Goal: Information Seeking & Learning: Learn about a topic

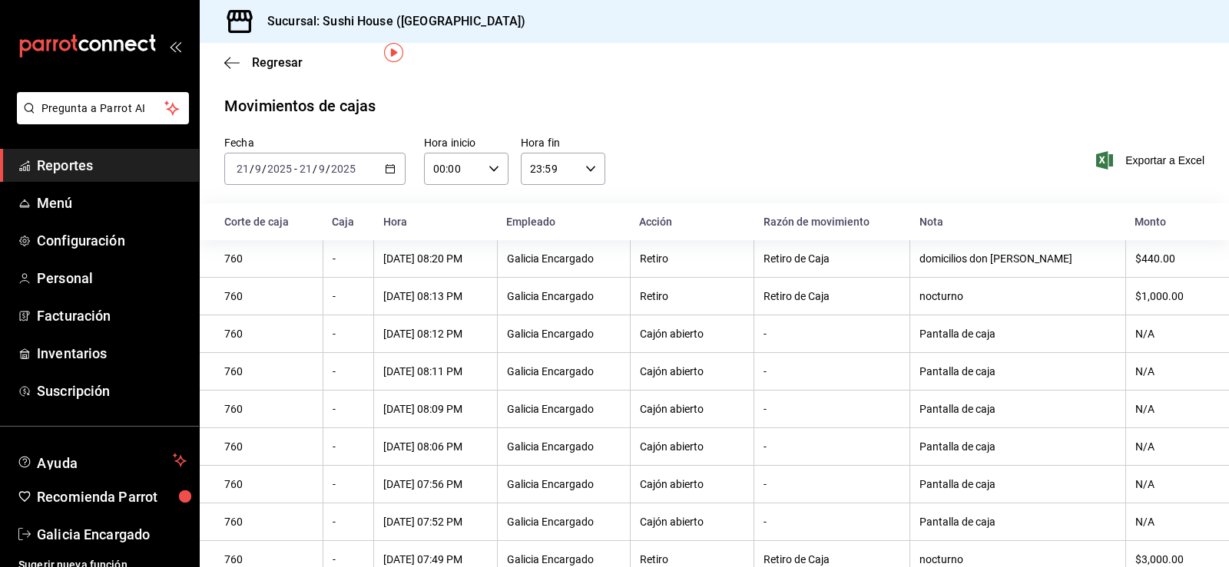
scroll to position [54, 0]
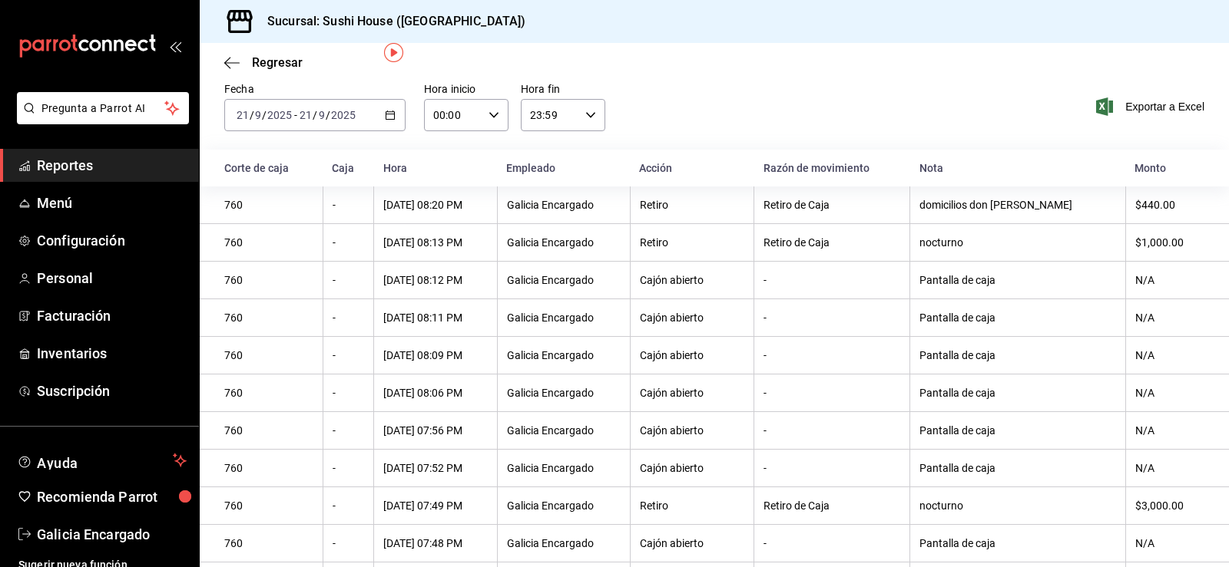
click at [85, 163] on span "Reportes" at bounding box center [112, 165] width 150 height 21
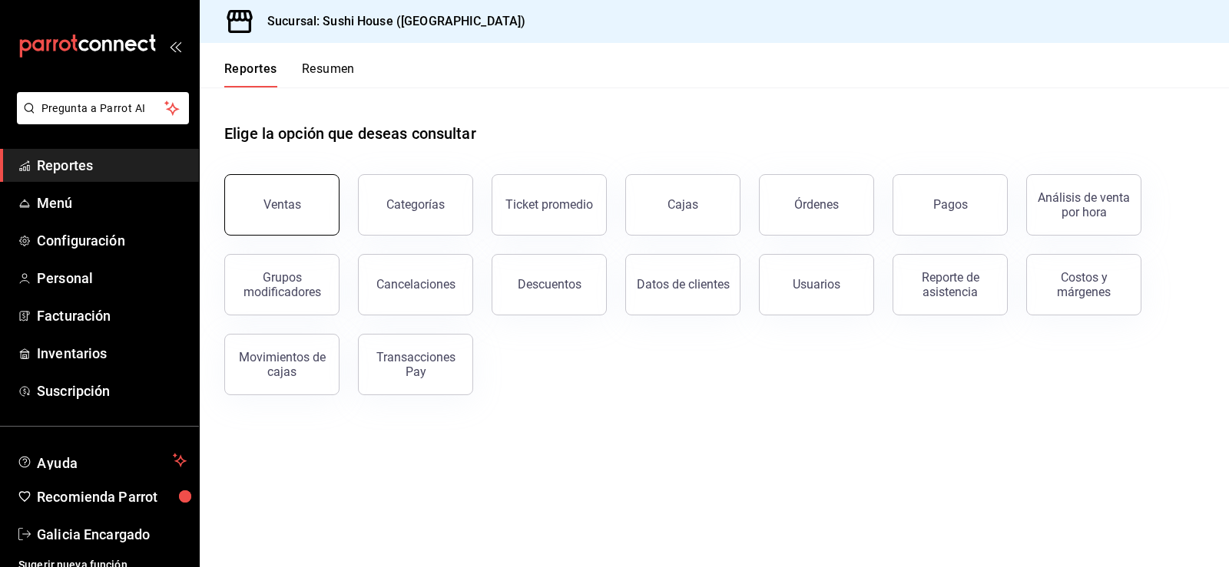
click at [257, 213] on button "Ventas" at bounding box center [281, 204] width 115 height 61
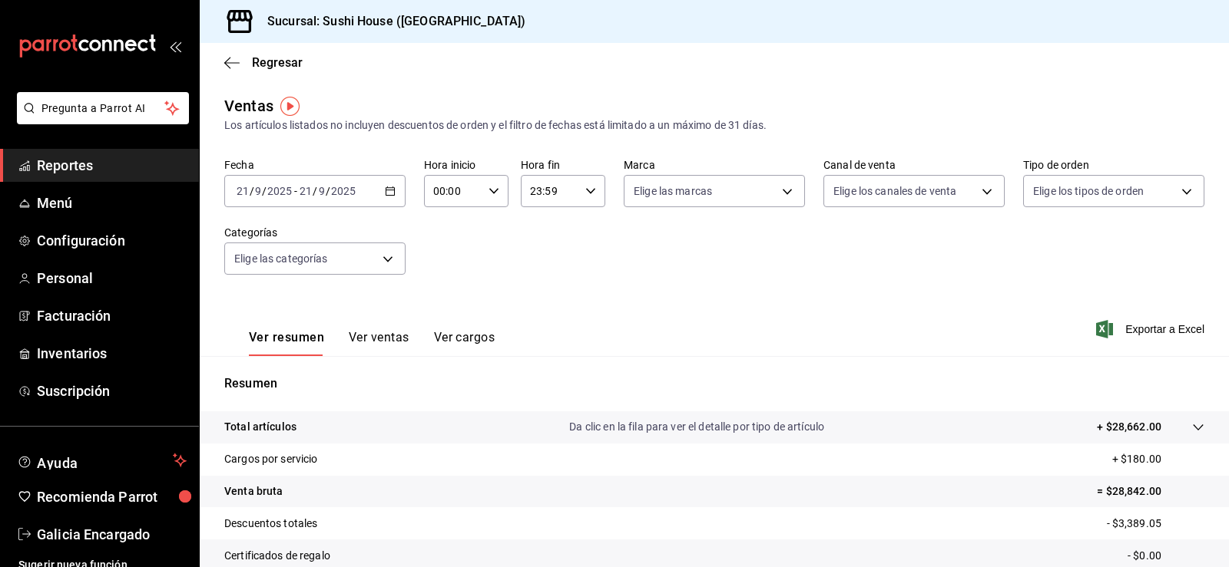
click at [129, 162] on span "Reportes" at bounding box center [112, 165] width 150 height 21
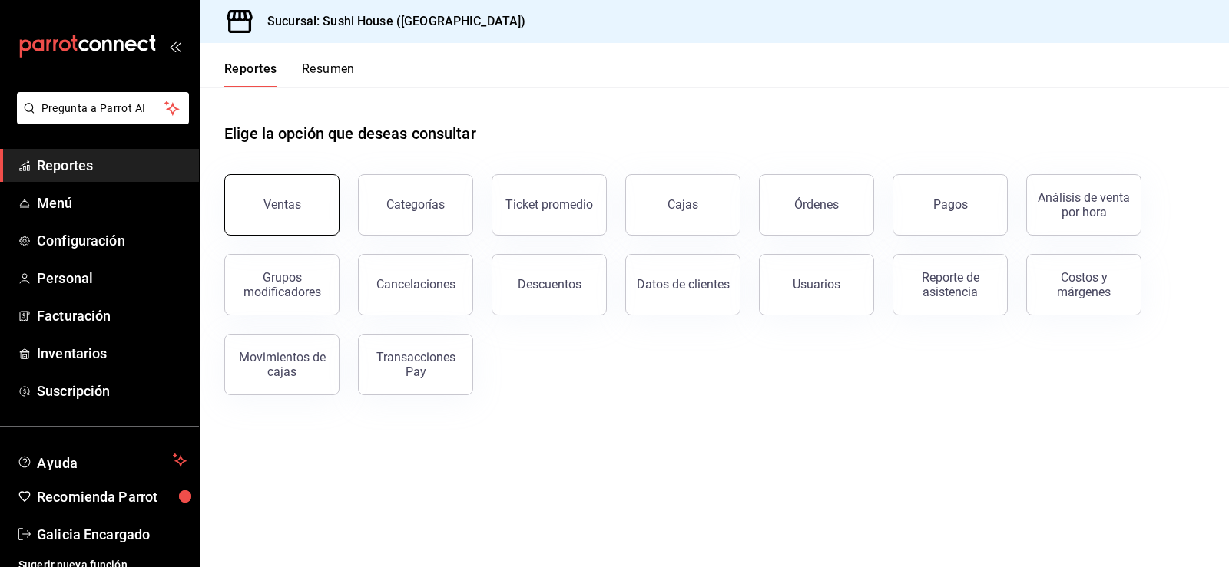
click at [275, 196] on button "Ventas" at bounding box center [281, 204] width 115 height 61
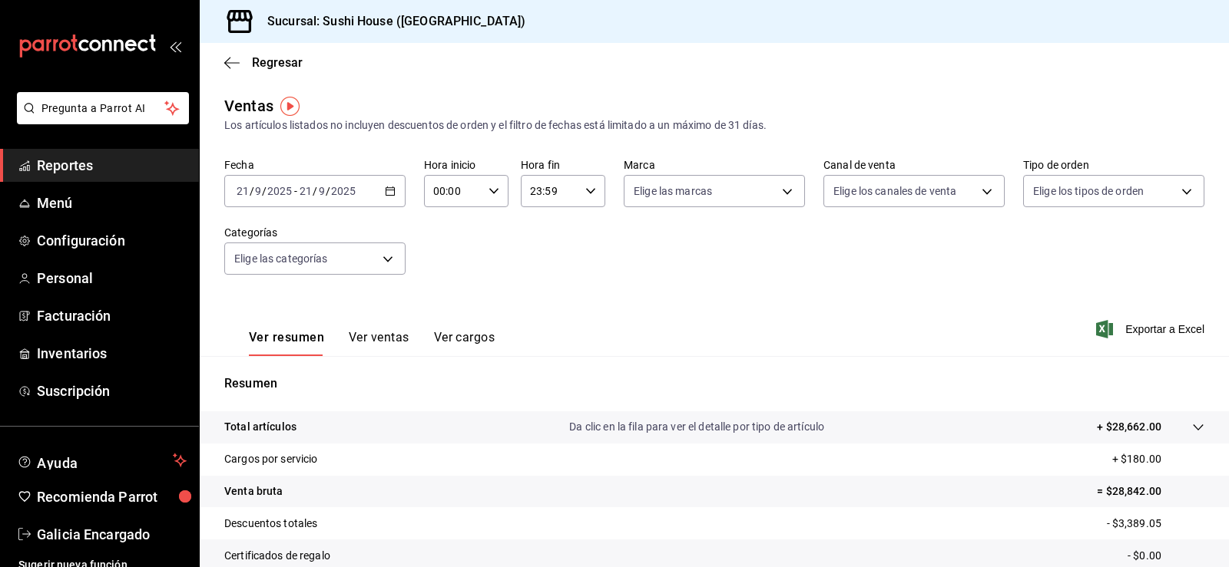
click at [58, 162] on span "Reportes" at bounding box center [112, 165] width 150 height 21
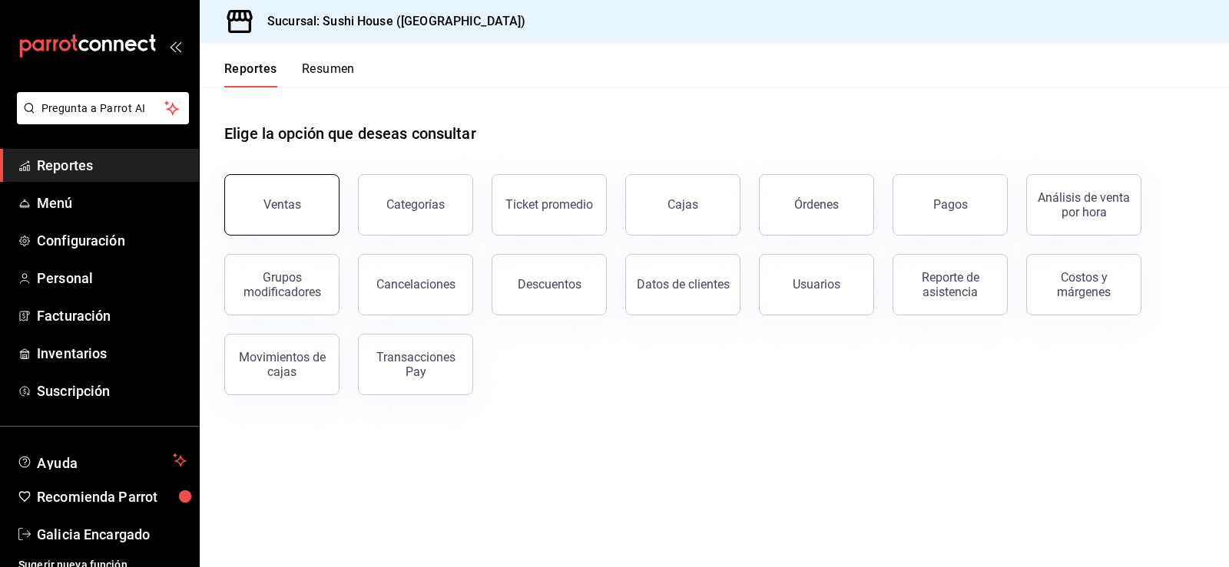
click at [313, 210] on button "Ventas" at bounding box center [281, 204] width 115 height 61
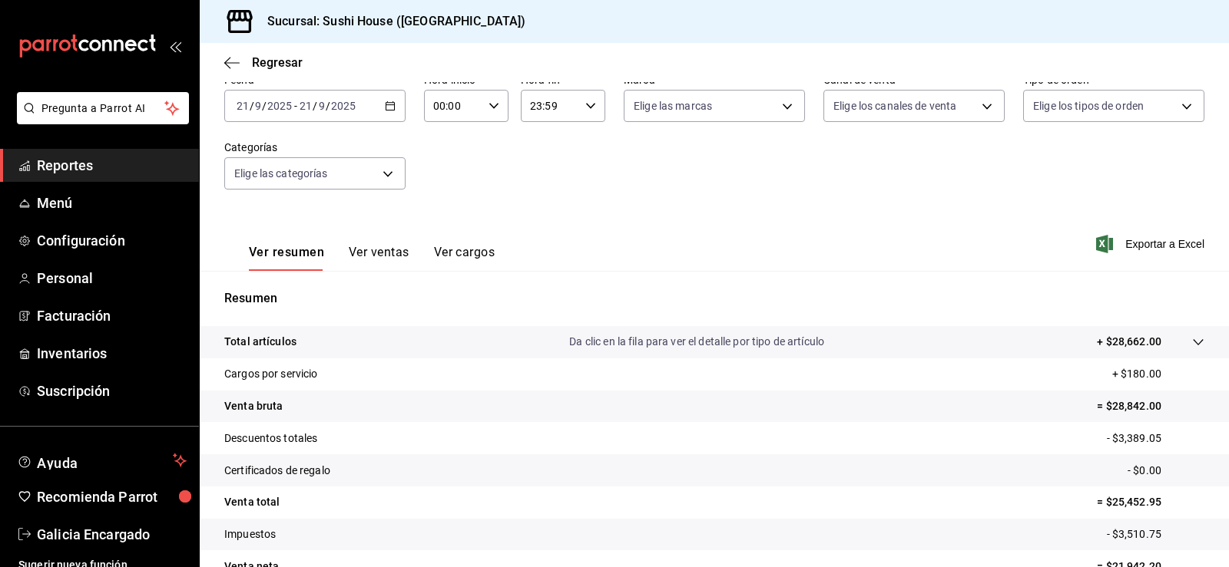
scroll to position [15, 0]
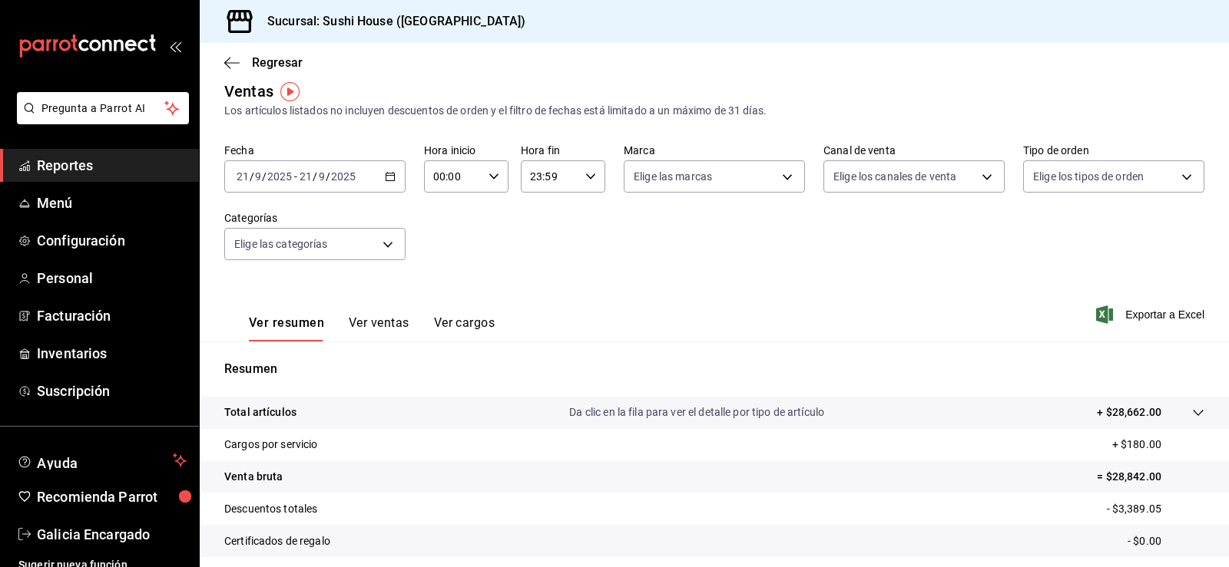
click at [57, 180] on link "Reportes" at bounding box center [99, 165] width 199 height 33
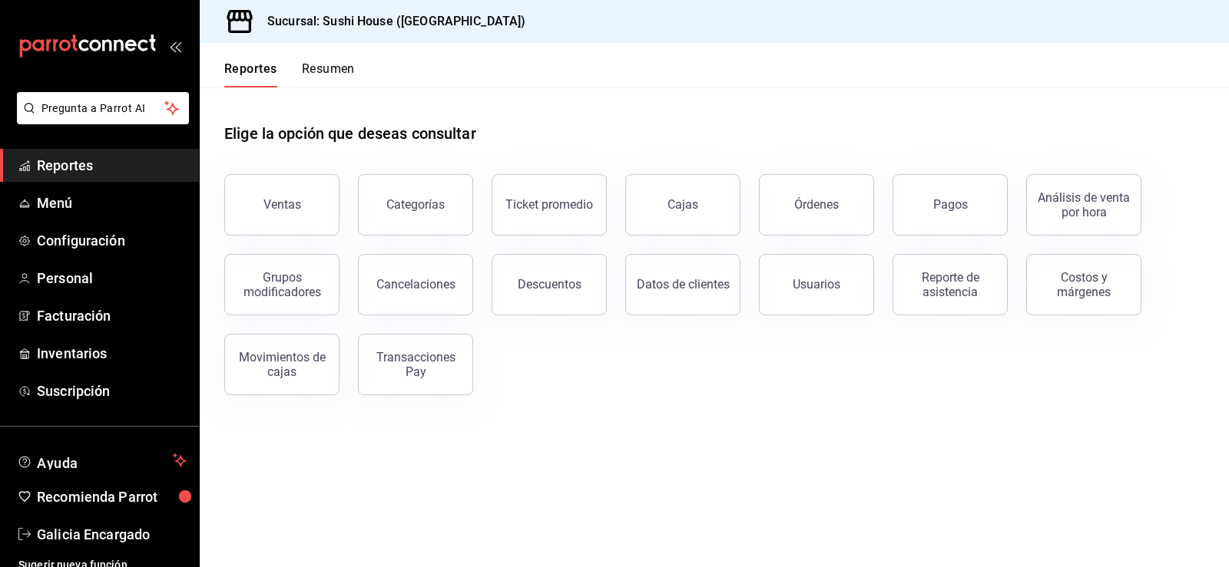
click at [323, 61] on button "Resumen" at bounding box center [328, 74] width 53 height 26
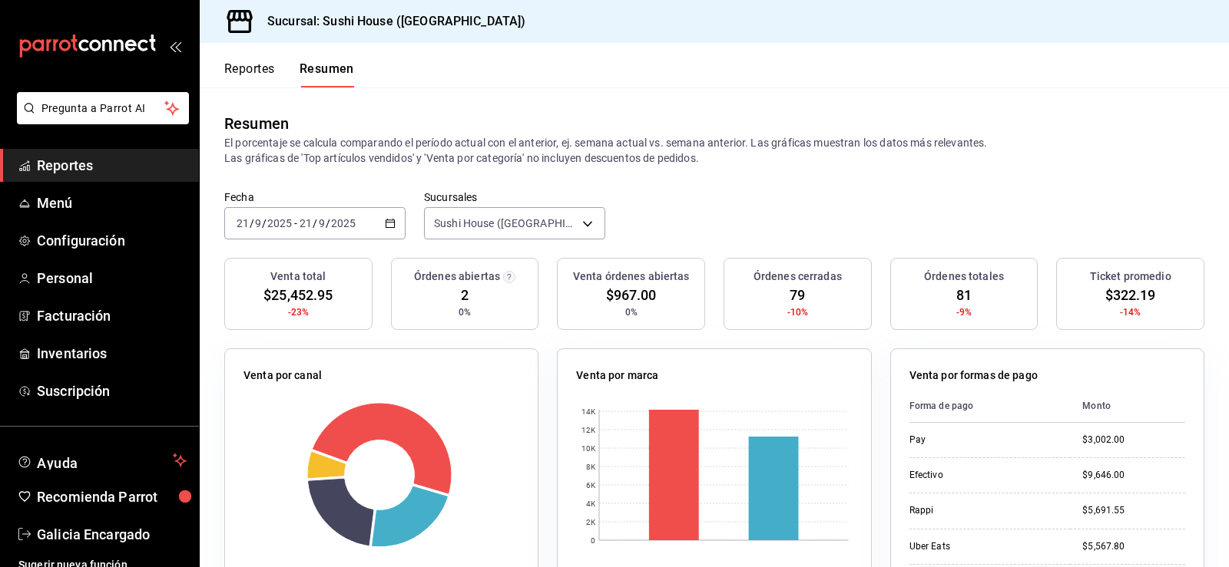
click at [58, 157] on span "Reportes" at bounding box center [112, 165] width 150 height 21
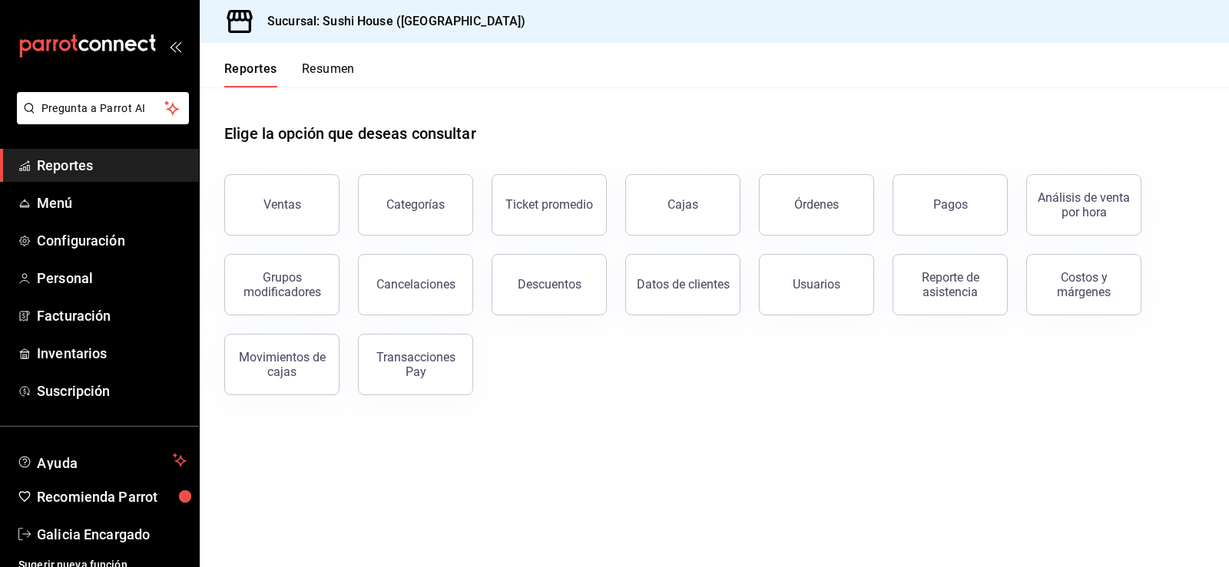
click at [53, 162] on span "Reportes" at bounding box center [112, 165] width 150 height 21
click at [323, 206] on button "Ventas" at bounding box center [281, 204] width 115 height 61
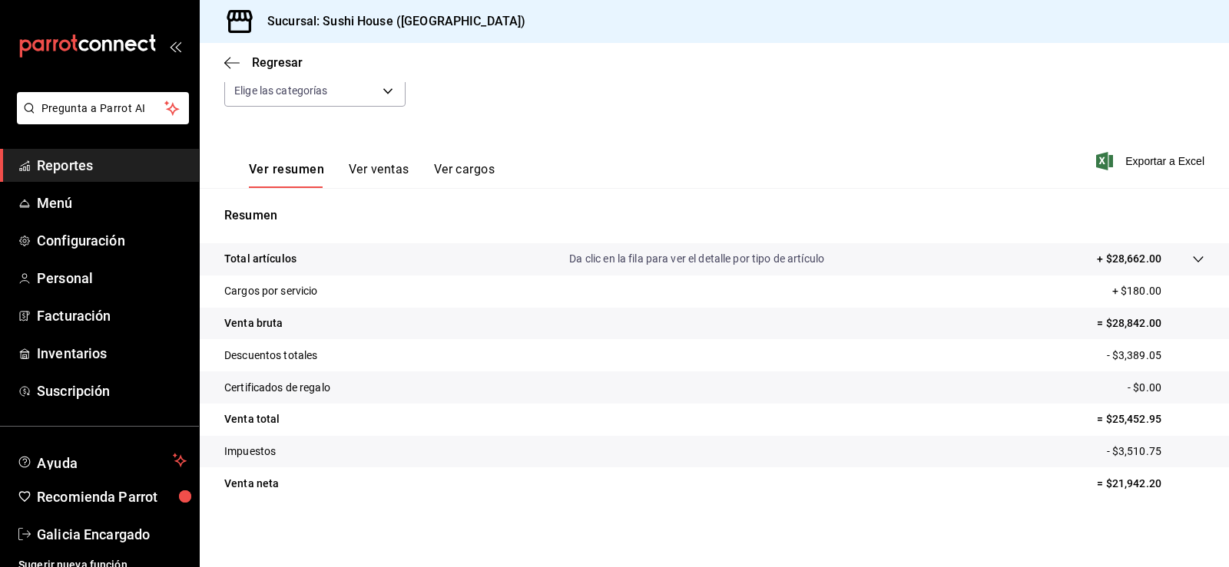
scroll to position [168, 0]
click at [117, 160] on span "Reportes" at bounding box center [112, 165] width 150 height 21
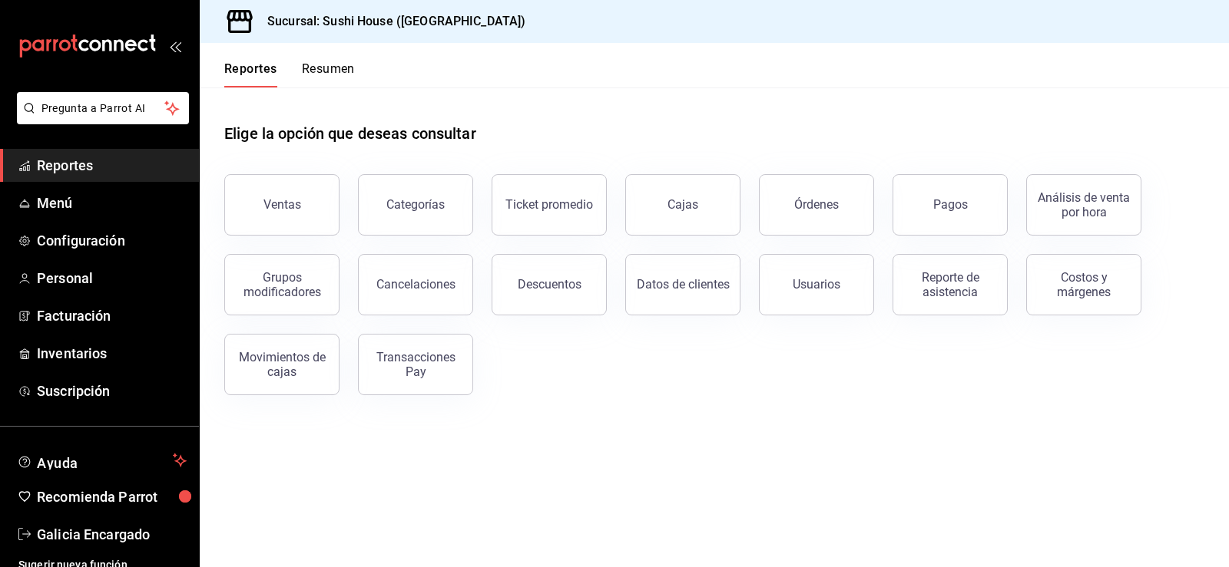
click at [317, 68] on button "Resumen" at bounding box center [328, 74] width 53 height 26
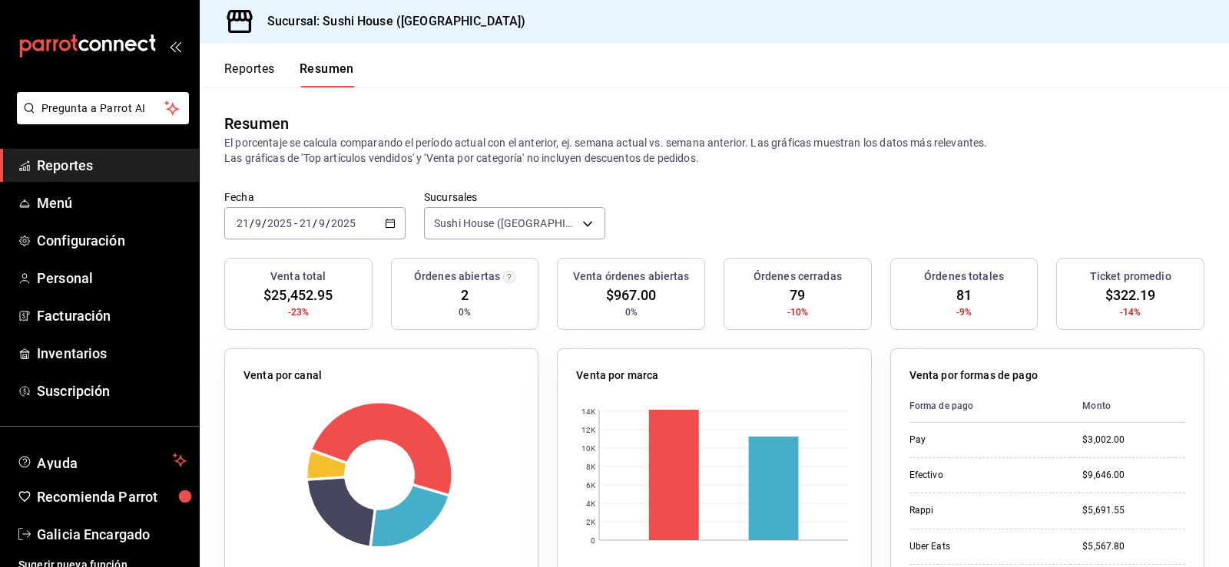
click at [67, 156] on span "Reportes" at bounding box center [112, 165] width 150 height 21
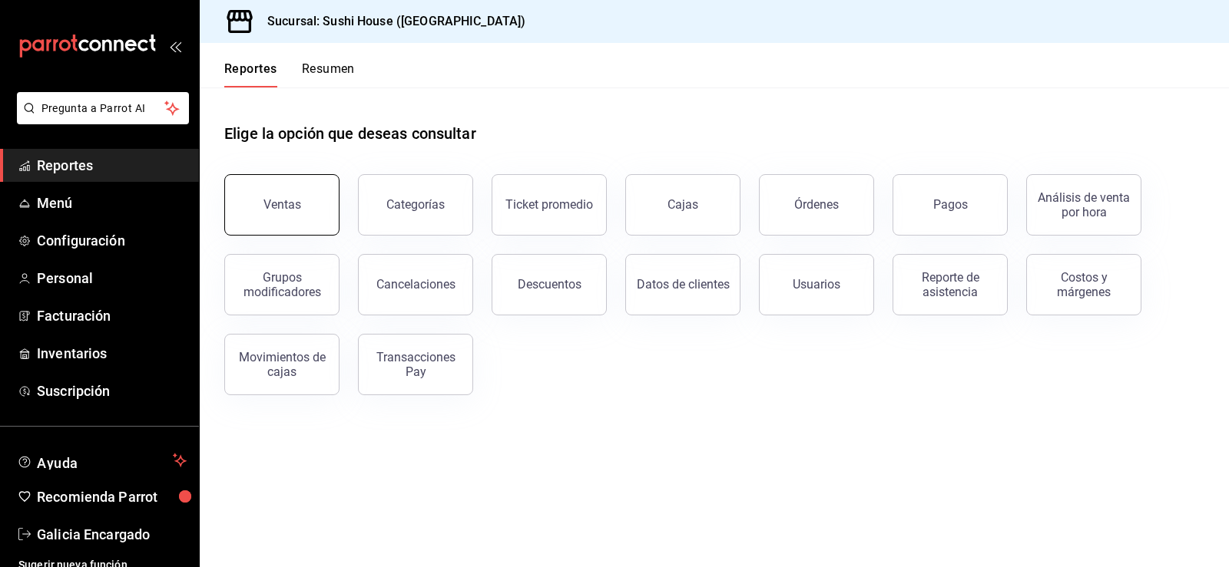
click at [276, 212] on button "Ventas" at bounding box center [281, 204] width 115 height 61
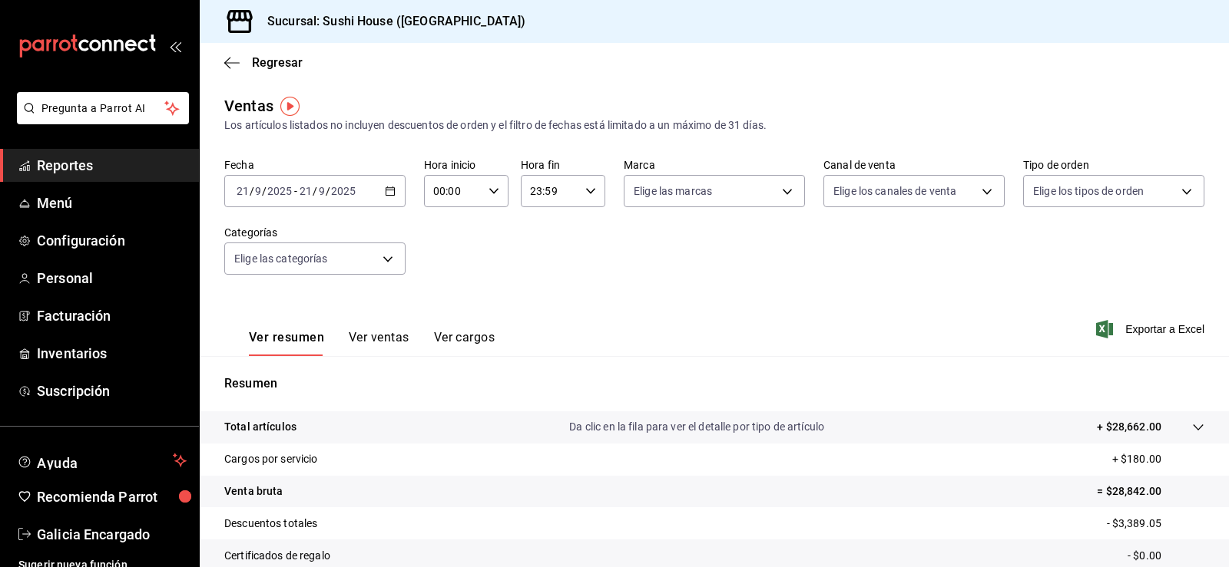
click at [94, 169] on span "Reportes" at bounding box center [112, 165] width 150 height 21
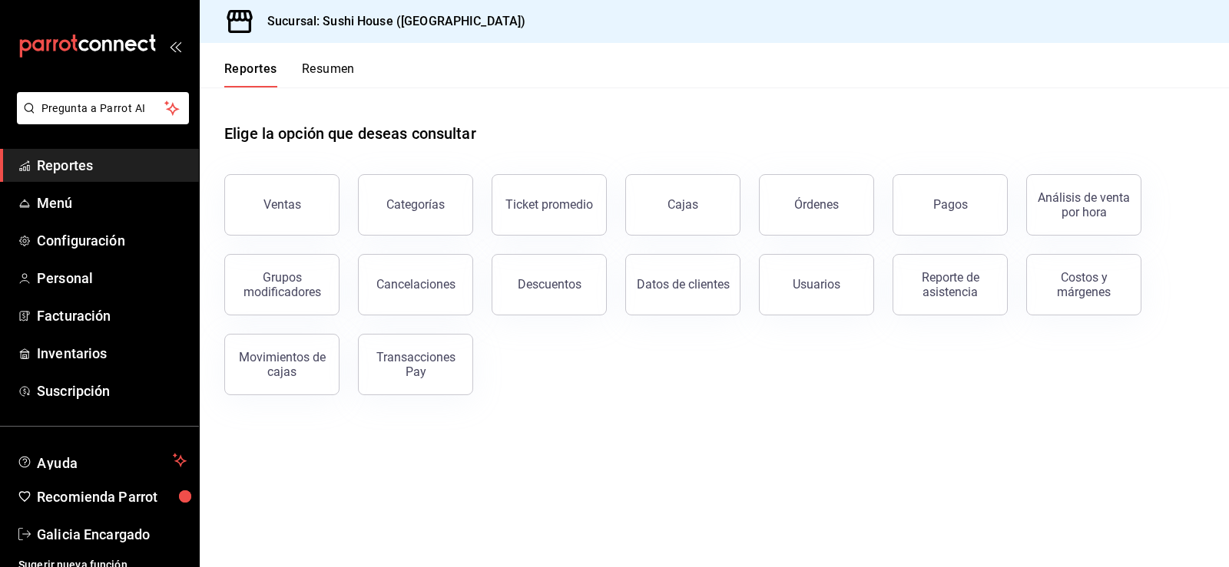
click at [340, 61] on div "Reportes Resumen" at bounding box center [277, 65] width 155 height 45
click at [340, 64] on button "Resumen" at bounding box center [328, 74] width 53 height 26
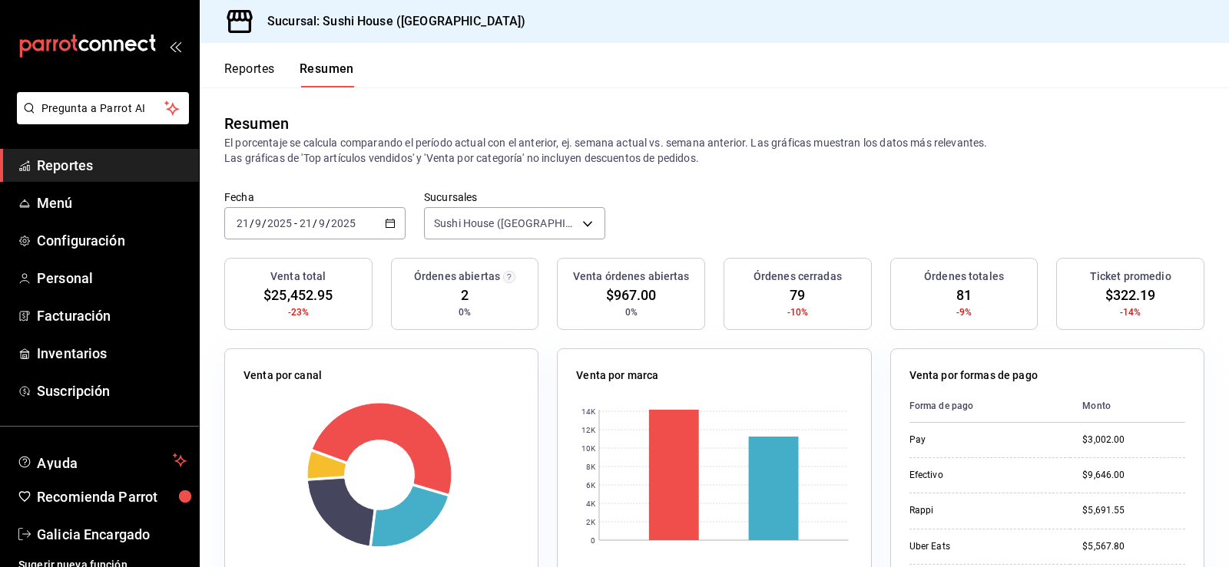
click at [61, 159] on span "Reportes" at bounding box center [112, 165] width 150 height 21
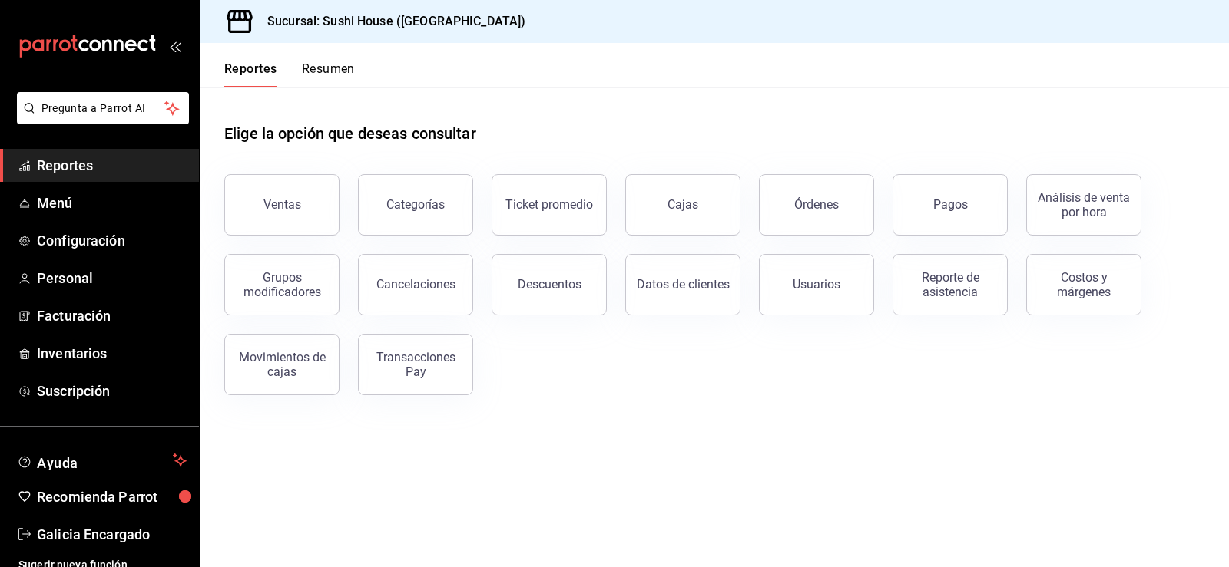
click at [319, 76] on button "Resumen" at bounding box center [328, 74] width 53 height 26
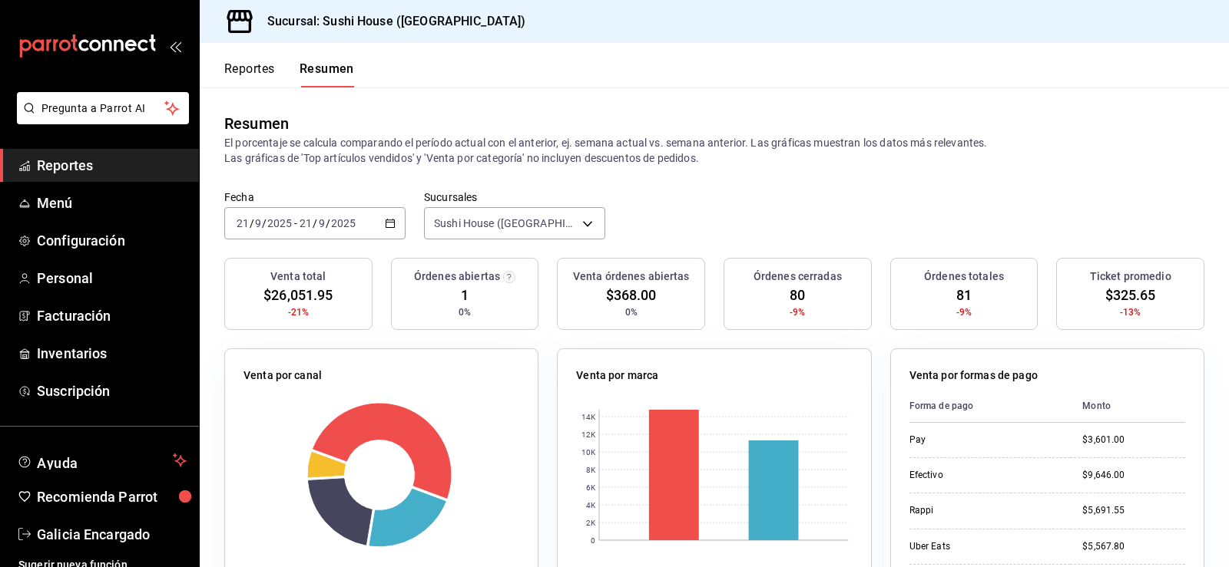
click at [110, 172] on span "Reportes" at bounding box center [112, 165] width 150 height 21
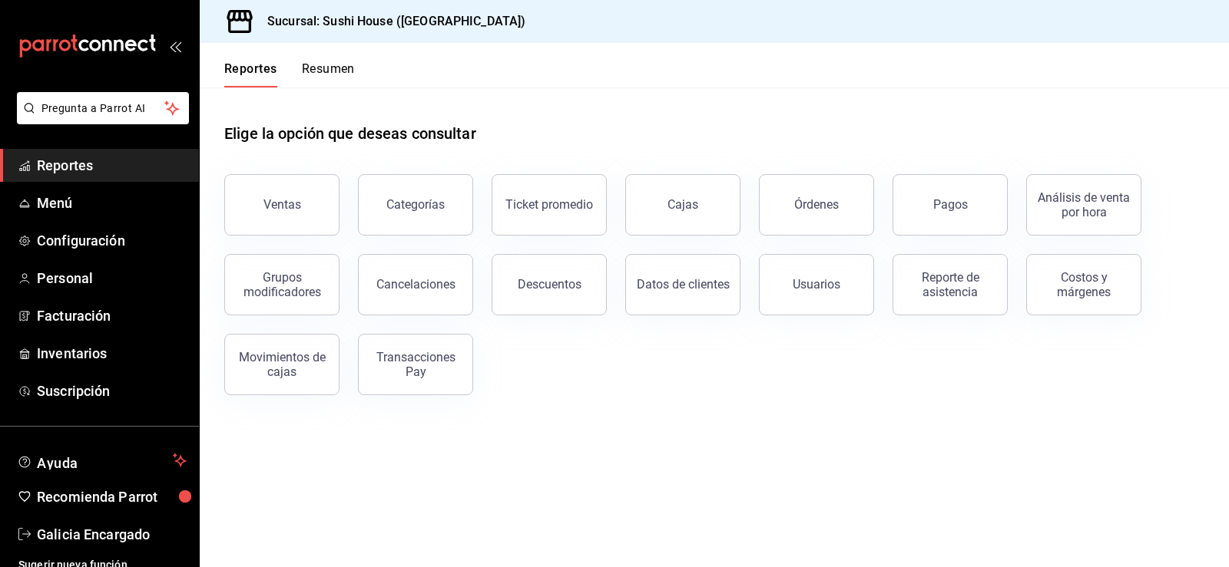
click at [97, 156] on span "Reportes" at bounding box center [112, 165] width 150 height 21
click at [262, 215] on button "Ventas" at bounding box center [281, 204] width 115 height 61
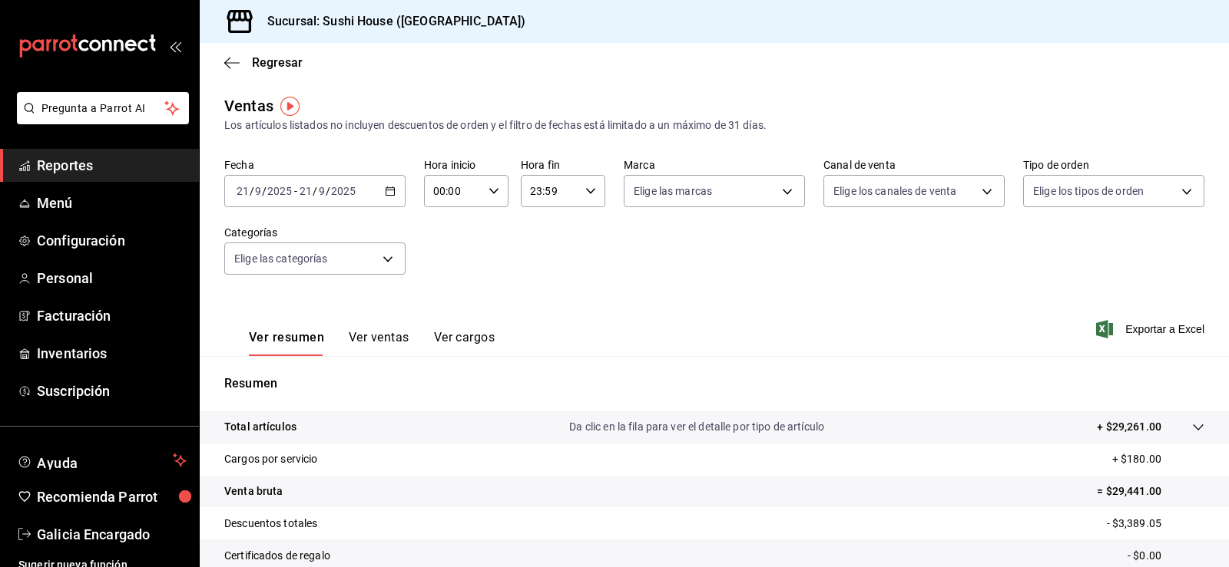
click at [119, 159] on span "Reportes" at bounding box center [112, 165] width 150 height 21
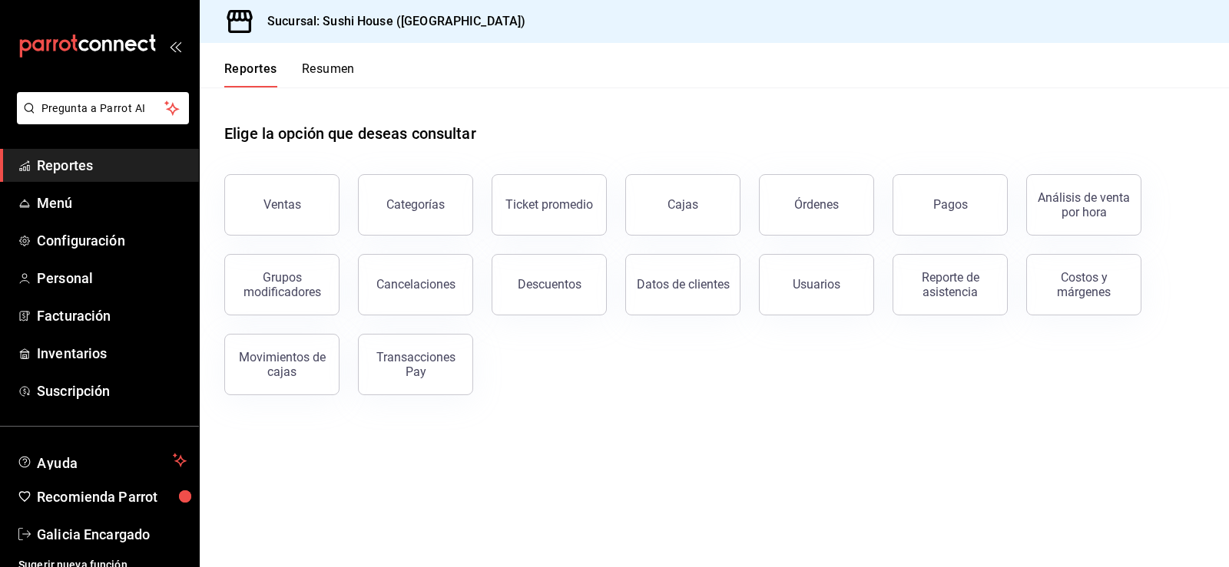
click at [321, 74] on button "Resumen" at bounding box center [328, 74] width 53 height 26
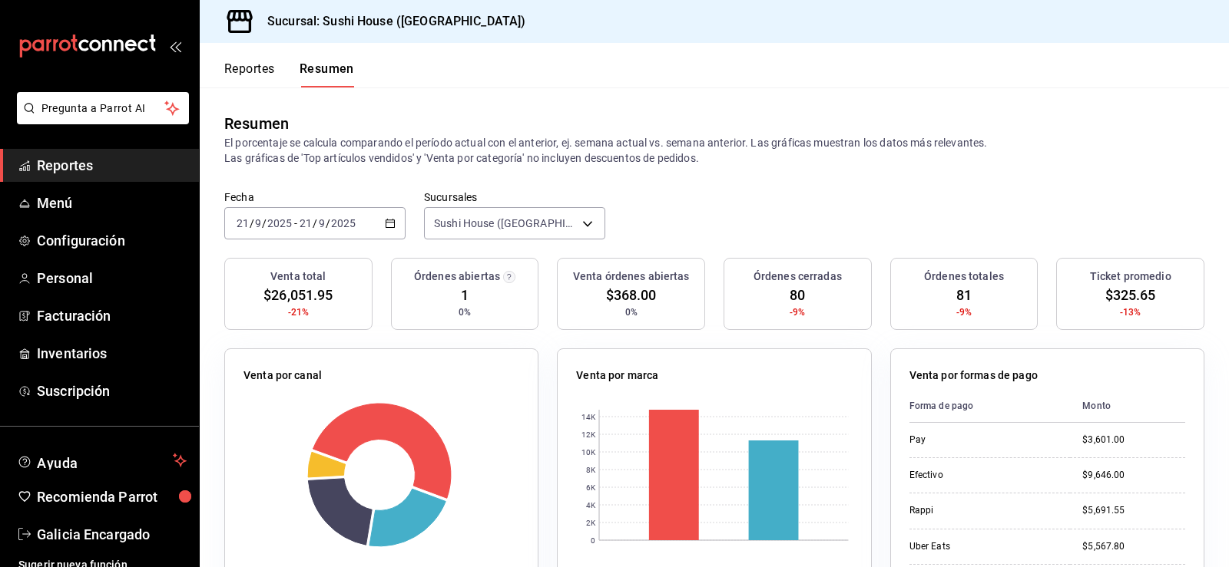
click at [84, 172] on span "Reportes" at bounding box center [112, 165] width 150 height 21
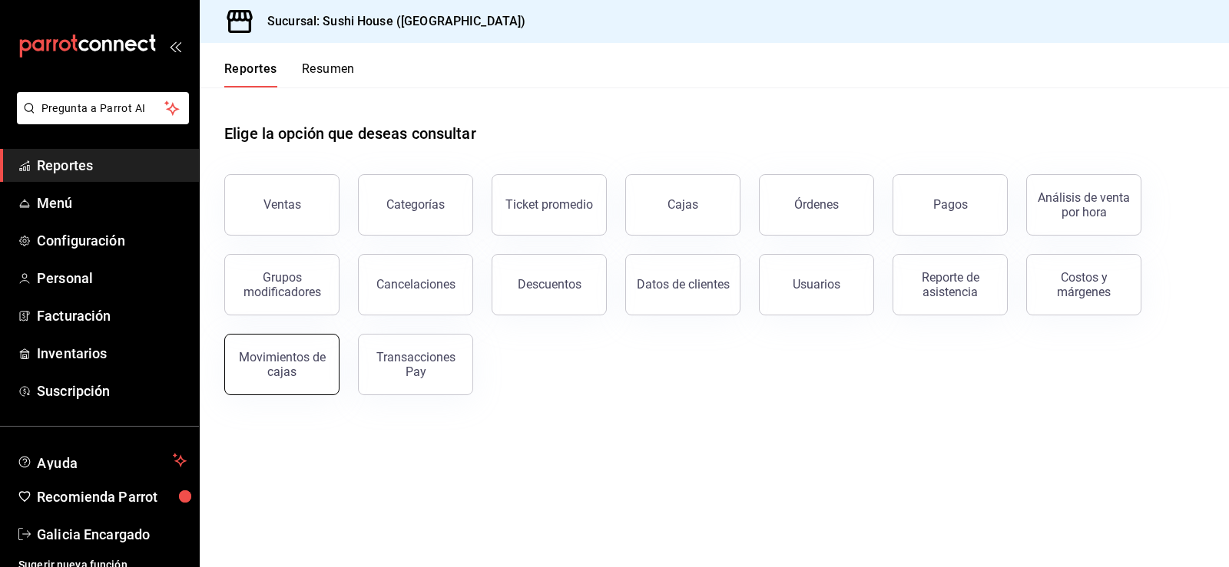
click at [279, 379] on button "Movimientos de cajas" at bounding box center [281, 364] width 115 height 61
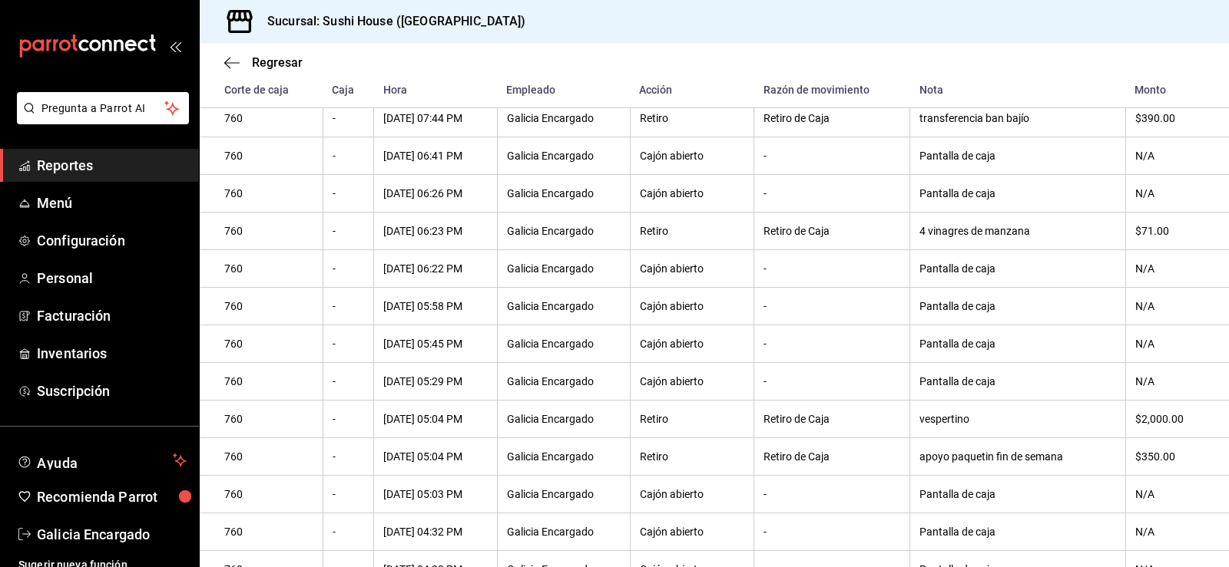
scroll to position [691, 0]
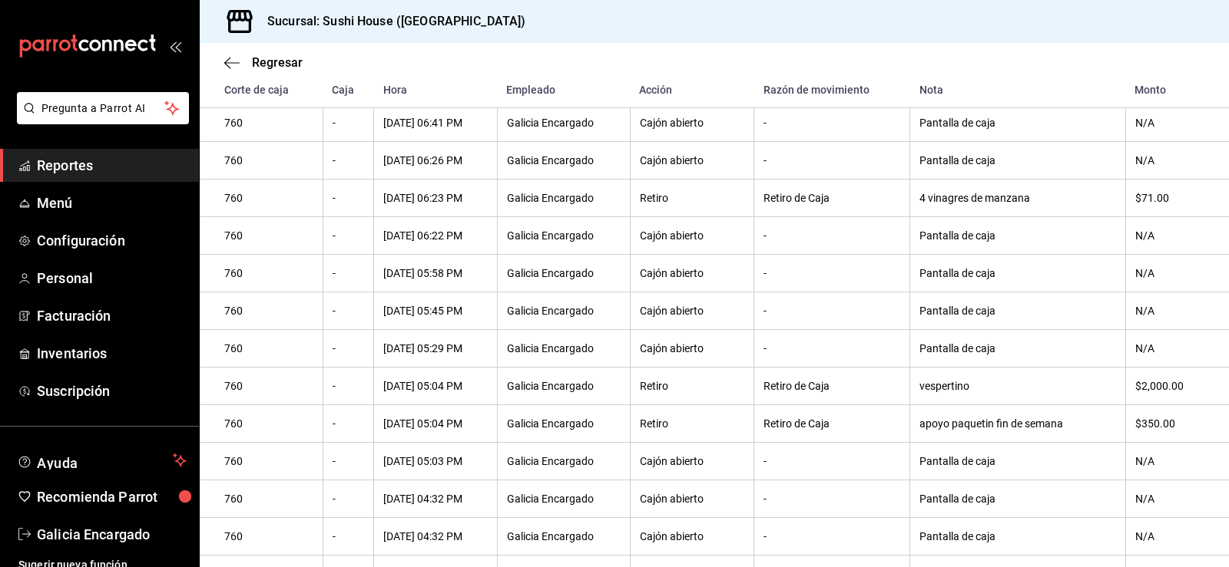
click at [45, 154] on link "Reportes" at bounding box center [99, 165] width 199 height 33
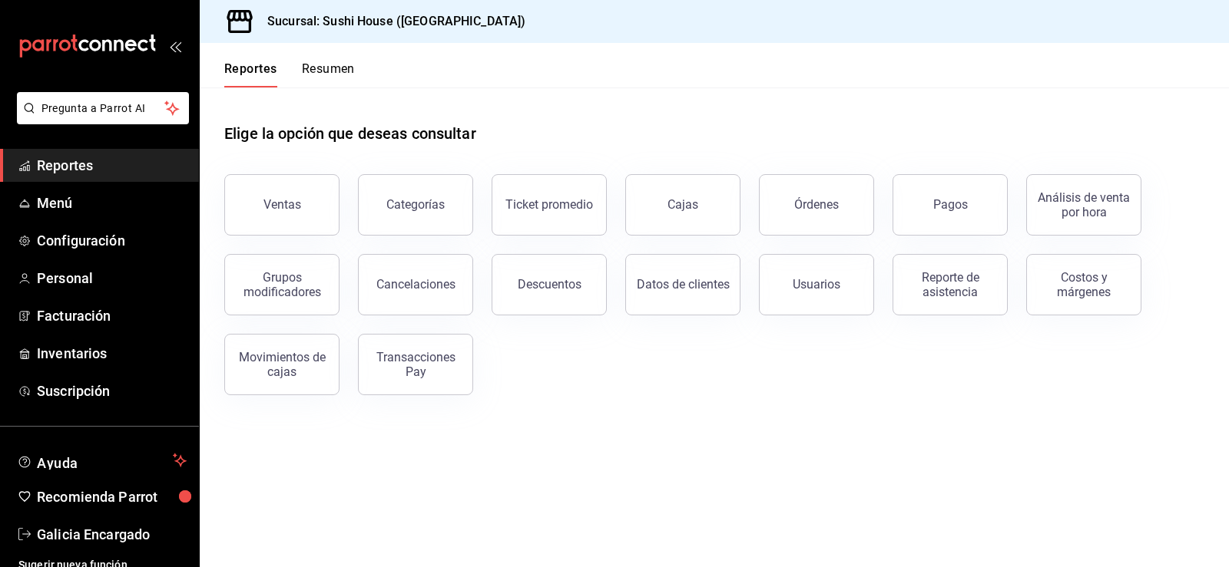
click at [354, 68] on button "Resumen" at bounding box center [328, 74] width 53 height 26
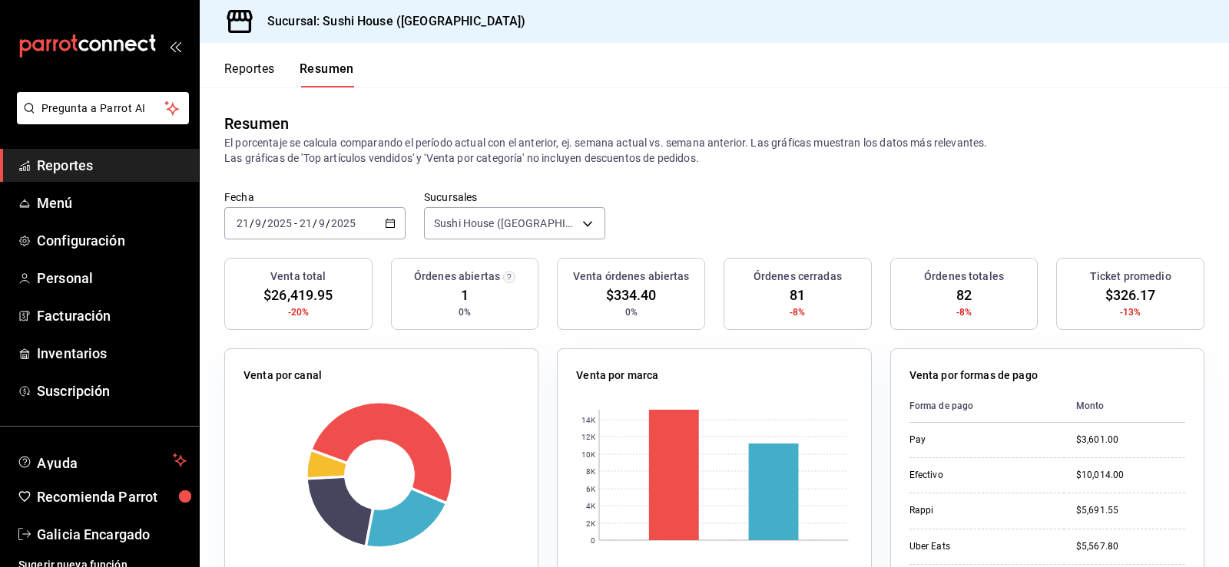
click at [108, 160] on span "Reportes" at bounding box center [112, 165] width 150 height 21
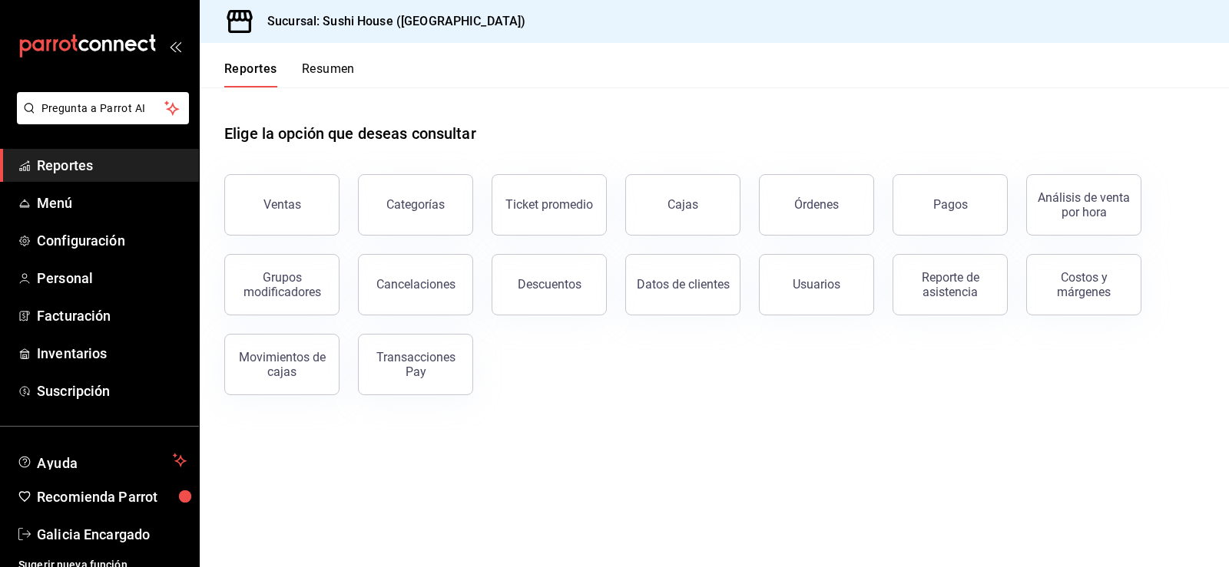
click at [342, 69] on button "Resumen" at bounding box center [328, 74] width 53 height 26
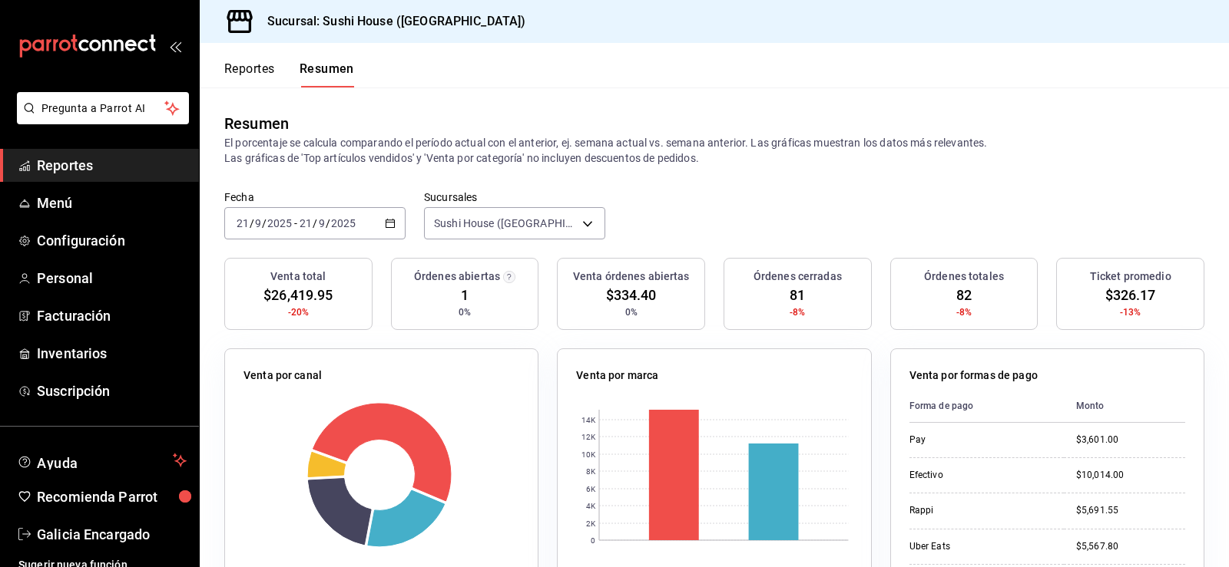
click at [101, 171] on span "Reportes" at bounding box center [112, 165] width 150 height 21
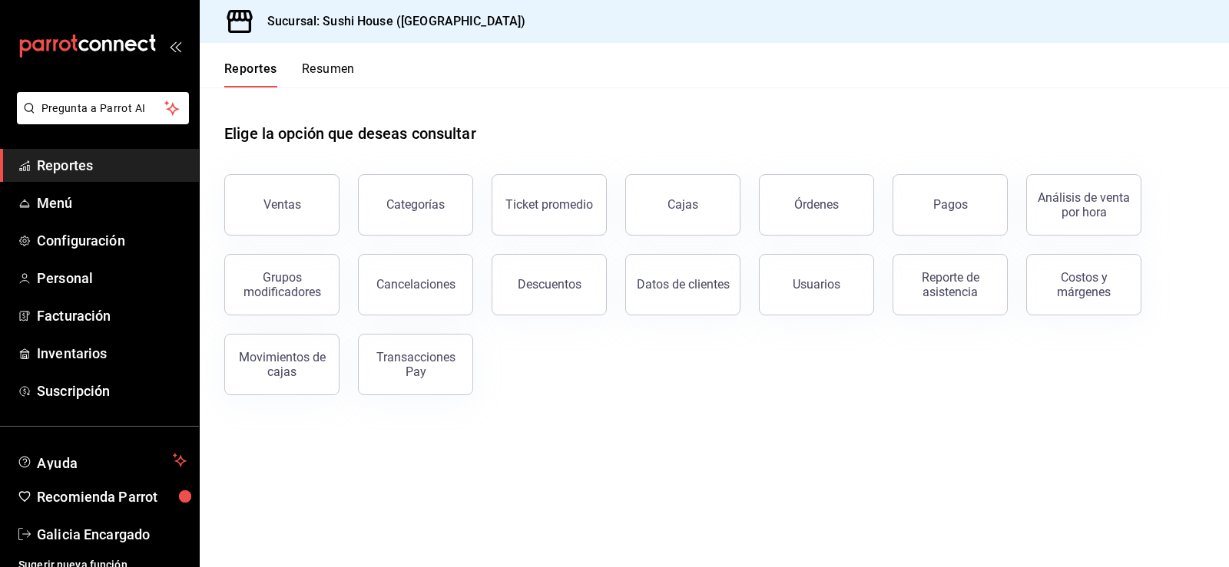
click at [333, 62] on button "Resumen" at bounding box center [328, 74] width 53 height 26
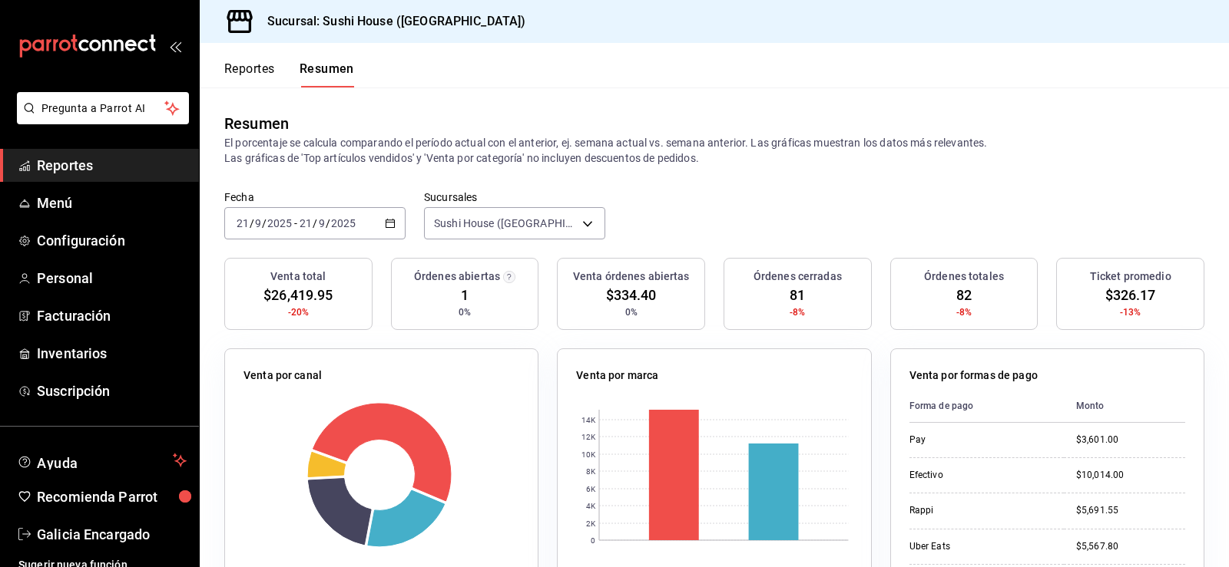
click at [85, 154] on link "Reportes" at bounding box center [99, 165] width 199 height 33
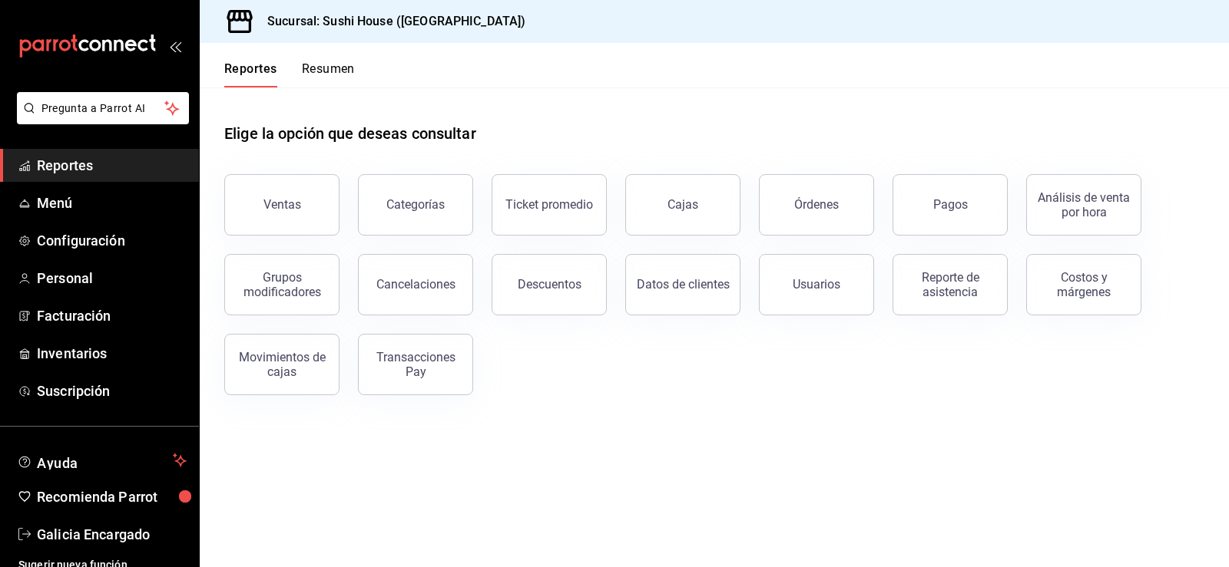
click at [306, 67] on button "Resumen" at bounding box center [328, 74] width 53 height 26
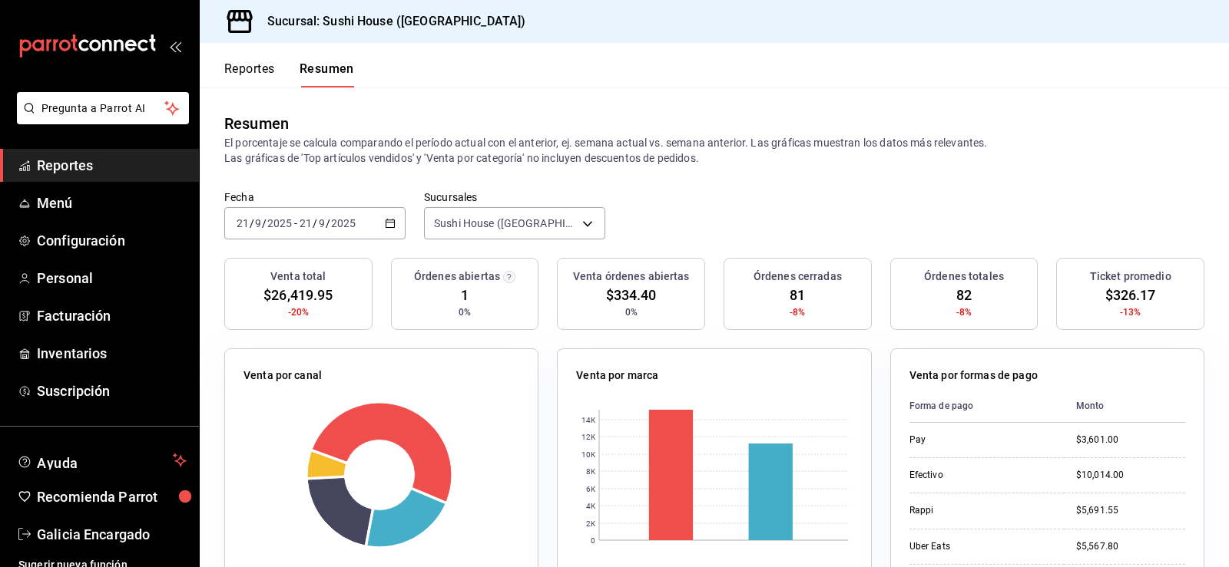
scroll to position [384, 0]
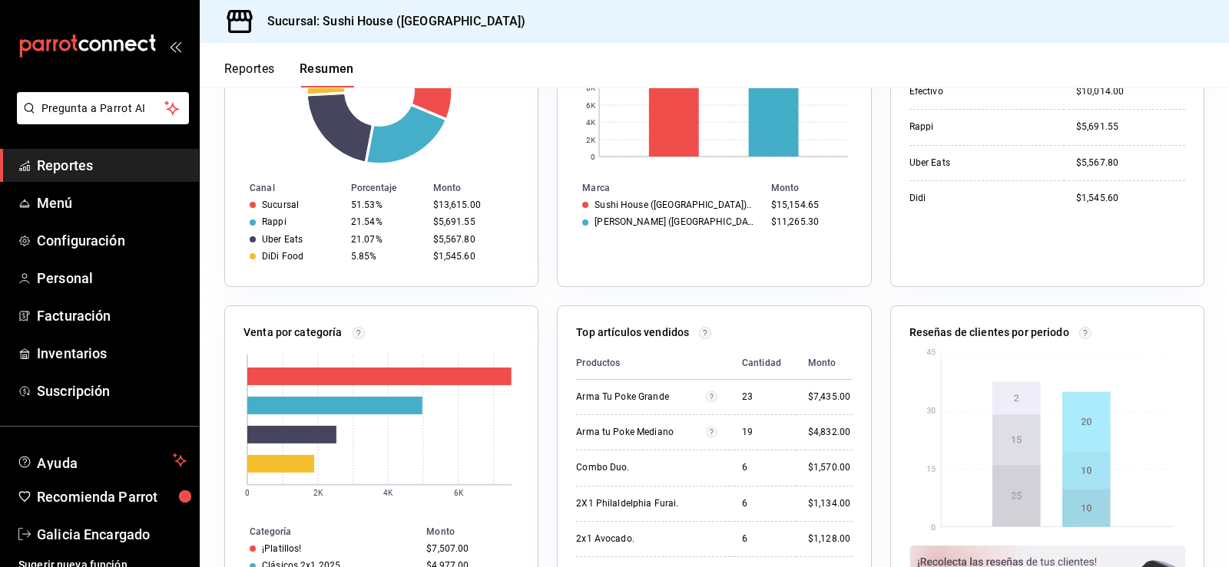
click at [112, 168] on span "Reportes" at bounding box center [112, 165] width 150 height 21
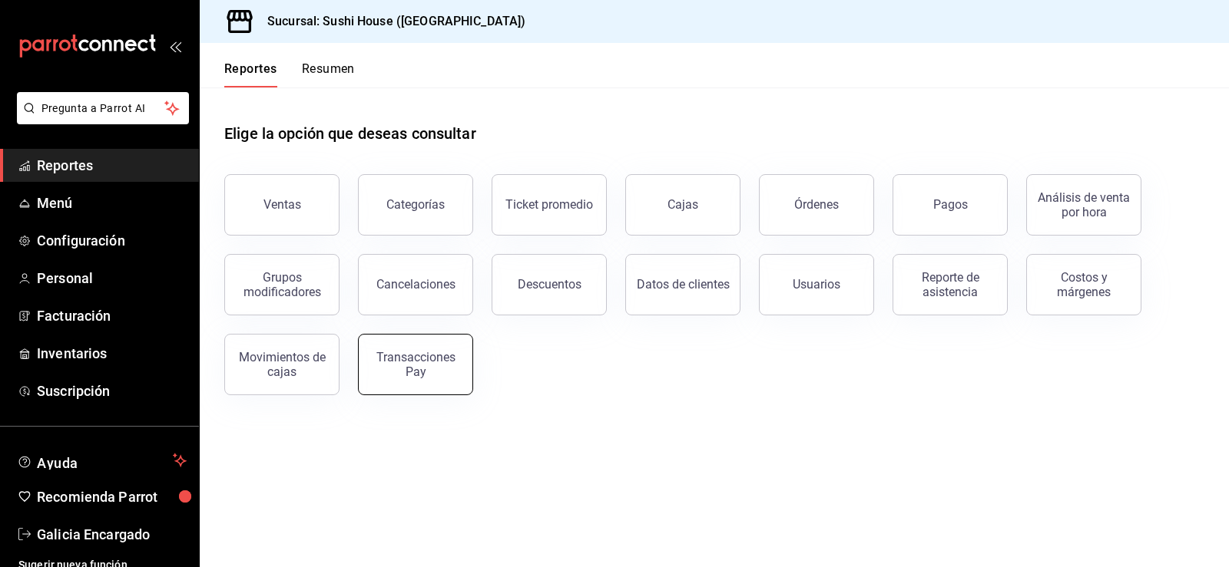
click at [415, 371] on div "Transacciones Pay" at bounding box center [415, 364] width 95 height 29
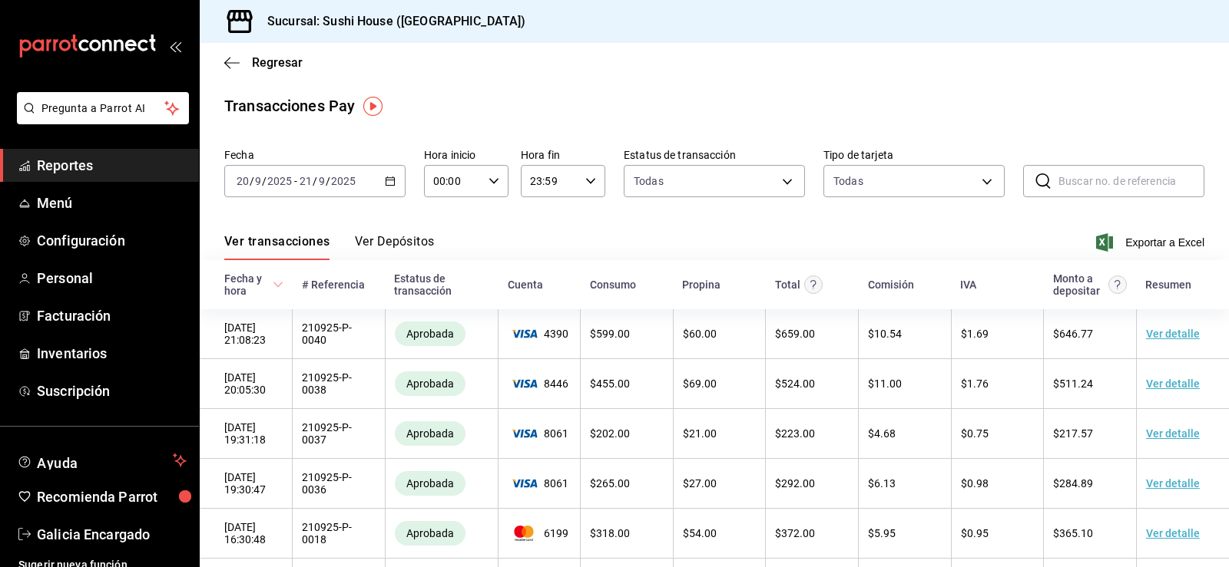
click at [382, 187] on div "[DATE] [DATE] - [DATE] [DATE]" at bounding box center [314, 181] width 181 height 32
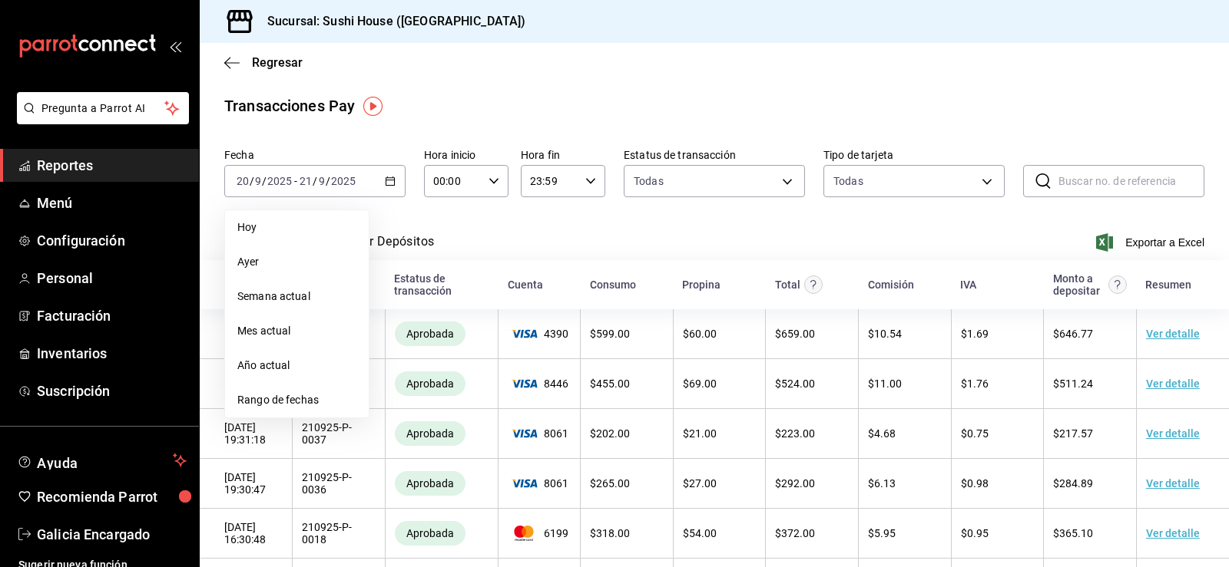
click at [296, 225] on span "Hoy" at bounding box center [296, 228] width 119 height 16
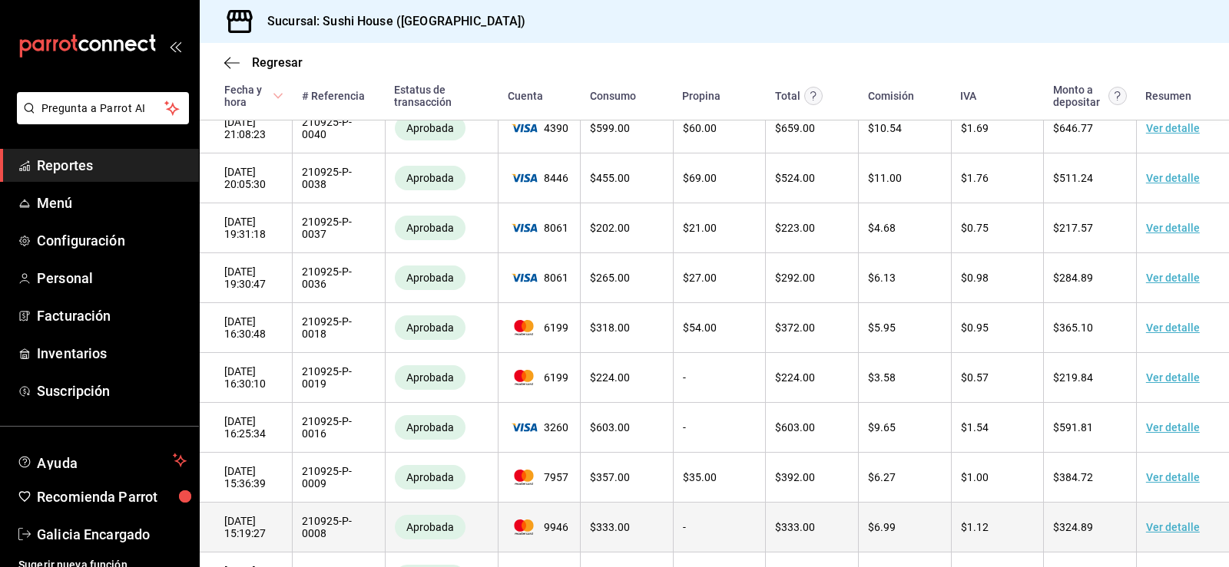
scroll to position [311, 0]
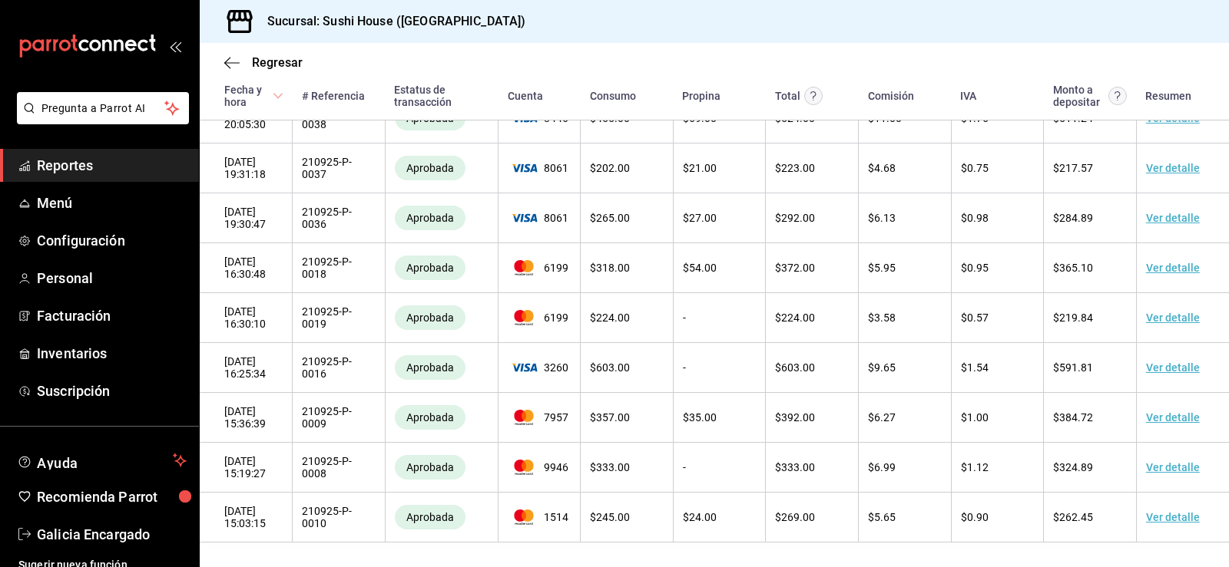
click at [135, 165] on span "Reportes" at bounding box center [112, 165] width 150 height 21
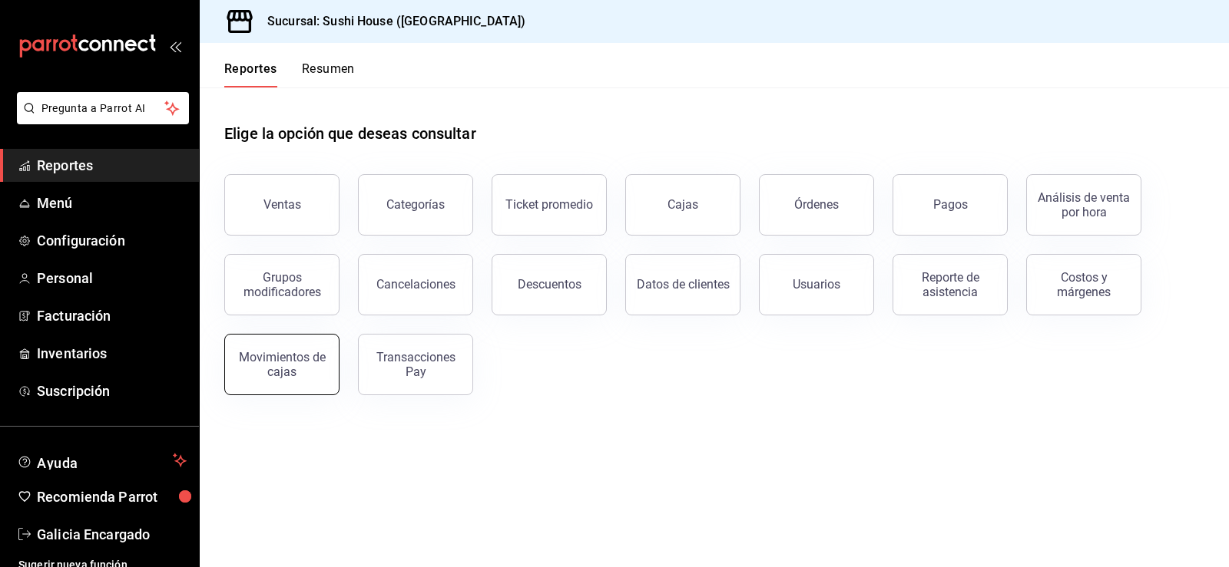
click at [289, 363] on div "Movimientos de cajas" at bounding box center [281, 364] width 95 height 29
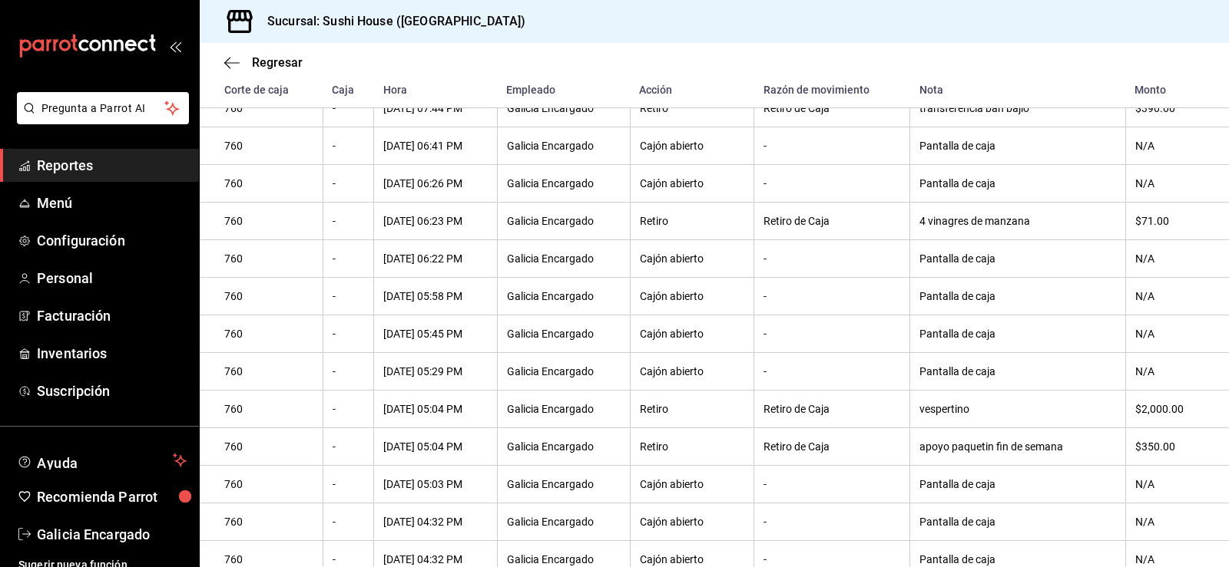
scroll to position [822, 0]
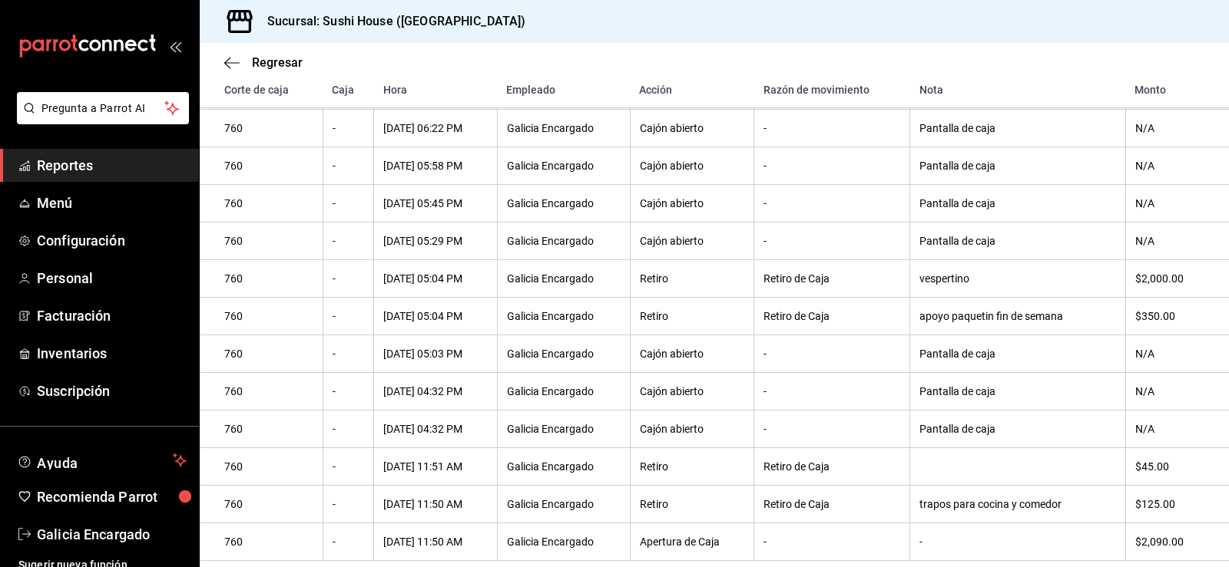
click at [107, 165] on span "Reportes" at bounding box center [112, 165] width 150 height 21
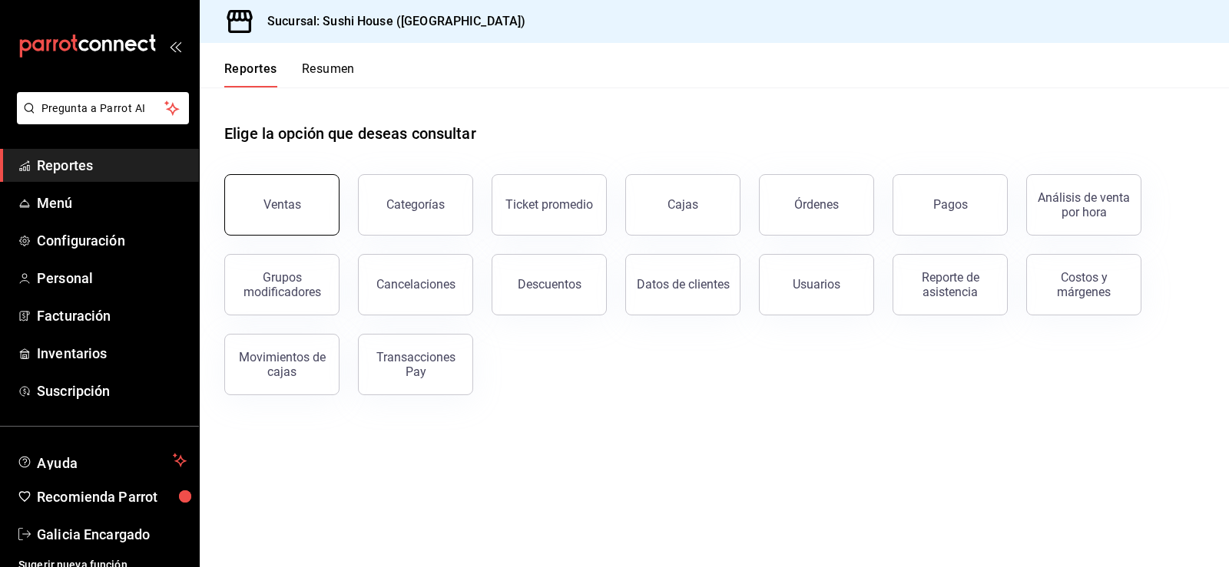
click at [299, 211] on button "Ventas" at bounding box center [281, 204] width 115 height 61
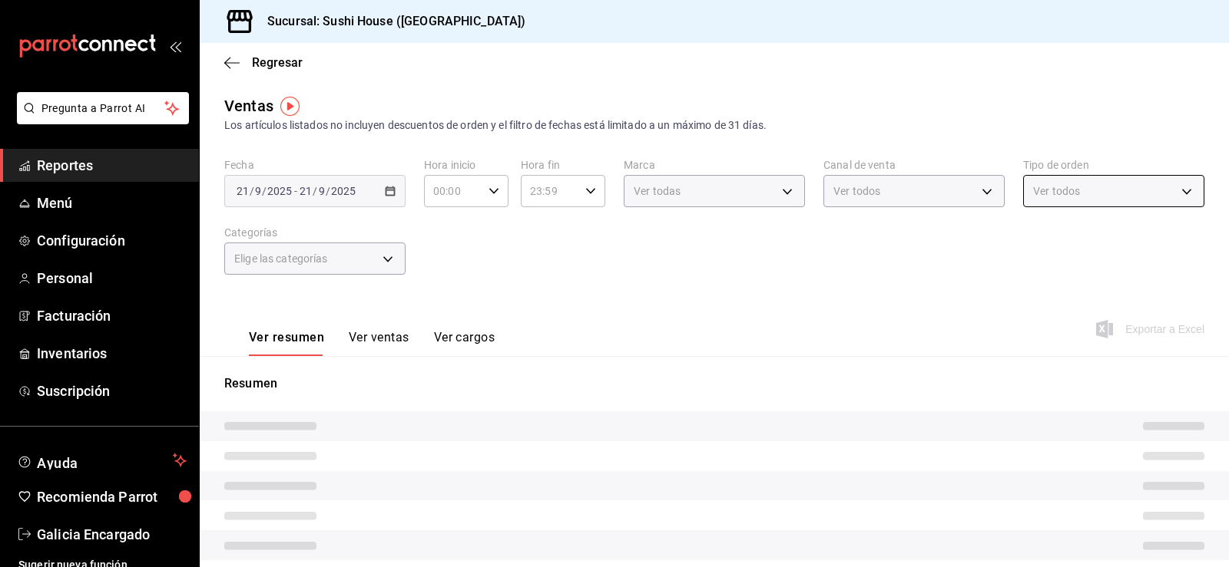
click at [1070, 200] on div "Ver todos" at bounding box center [1113, 191] width 181 height 32
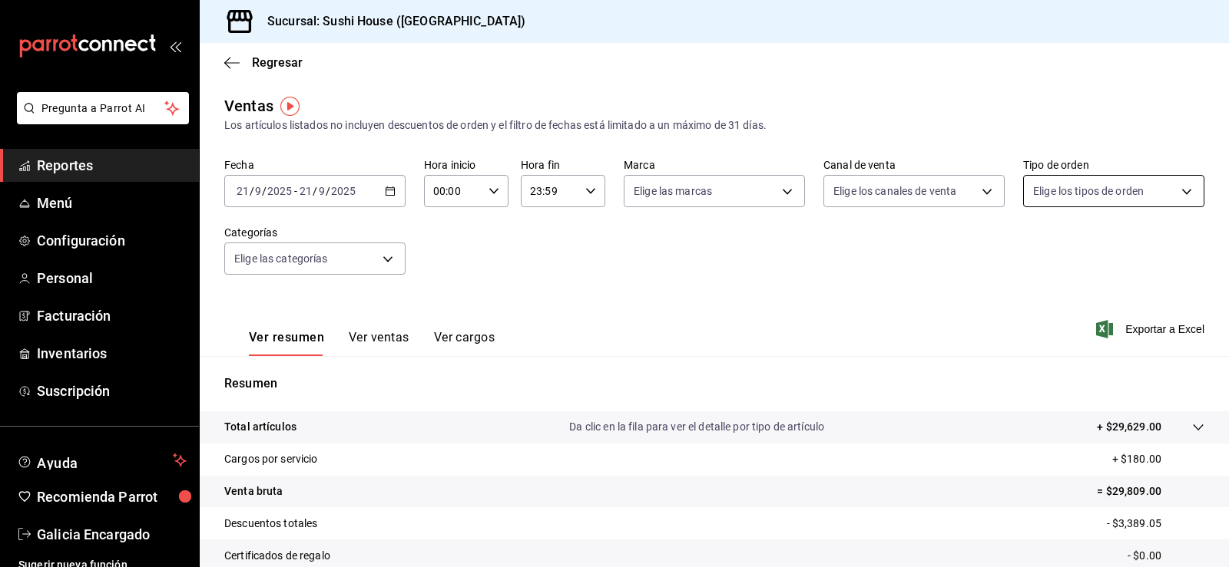
click at [1064, 198] on body "Pregunta a Parrot AI Reportes Menú Configuración Personal Facturación Inventari…" at bounding box center [614, 283] width 1229 height 567
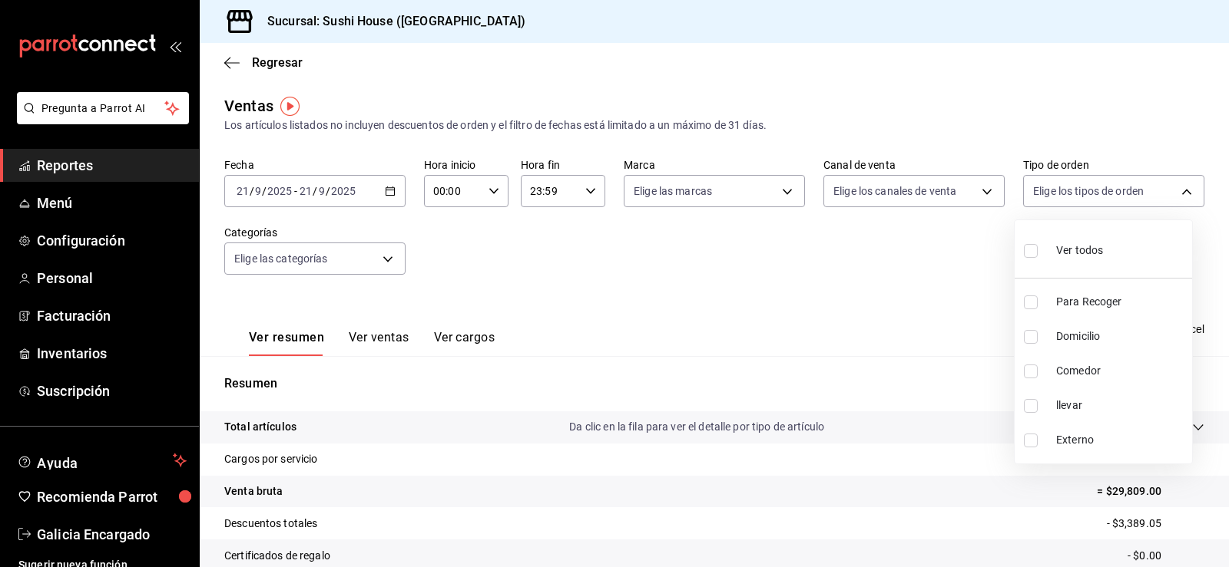
click at [1030, 296] on input "checkbox" at bounding box center [1031, 303] width 14 height 14
checkbox input "true"
type input "9d316b26-ed3c-41d9-ac2e-659a84dac7c1"
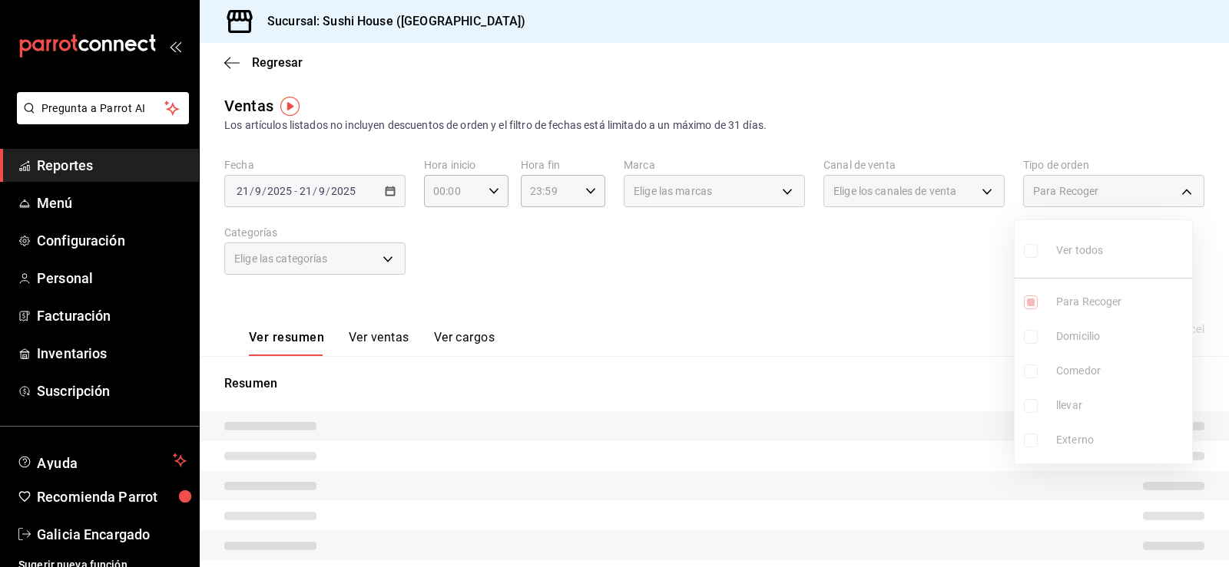
click at [1034, 343] on ul "Ver todos Para Recoger Domicilio Comedor llevar Externo" at bounding box center [1102, 341] width 177 height 243
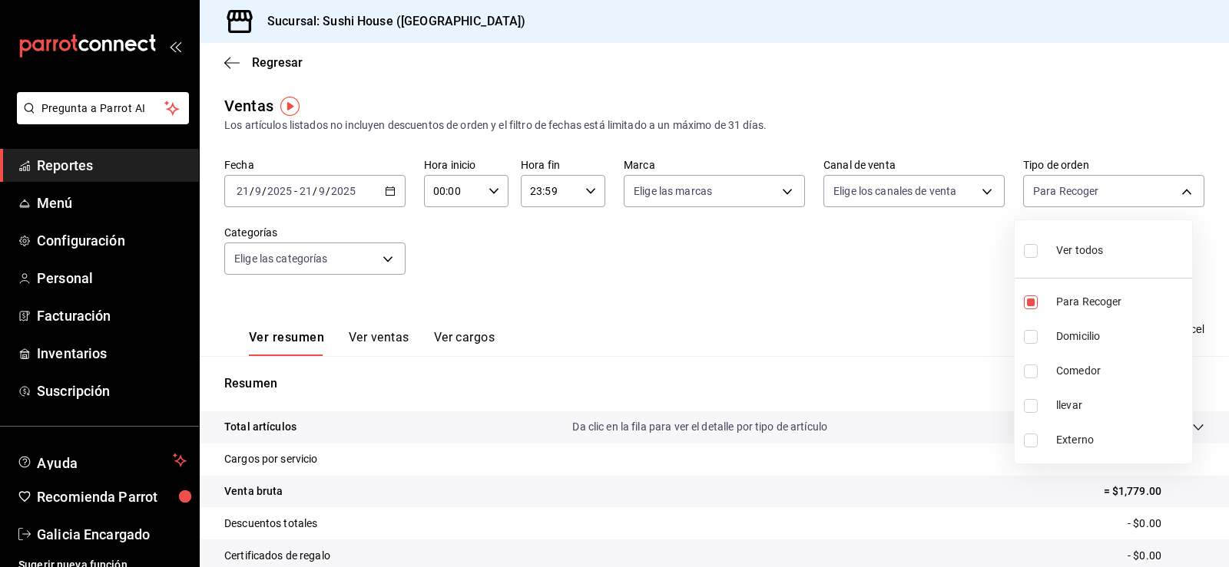
click at [1030, 343] on input "checkbox" at bounding box center [1031, 337] width 14 height 14
checkbox input "true"
type input "9d316b26-ed3c-41d9-ac2e-659a84dac7c1,c813e250-a487-4472-927d-f84c1c5aa0d0"
click at [1030, 373] on input "checkbox" at bounding box center [1031, 372] width 14 height 14
checkbox input "true"
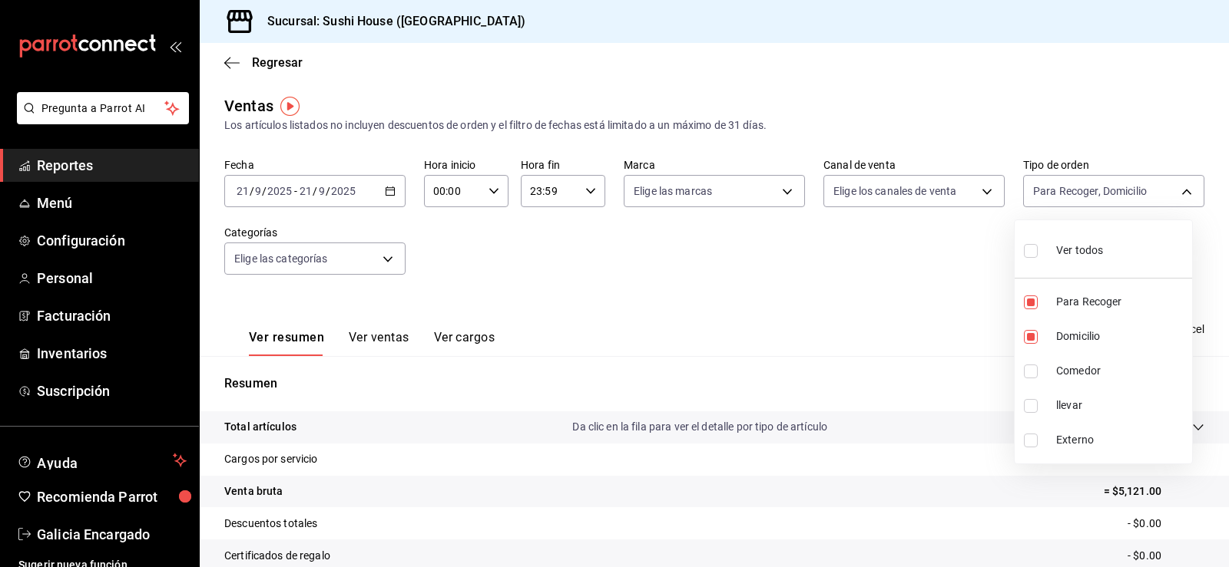
type input "9d316b26-ed3c-41d9-ac2e-659a84dac7c1,c813e250-a487-4472-927d-f84c1c5aa0d0,53da9…"
click at [1031, 403] on input "checkbox" at bounding box center [1031, 406] width 14 height 14
checkbox input "true"
type input "9d316b26-ed3c-41d9-ac2e-659a84dac7c1,c813e250-a487-4472-927d-f84c1c5aa0d0,53da9…"
click at [938, 371] on div at bounding box center [614, 283] width 1229 height 567
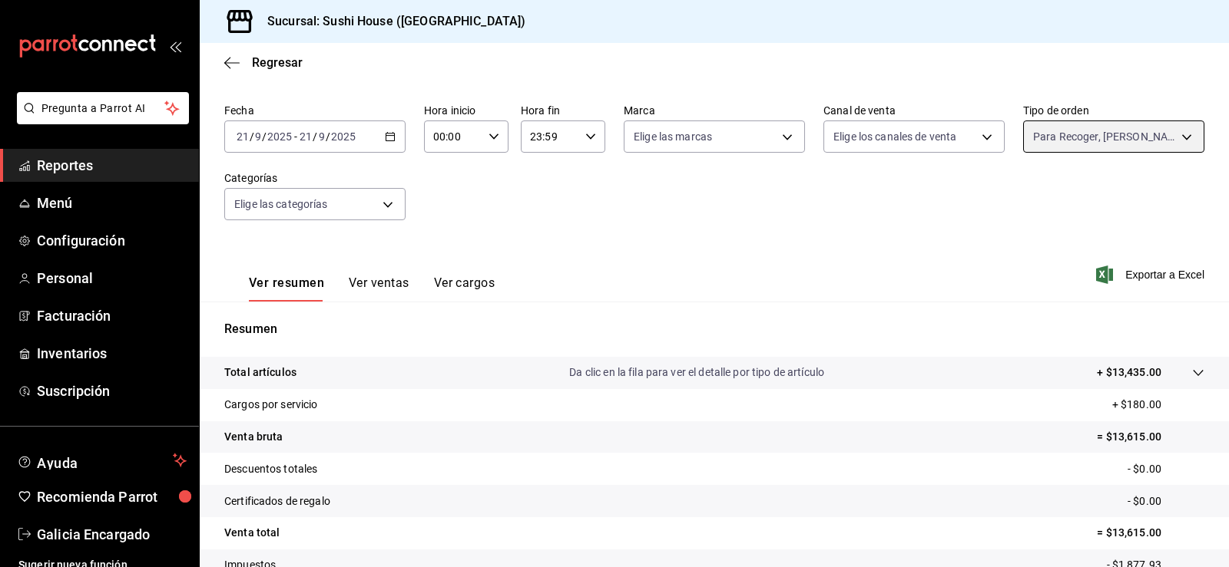
scroll to position [168, 0]
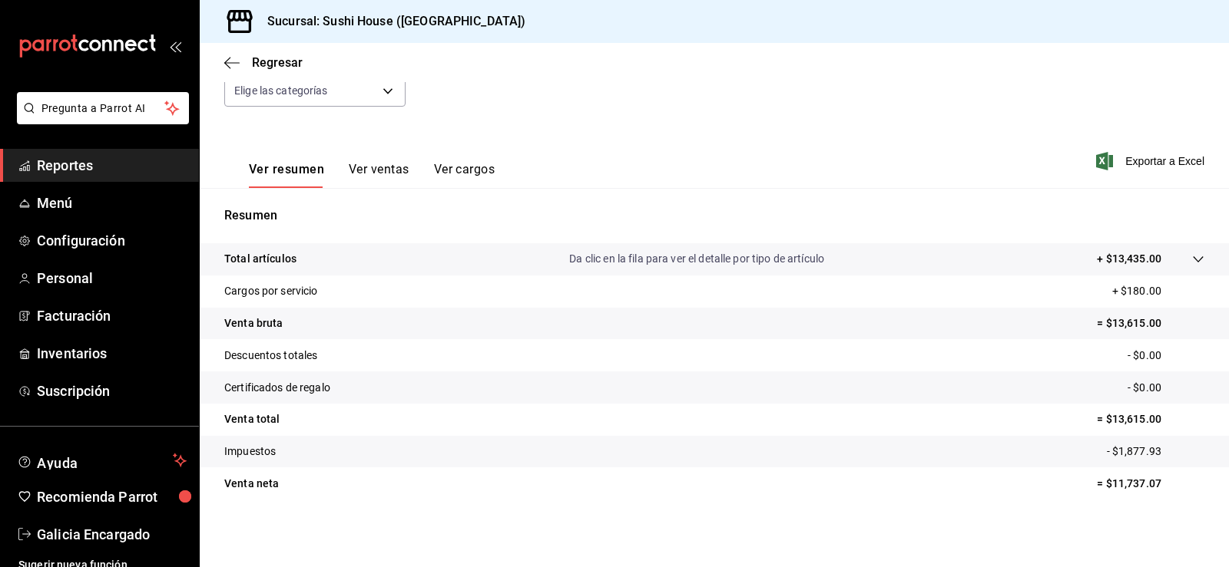
click at [34, 177] on link "Reportes" at bounding box center [99, 165] width 199 height 33
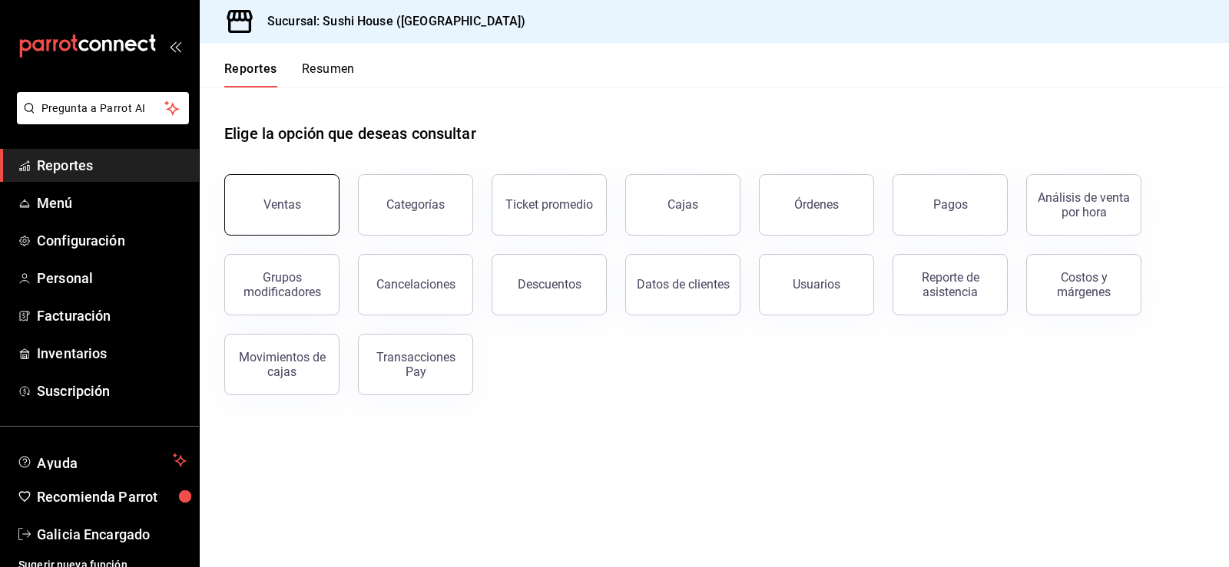
click at [278, 196] on button "Ventas" at bounding box center [281, 204] width 115 height 61
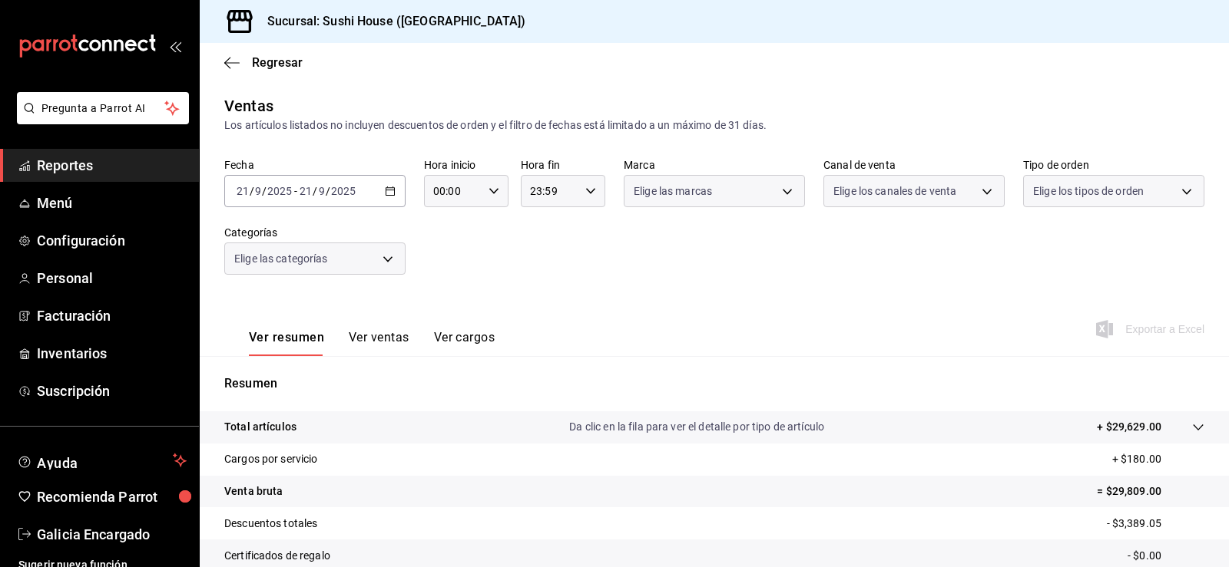
scroll to position [168, 0]
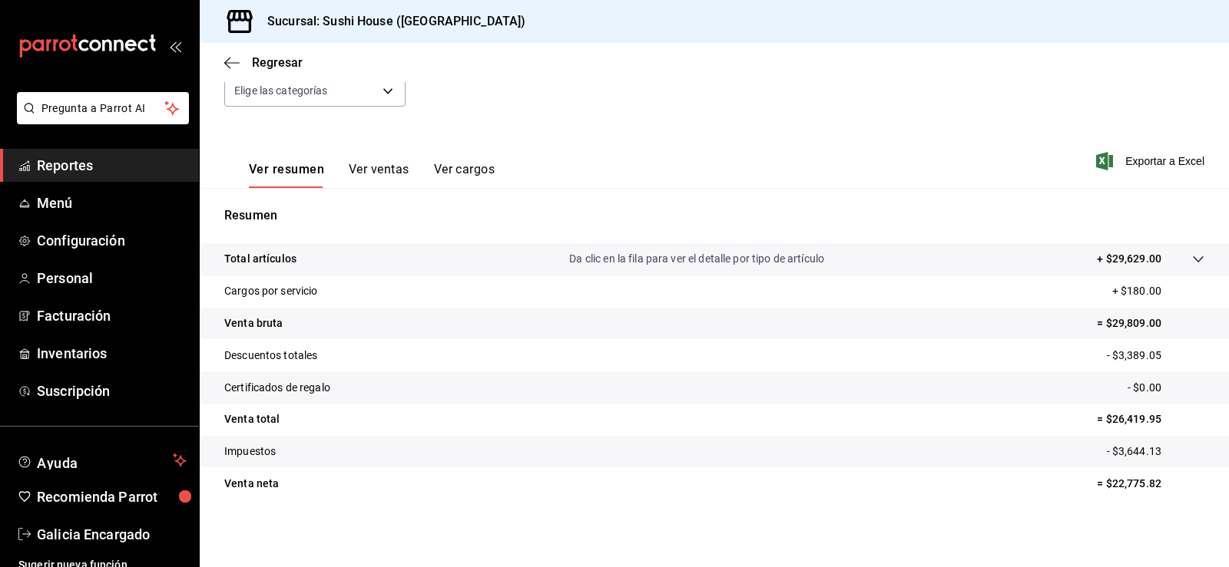
click at [84, 148] on li "Pregunta a Parrot AI" at bounding box center [99, 120] width 187 height 57
click at [103, 175] on span "Reportes" at bounding box center [112, 165] width 150 height 21
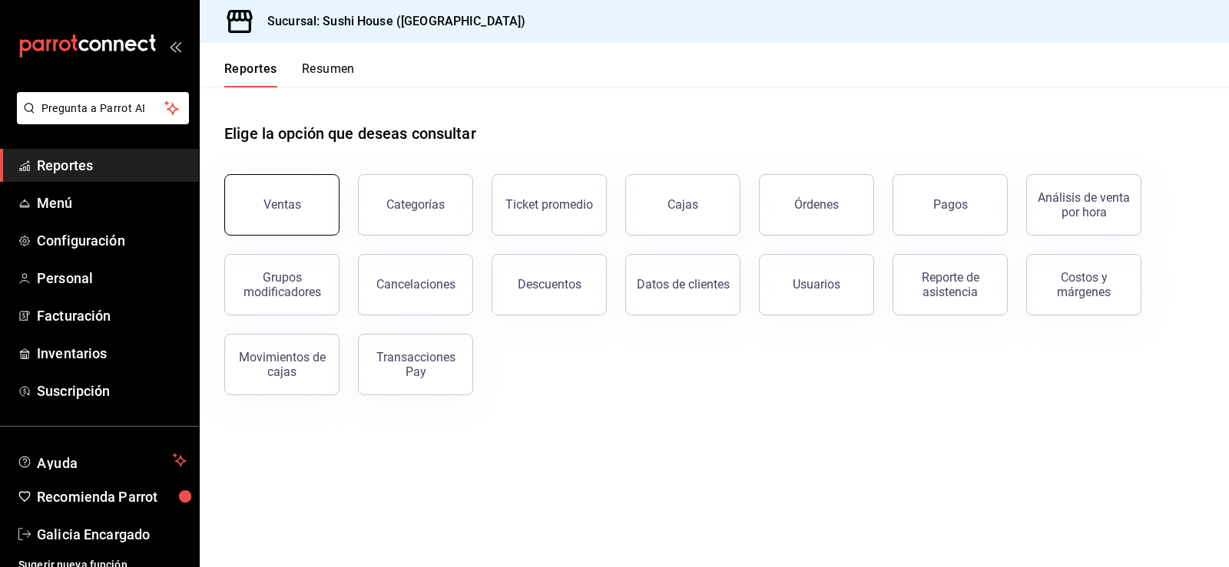
click at [334, 194] on div "Ventas" at bounding box center [273, 196] width 134 height 80
click at [320, 197] on button "Ventas" at bounding box center [281, 204] width 115 height 61
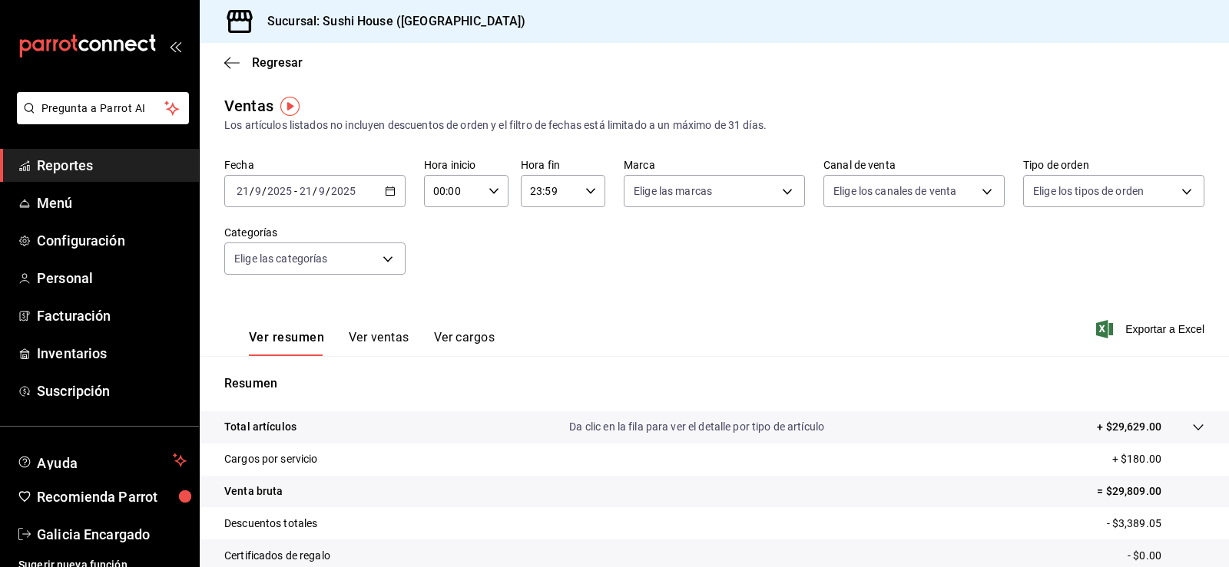
click at [1052, 208] on div "Fecha [DATE] [DATE] - [DATE] [DATE] Hora inicio 00:00 Hora inicio Hora fin 23:5…" at bounding box center [714, 225] width 980 height 135
click at [1076, 196] on body "Pregunta a Parrot AI Reportes Menú Configuración Personal Facturación Inventari…" at bounding box center [614, 283] width 1229 height 567
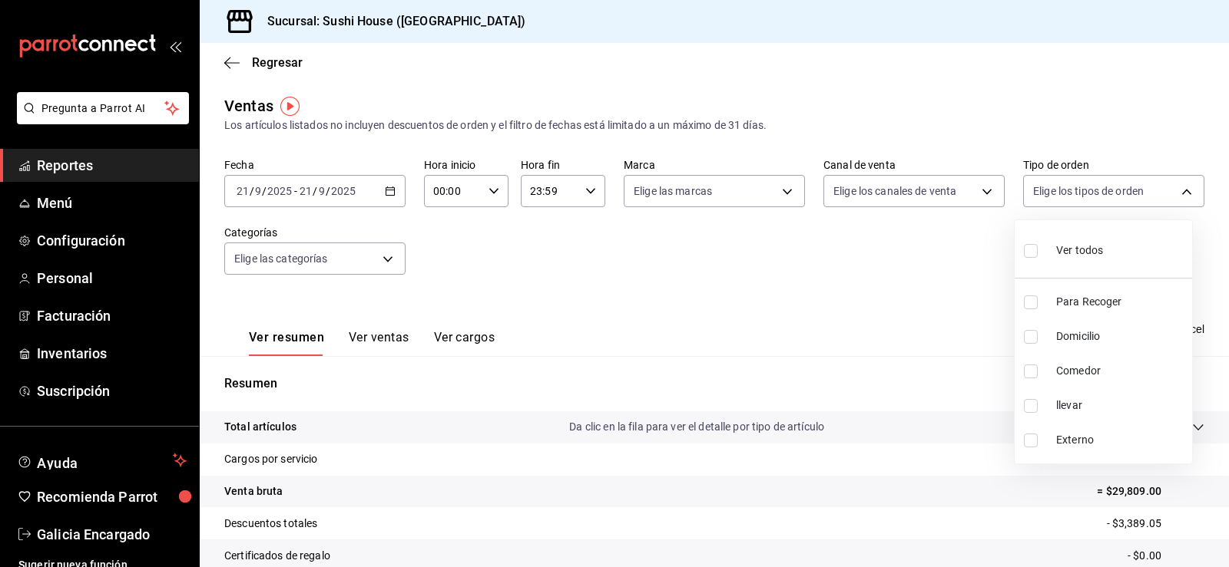
click at [835, 362] on div at bounding box center [614, 283] width 1229 height 567
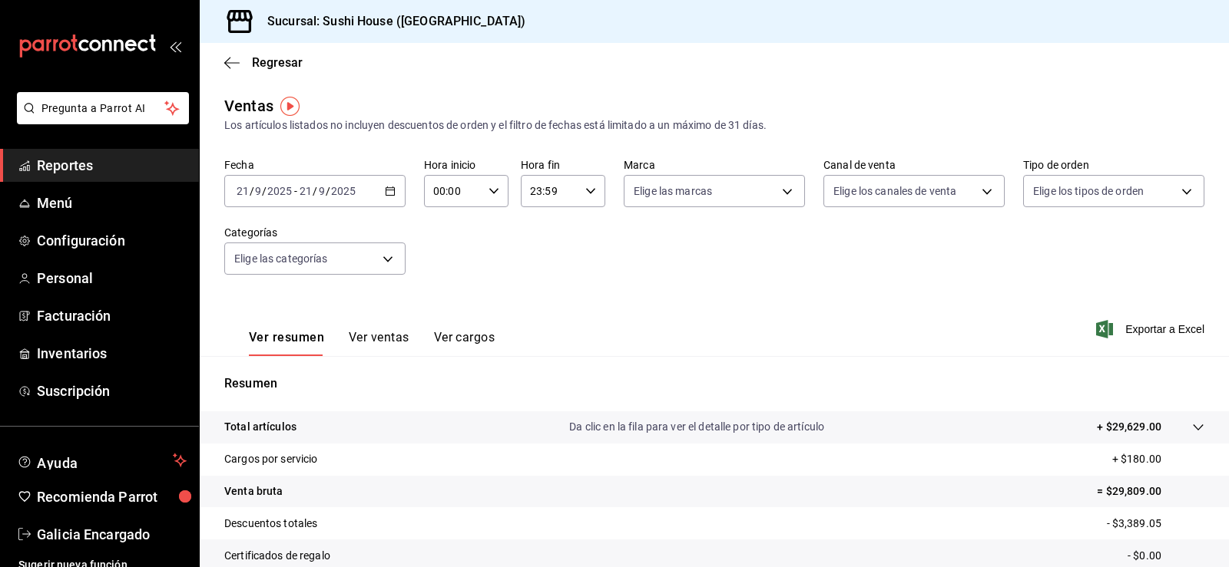
click at [126, 164] on span "Reportes" at bounding box center [112, 165] width 150 height 21
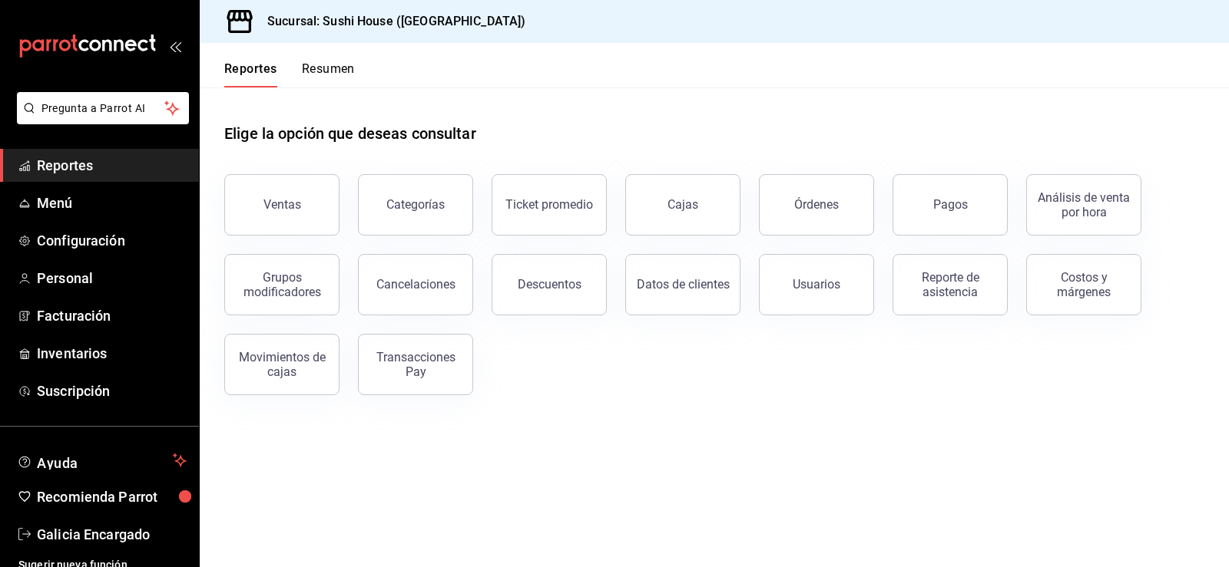
drag, startPoint x: 361, startPoint y: 76, endPoint x: 346, endPoint y: 75, distance: 14.6
click at [360, 76] on header "Reportes Resumen" at bounding box center [714, 65] width 1029 height 45
click at [331, 74] on button "Resumen" at bounding box center [328, 74] width 53 height 26
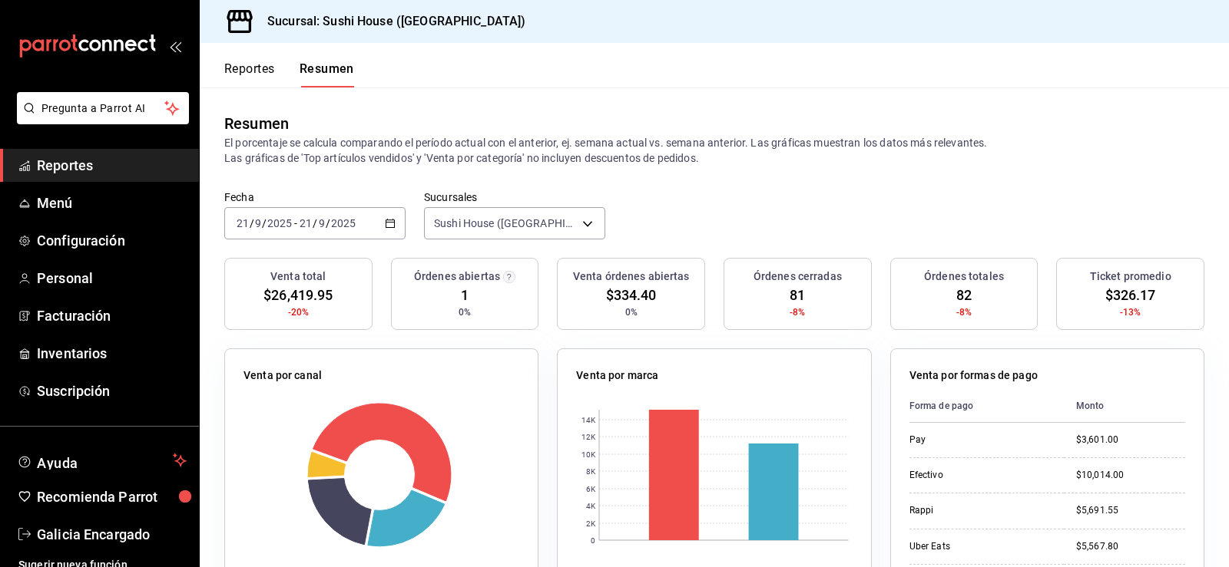
click at [94, 175] on span "Reportes" at bounding box center [112, 165] width 150 height 21
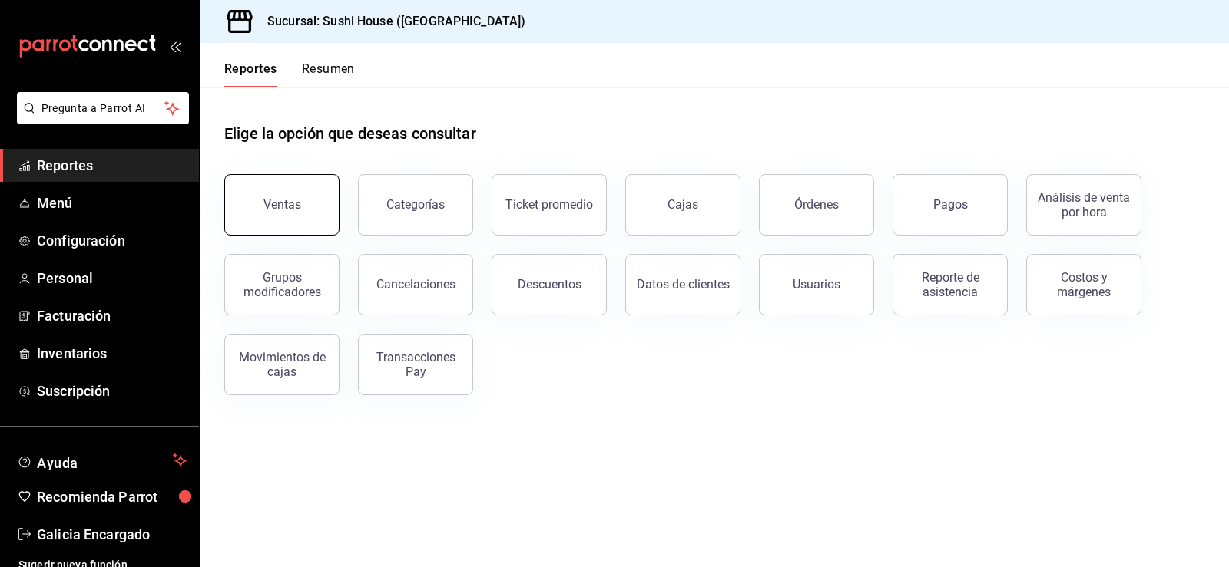
click at [250, 213] on button "Ventas" at bounding box center [281, 204] width 115 height 61
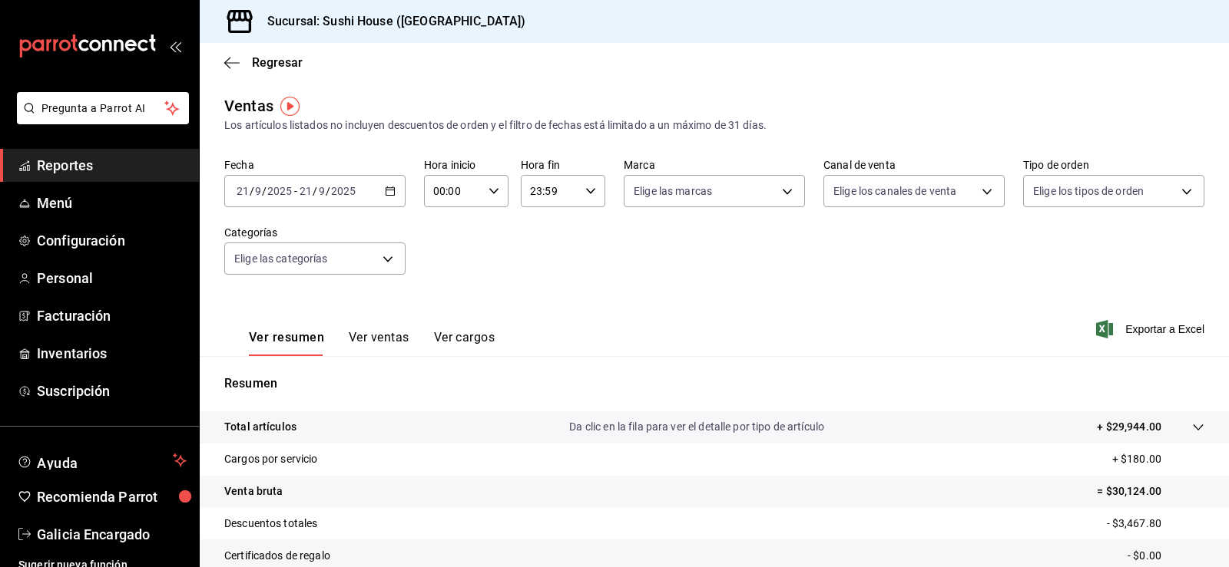
drag, startPoint x: 57, startPoint y: 146, endPoint x: 65, endPoint y: 164, distance: 19.6
click at [57, 145] on li "Pregunta a Parrot AI" at bounding box center [99, 120] width 187 height 57
click at [64, 162] on span "Reportes" at bounding box center [112, 165] width 150 height 21
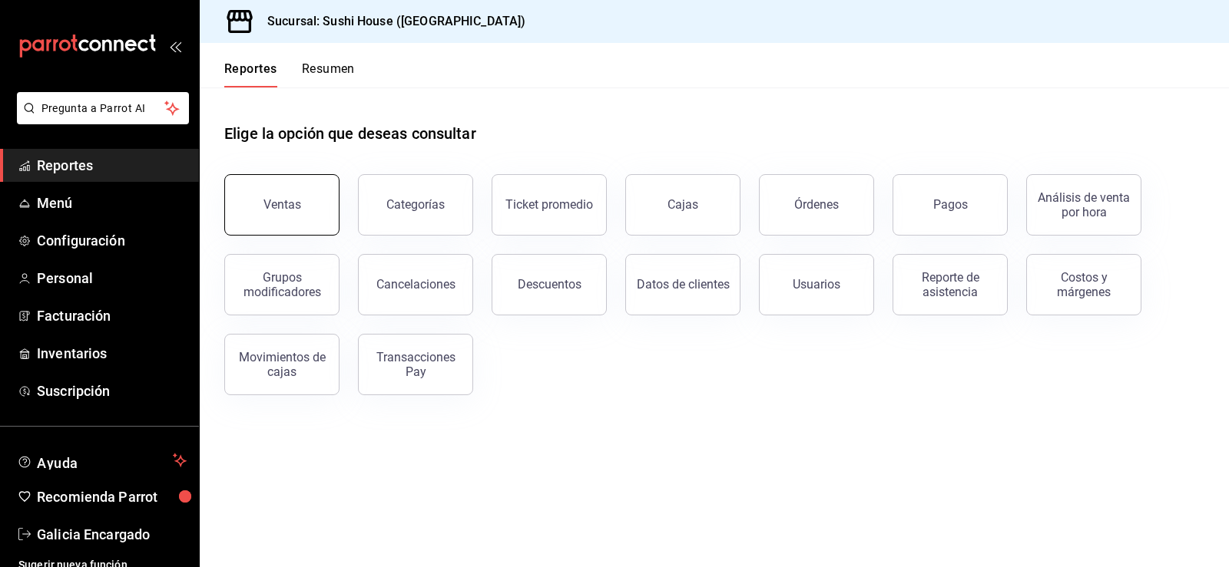
click at [293, 212] on button "Ventas" at bounding box center [281, 204] width 115 height 61
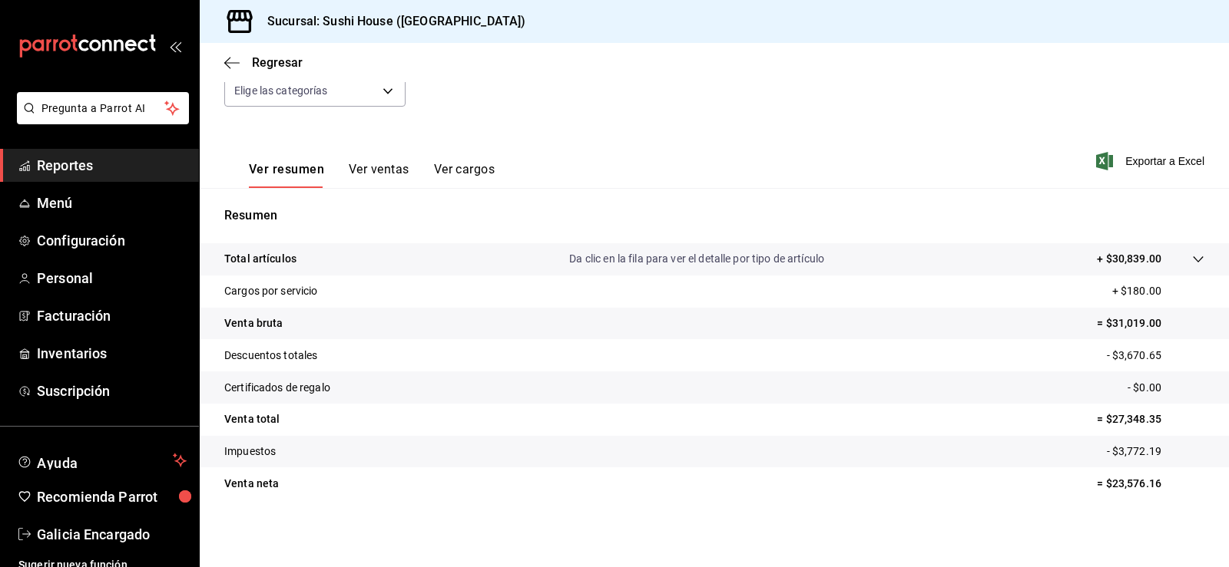
scroll to position [168, 0]
click at [141, 178] on link "Reportes" at bounding box center [99, 165] width 199 height 33
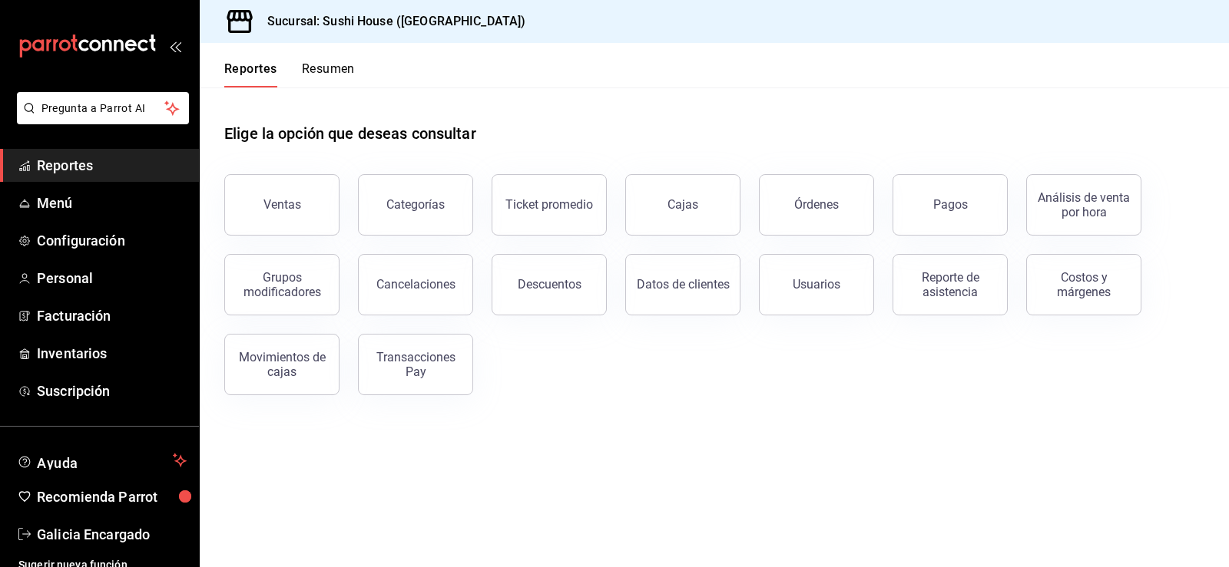
click at [378, 71] on header "Reportes Resumen" at bounding box center [714, 65] width 1029 height 45
click at [350, 61] on button "Resumen" at bounding box center [328, 74] width 53 height 26
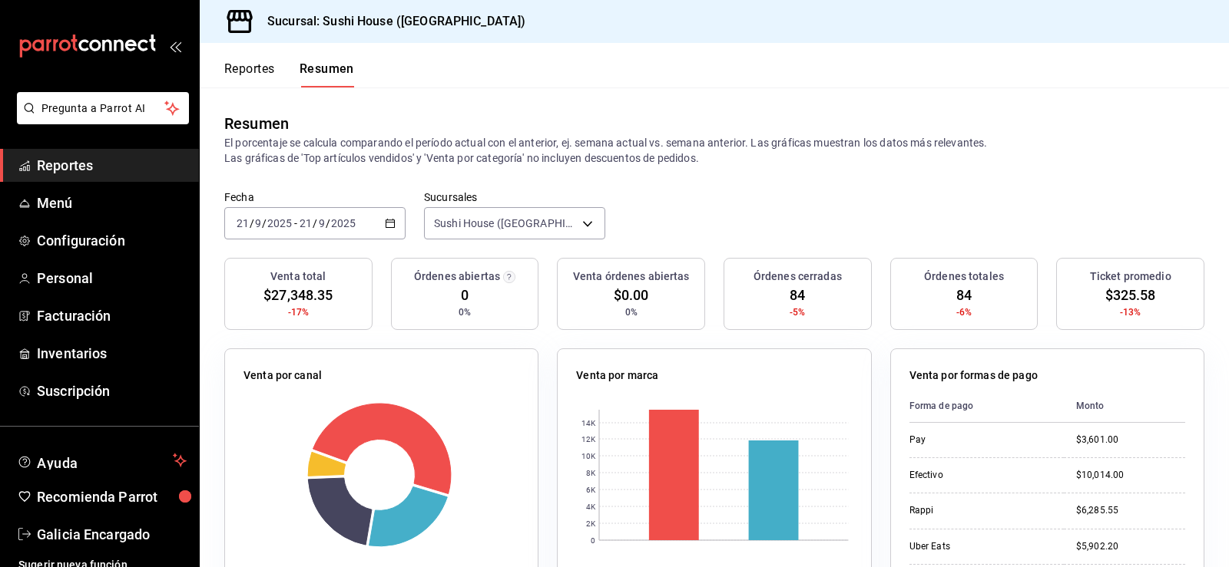
click at [70, 167] on span "Reportes" at bounding box center [112, 165] width 150 height 21
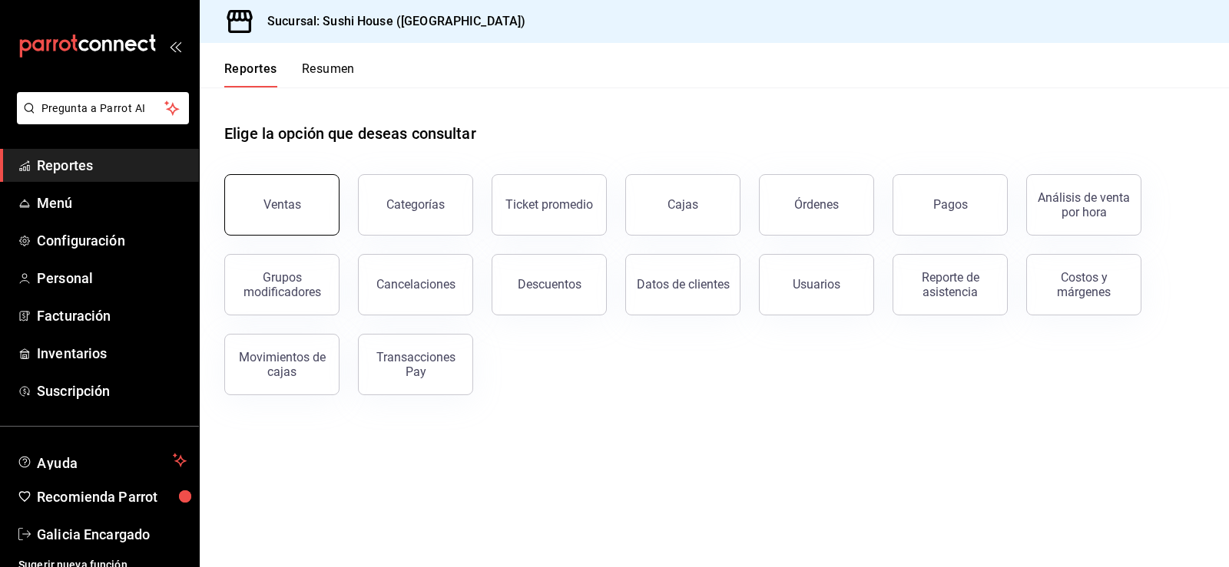
click at [281, 220] on button "Ventas" at bounding box center [281, 204] width 115 height 61
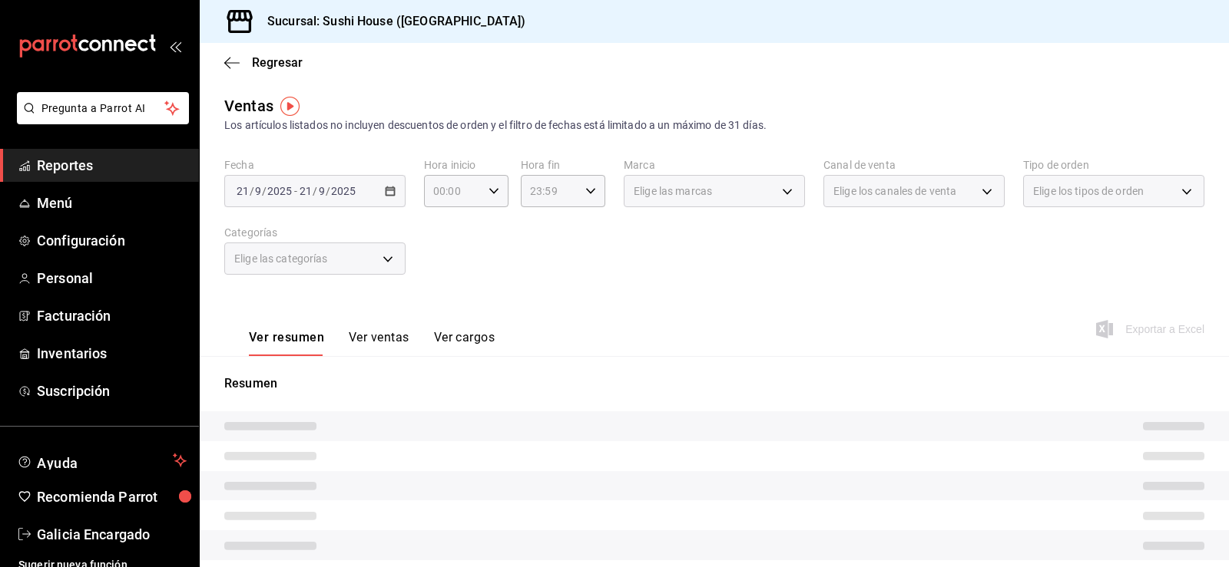
click at [1023, 194] on div "Elige los tipos de orden" at bounding box center [1113, 191] width 181 height 32
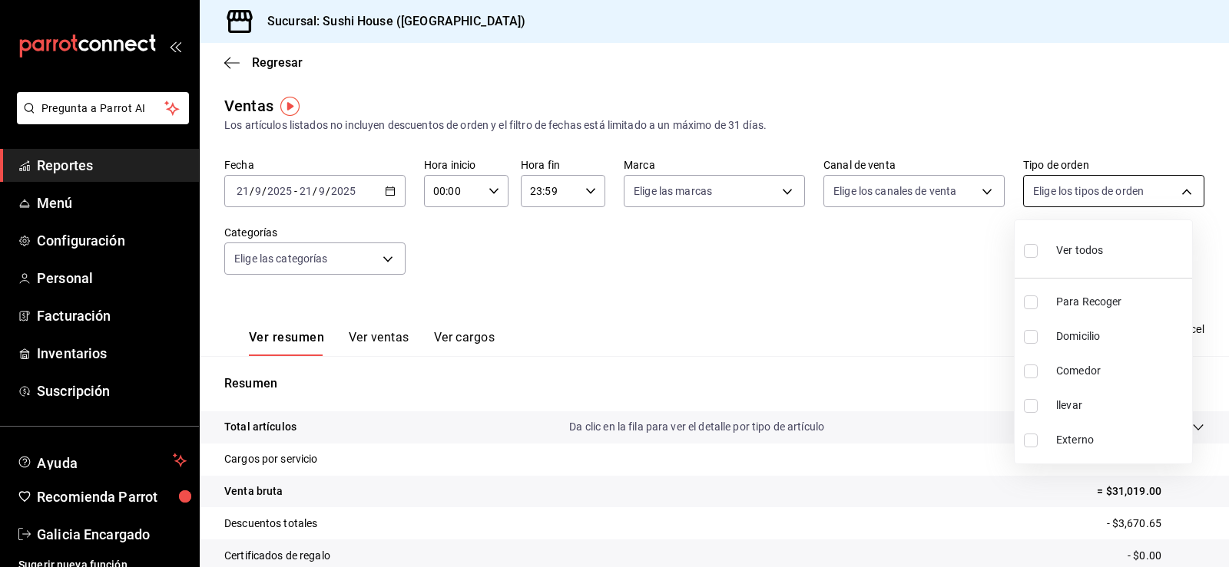
click at [1030, 194] on body "Pregunta a Parrot AI Reportes Menú Configuración Personal Facturación Inventari…" at bounding box center [614, 283] width 1229 height 567
click at [1032, 333] on input "checkbox" at bounding box center [1031, 337] width 14 height 14
checkbox input "true"
type input "c813e250-a487-4472-927d-f84c1c5aa0d0"
click at [858, 405] on div at bounding box center [614, 283] width 1229 height 567
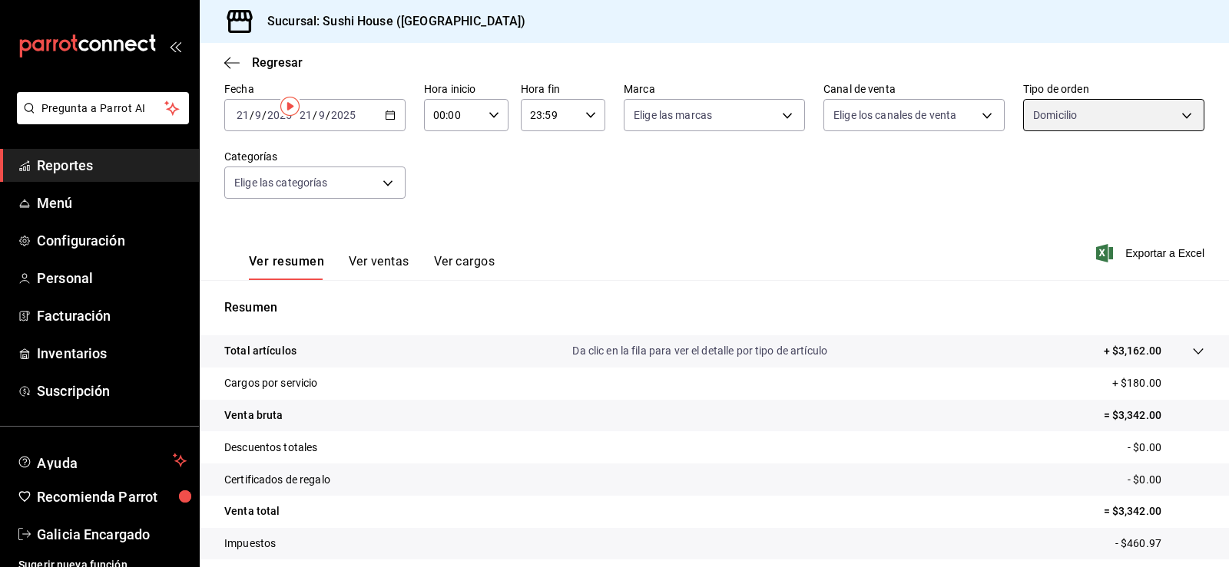
scroll to position [168, 0]
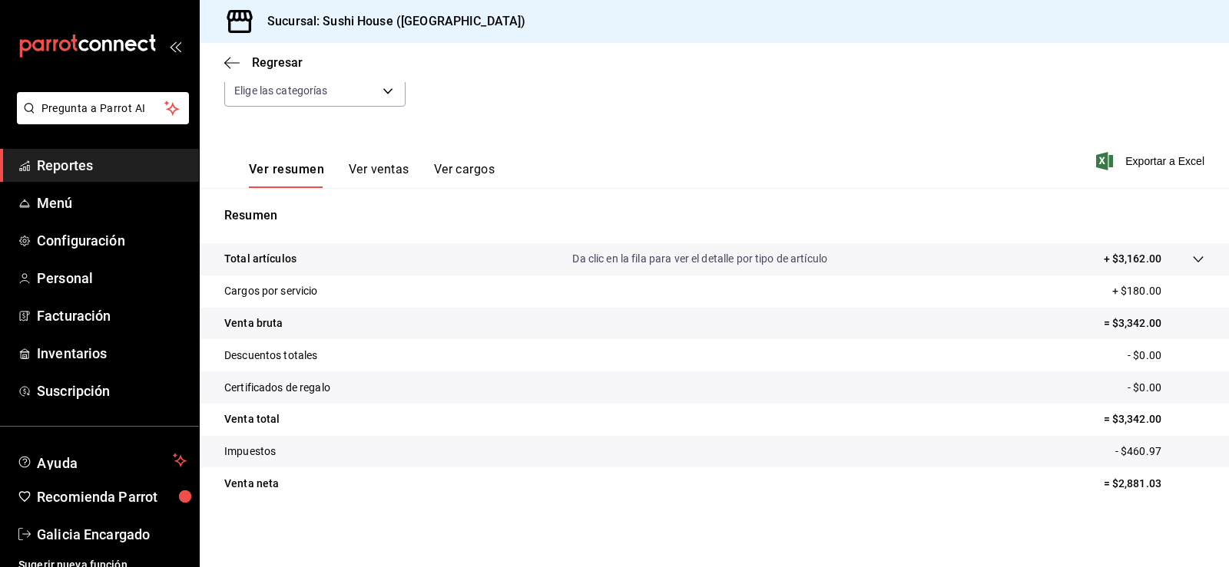
click at [141, 168] on span "Reportes" at bounding box center [112, 165] width 150 height 21
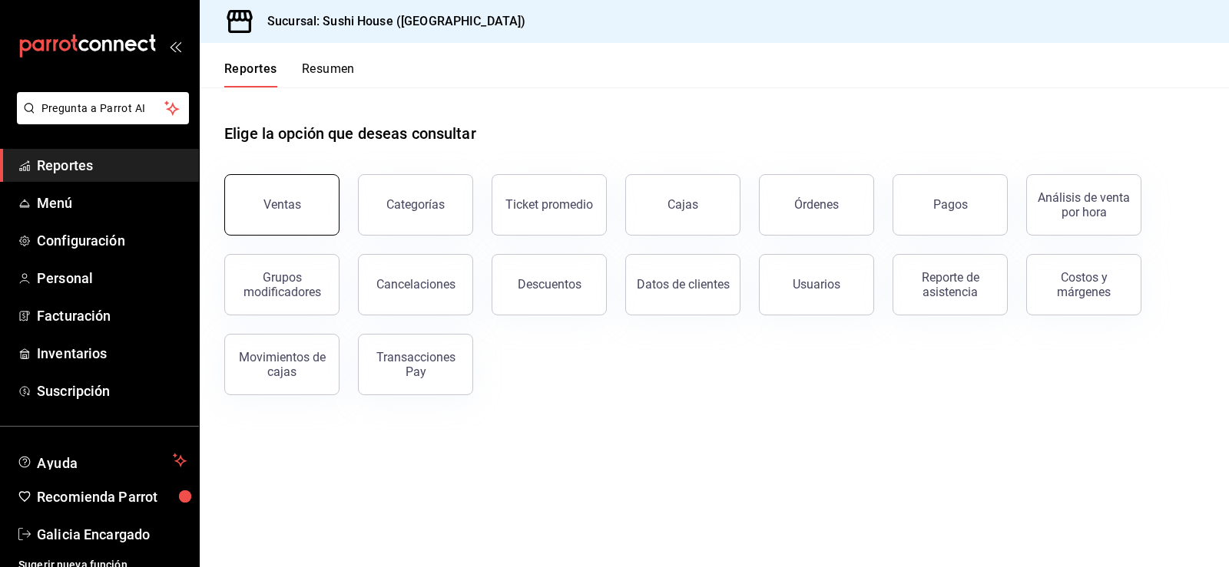
click at [237, 210] on button "Ventas" at bounding box center [281, 204] width 115 height 61
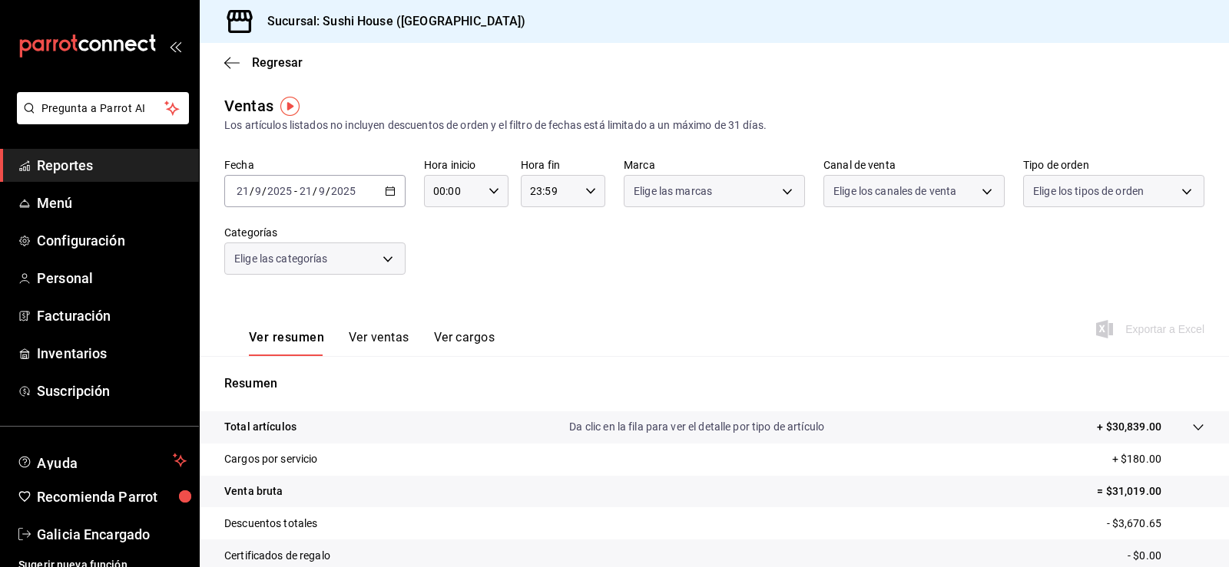
scroll to position [168, 0]
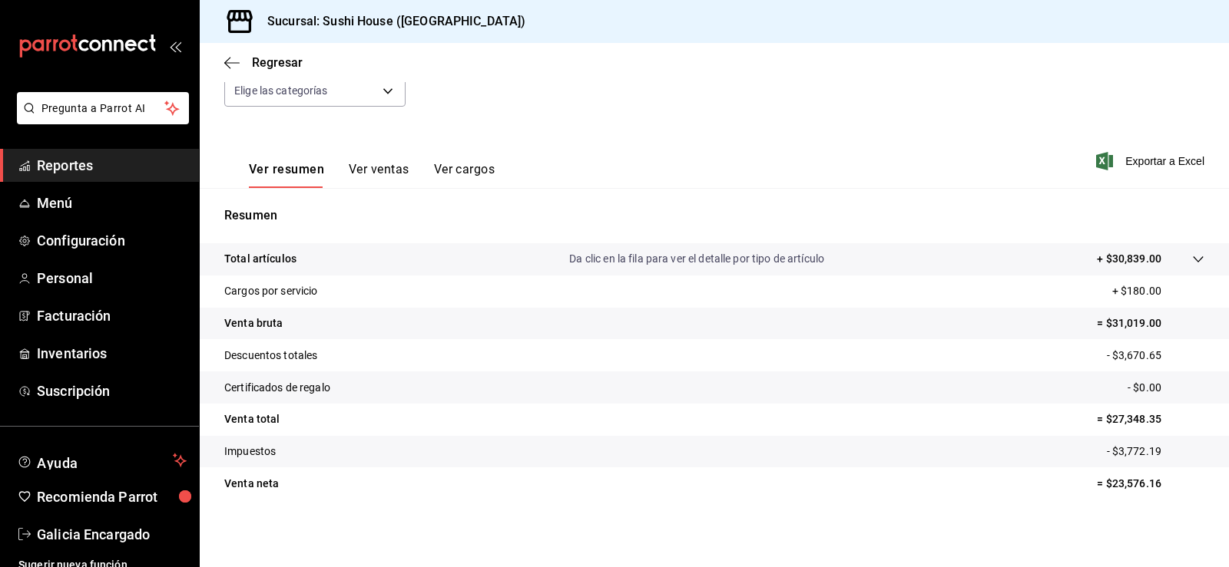
click at [140, 141] on li "Pregunta a Parrot AI" at bounding box center [99, 120] width 187 height 57
click at [132, 161] on span "Reportes" at bounding box center [112, 165] width 150 height 21
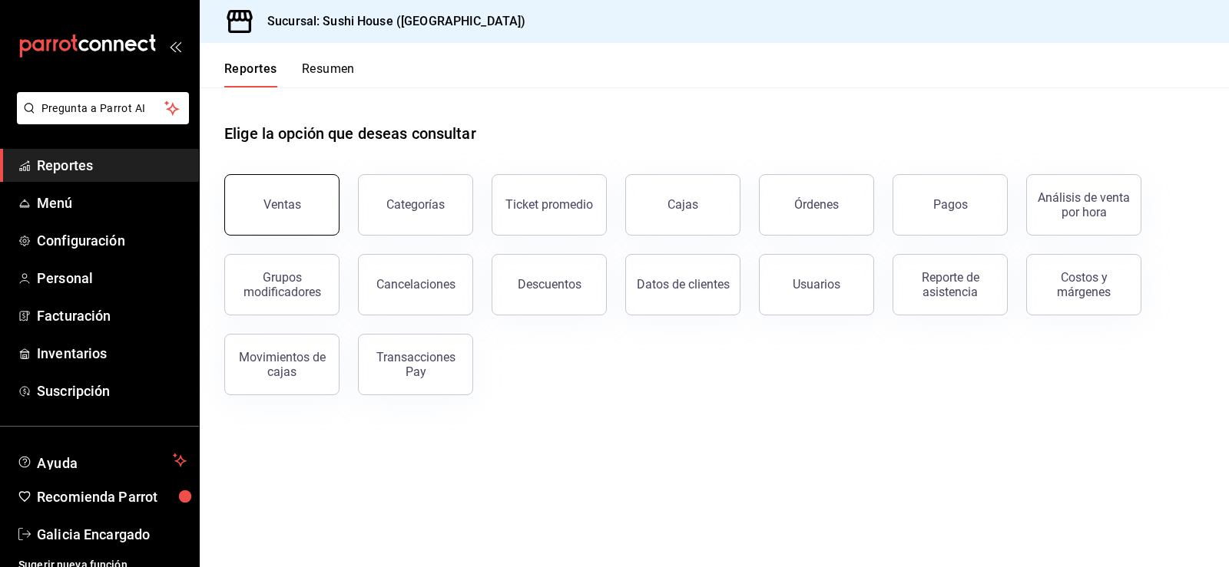
click at [274, 190] on button "Ventas" at bounding box center [281, 204] width 115 height 61
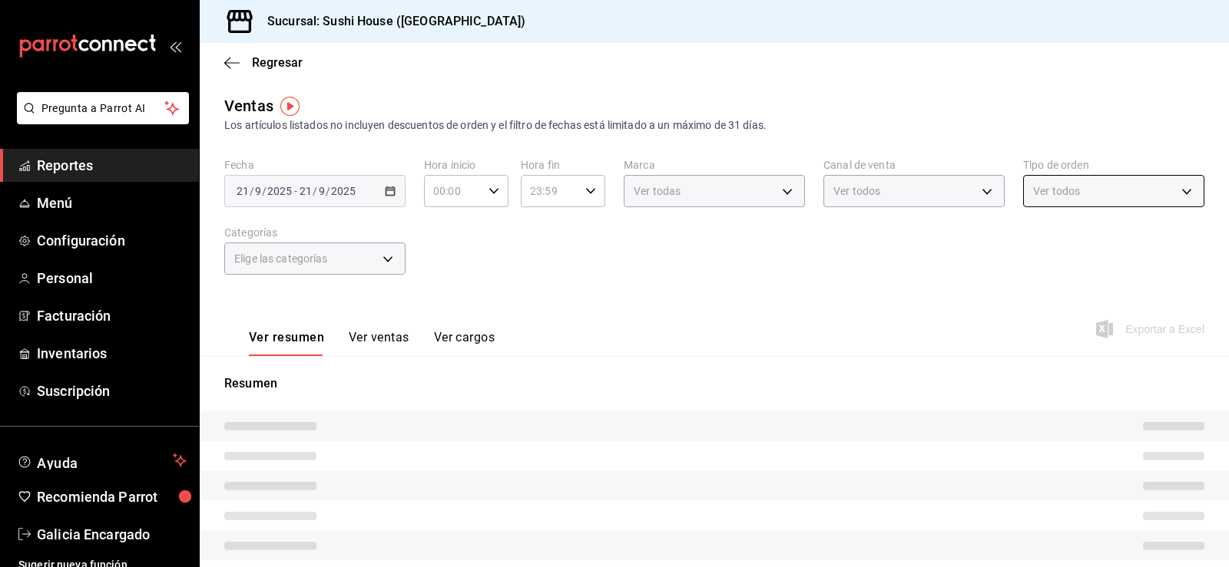
click at [1054, 193] on body "Pregunta a Parrot AI Reportes Menú Configuración Personal Facturación Inventari…" at bounding box center [614, 283] width 1229 height 567
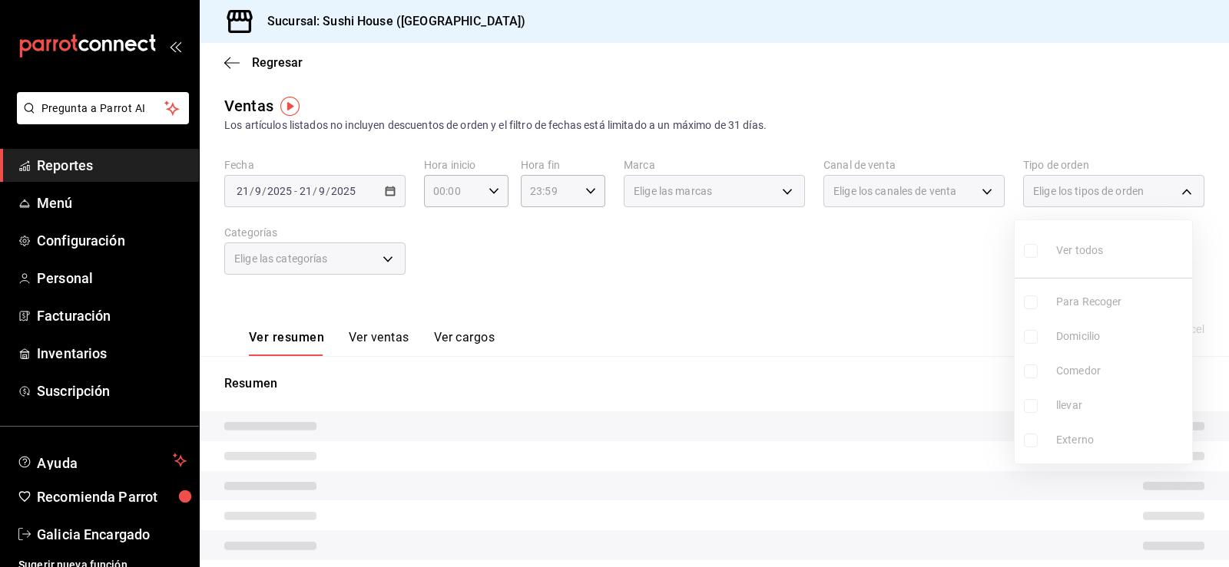
click at [1054, 193] on div at bounding box center [614, 283] width 1229 height 567
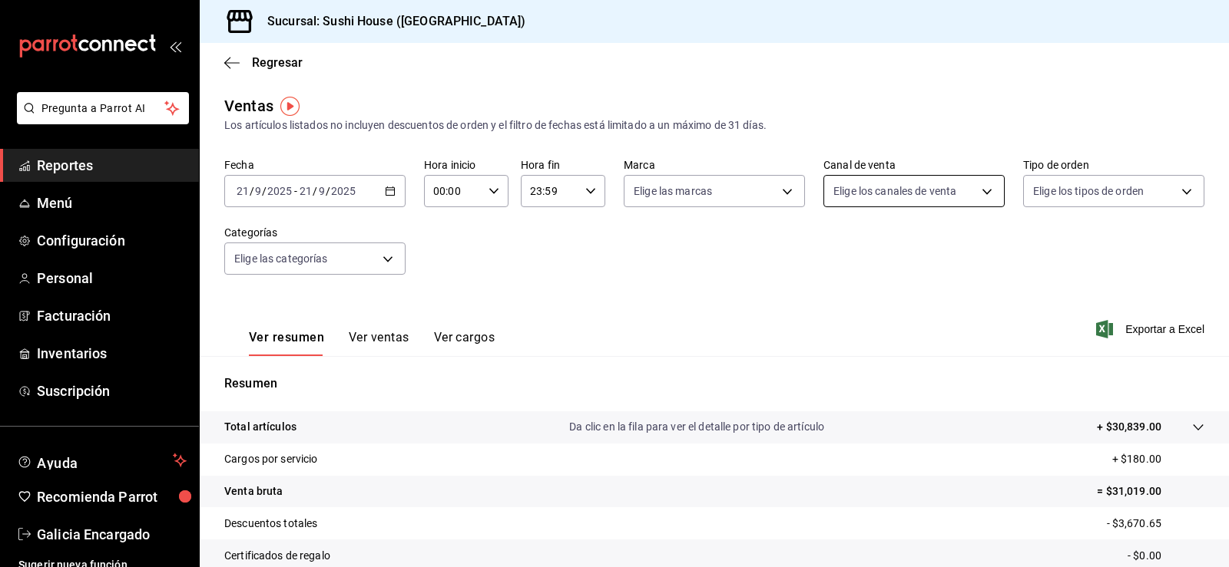
click at [918, 202] on body "Pregunta a Parrot AI Reportes Menú Configuración Personal Facturación Inventari…" at bounding box center [614, 283] width 1229 height 567
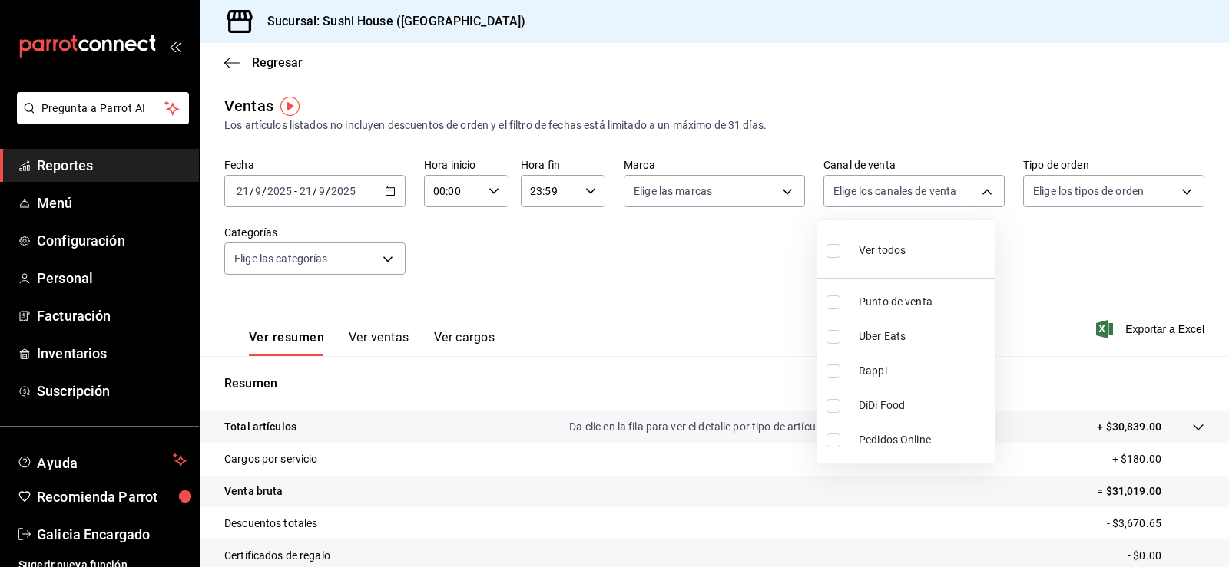
click at [829, 339] on input "checkbox" at bounding box center [833, 337] width 14 height 14
checkbox input "true"
type input "UBER_EATS"
click at [829, 338] on input "checkbox" at bounding box center [833, 337] width 14 height 14
checkbox input "false"
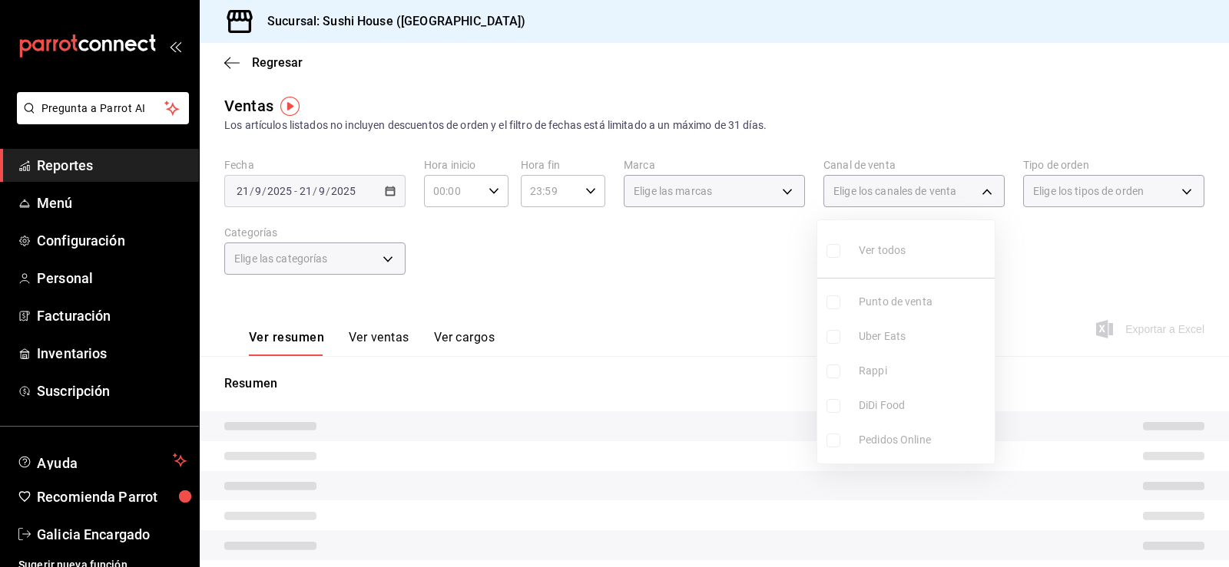
click at [835, 377] on input "checkbox" at bounding box center [833, 372] width 14 height 14
checkbox input "true"
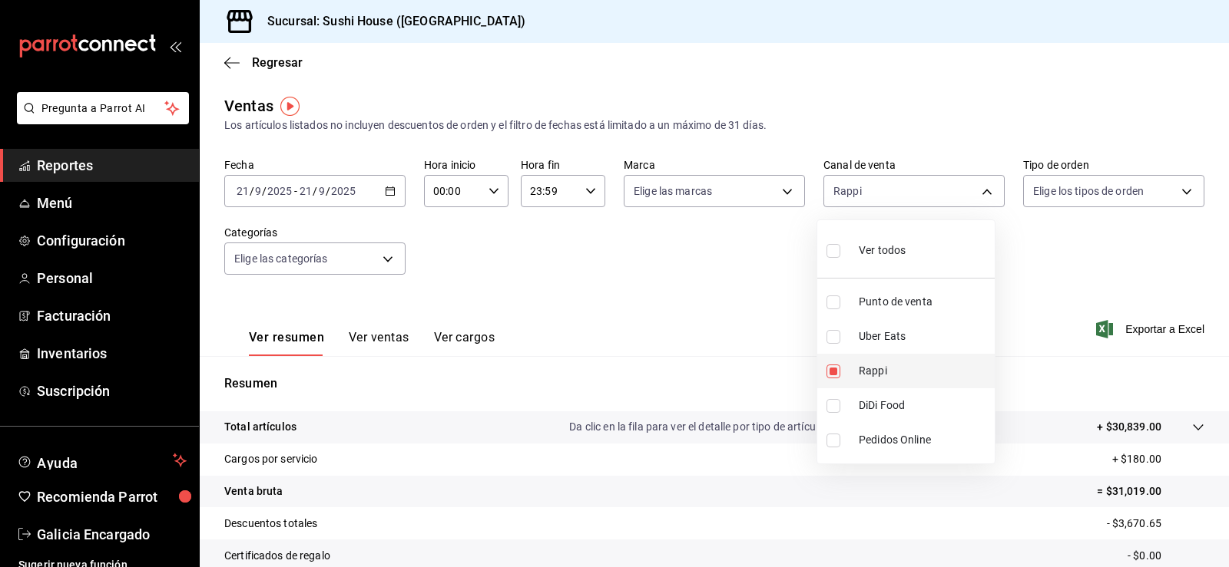
type input "RAPPI"
click at [696, 194] on div at bounding box center [614, 283] width 1229 height 567
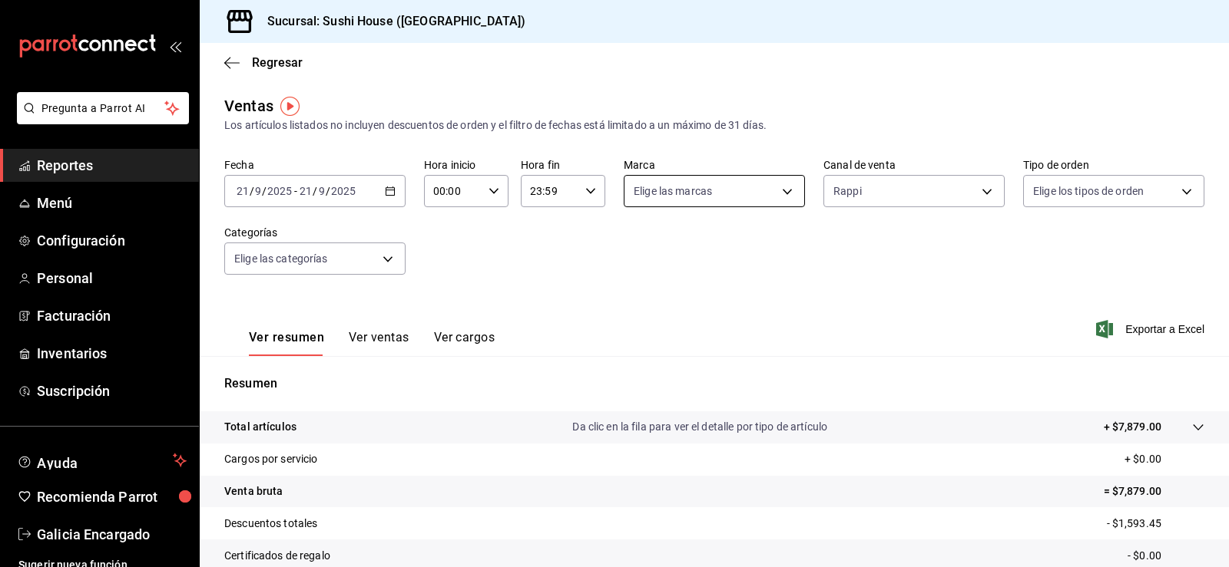
click at [702, 190] on body "Pregunta a Parrot AI Reportes Menú Configuración Personal Facturación Inventari…" at bounding box center [614, 283] width 1229 height 567
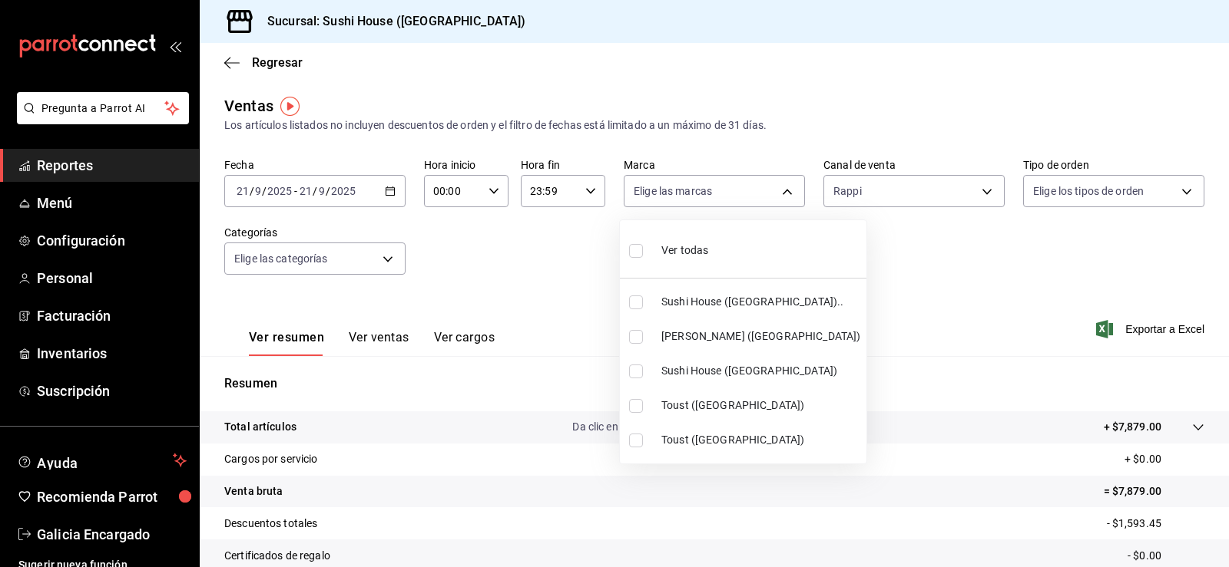
click at [632, 300] on input "checkbox" at bounding box center [636, 303] width 14 height 14
checkbox input "true"
type input "7dc1bbcc-c854-438a-98a7-f6be28febd34"
click at [639, 375] on input "checkbox" at bounding box center [636, 372] width 14 height 14
checkbox input "true"
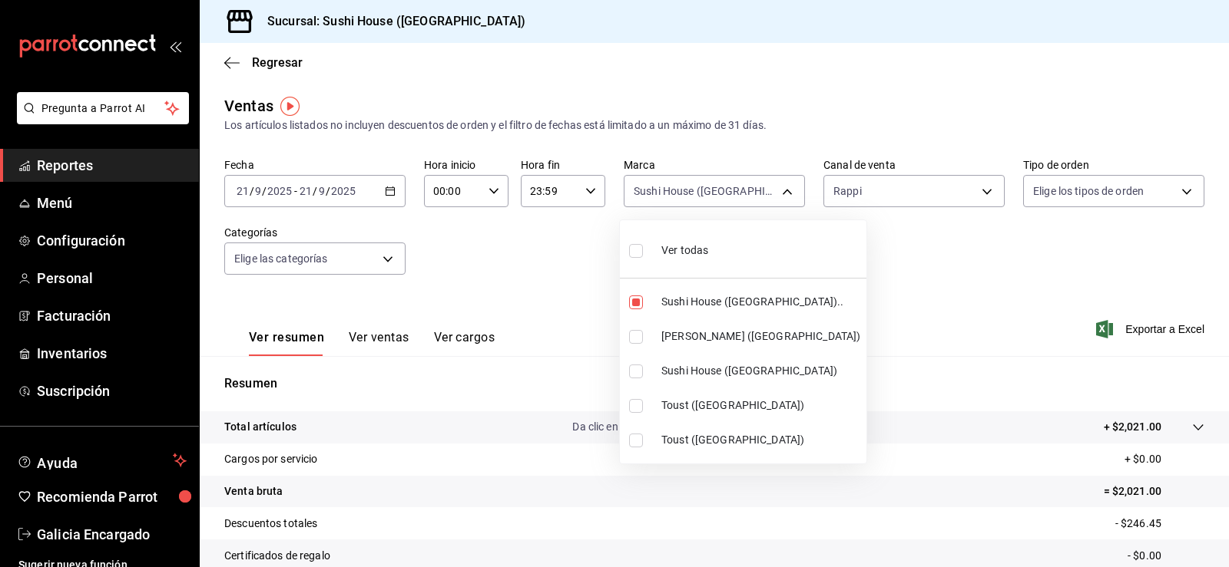
type input "7dc1bbcc-c854-438a-98a7-f6be28febd34,fc9d632e-e170-447e-9cd5-70bd0bb3e59f"
click at [580, 371] on div at bounding box center [614, 283] width 1229 height 567
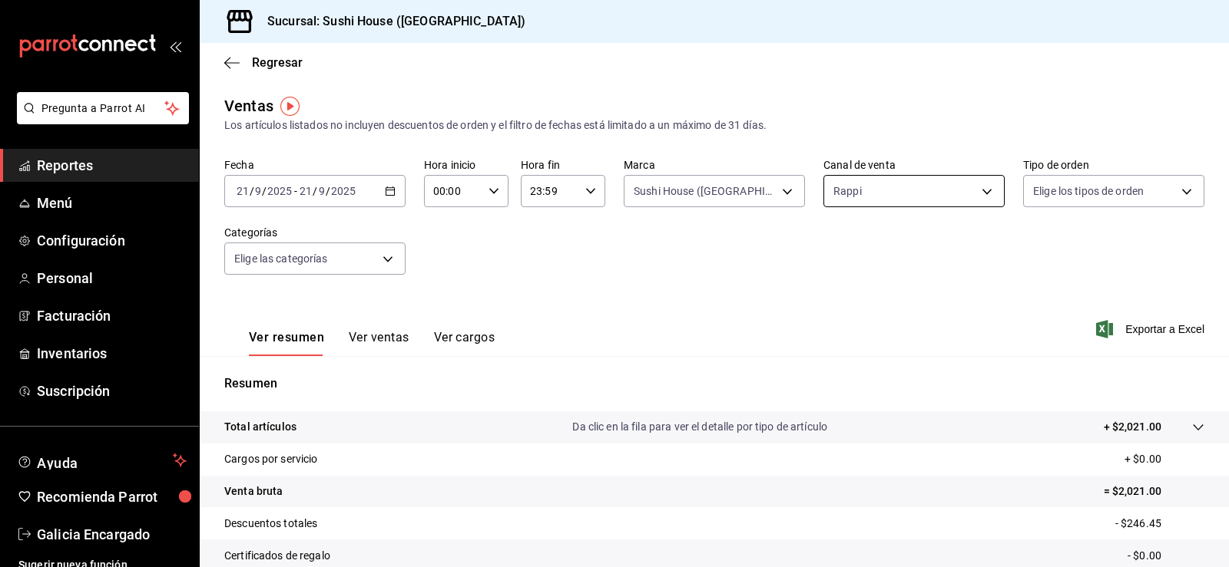
click at [848, 200] on body "Pregunta a Parrot AI Reportes Menú Configuración Personal Facturación Inventari…" at bounding box center [614, 283] width 1229 height 567
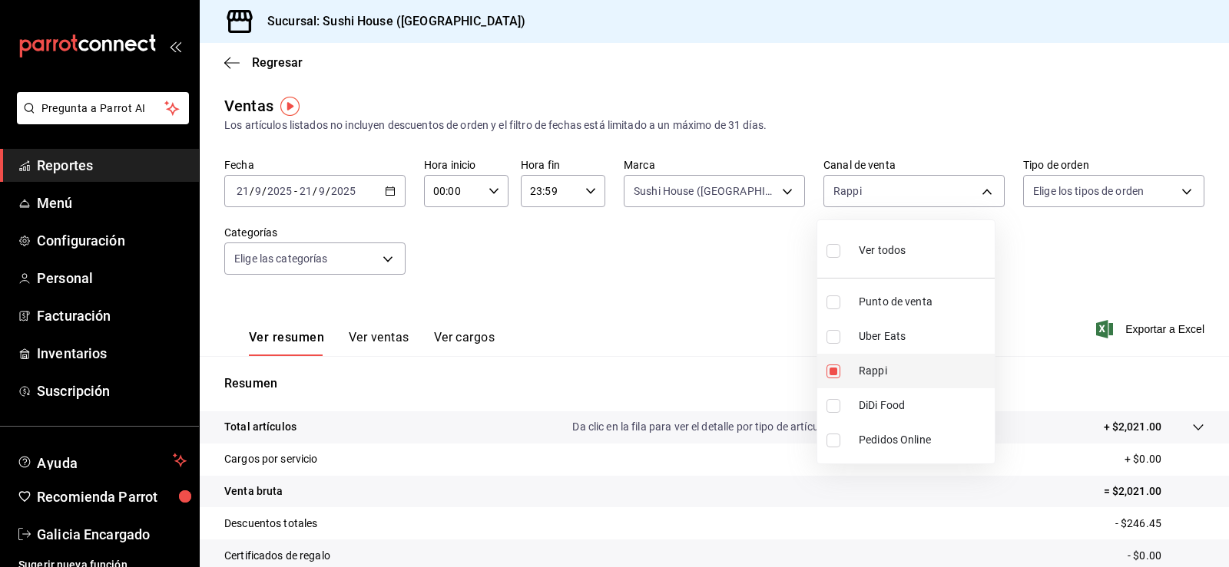
click at [830, 378] on input "checkbox" at bounding box center [833, 372] width 14 height 14
checkbox input "false"
click at [830, 404] on input "checkbox" at bounding box center [833, 406] width 14 height 14
checkbox input "true"
type input "DIDI_FOOD"
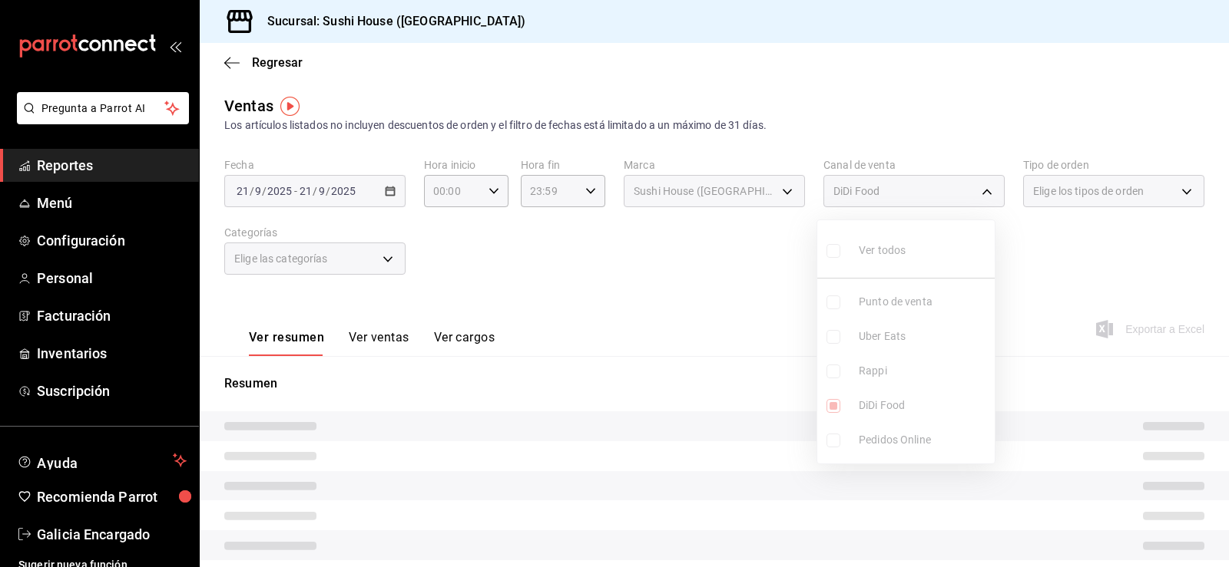
click at [642, 360] on div at bounding box center [614, 283] width 1229 height 567
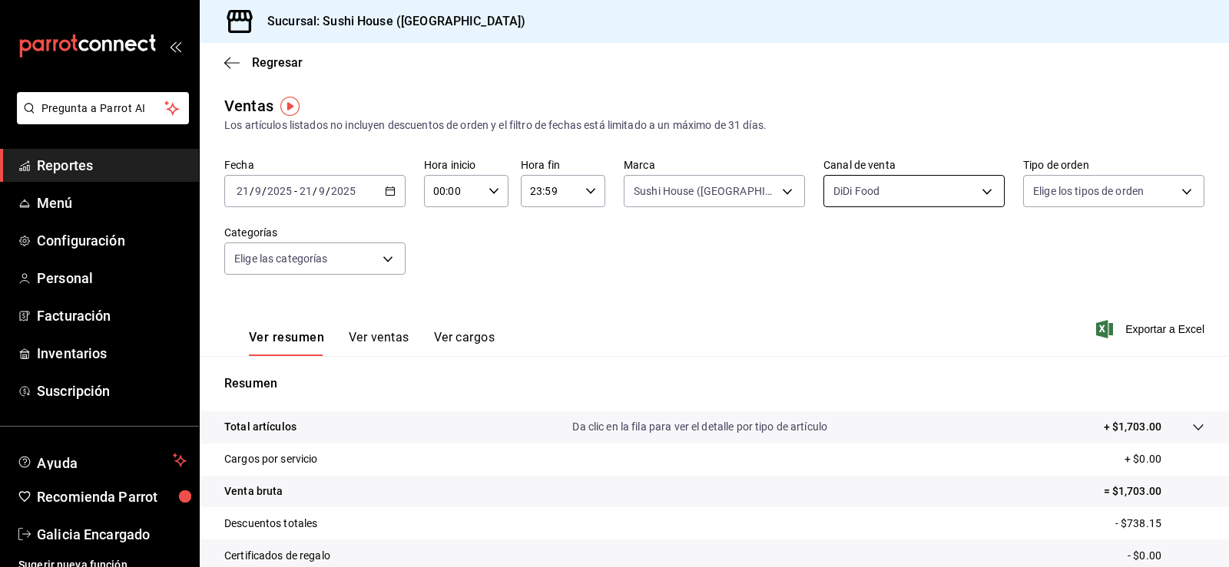
click at [921, 193] on body "Pregunta a Parrot AI Reportes Menú Configuración Personal Facturación Inventari…" at bounding box center [614, 283] width 1229 height 567
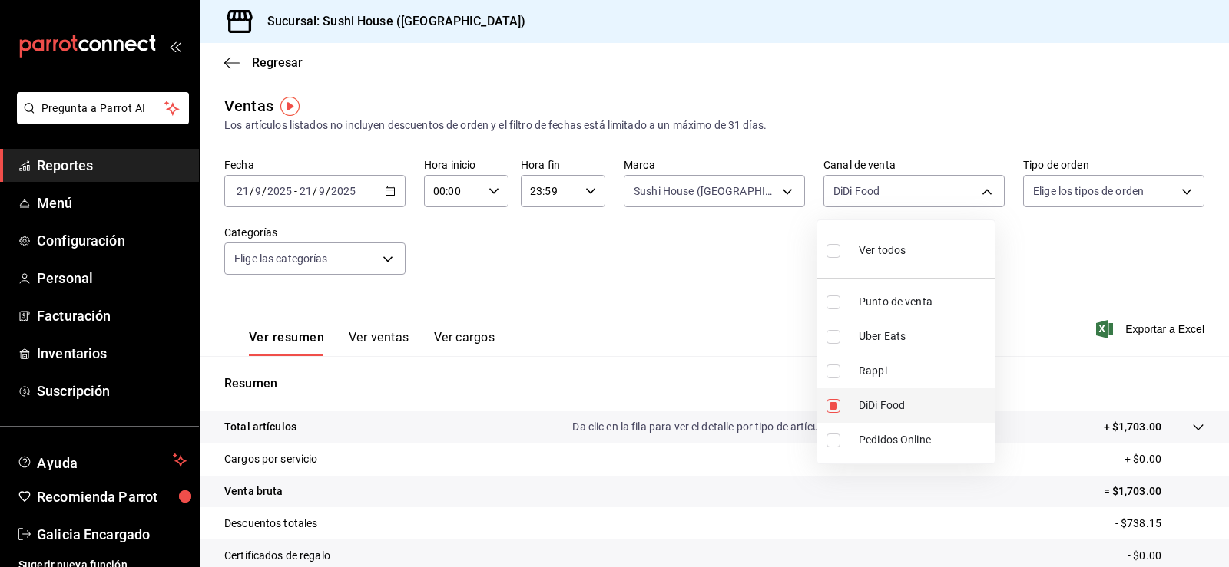
click at [833, 408] on input "checkbox" at bounding box center [833, 406] width 14 height 14
checkbox input "false"
click at [832, 338] on input "checkbox" at bounding box center [833, 337] width 14 height 14
checkbox input "true"
type input "UBER_EATS"
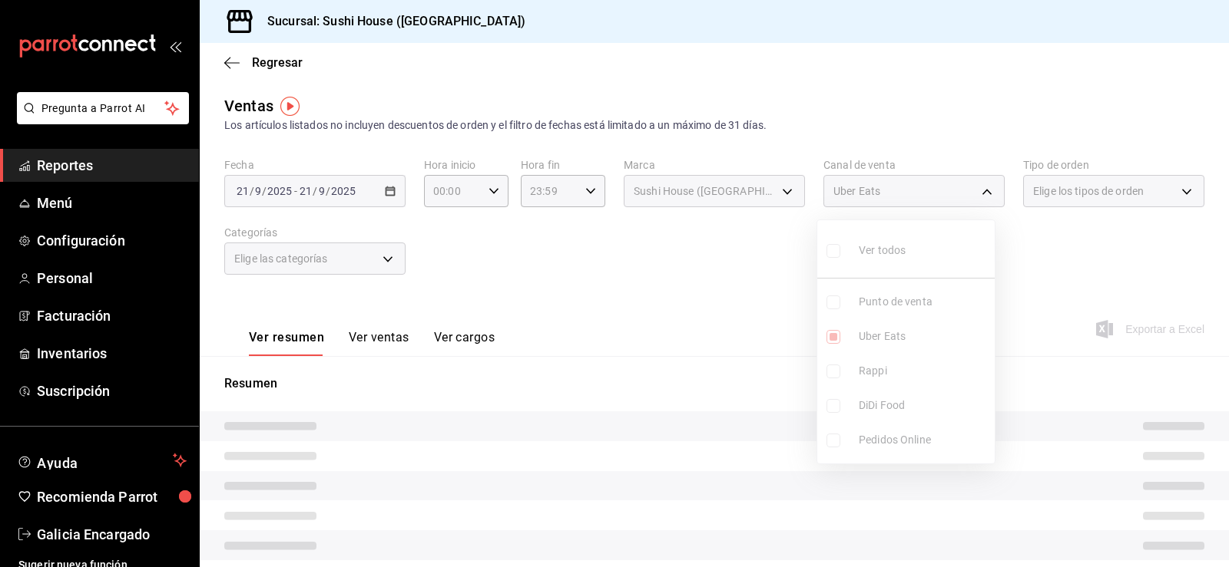
click at [678, 339] on div at bounding box center [614, 283] width 1229 height 567
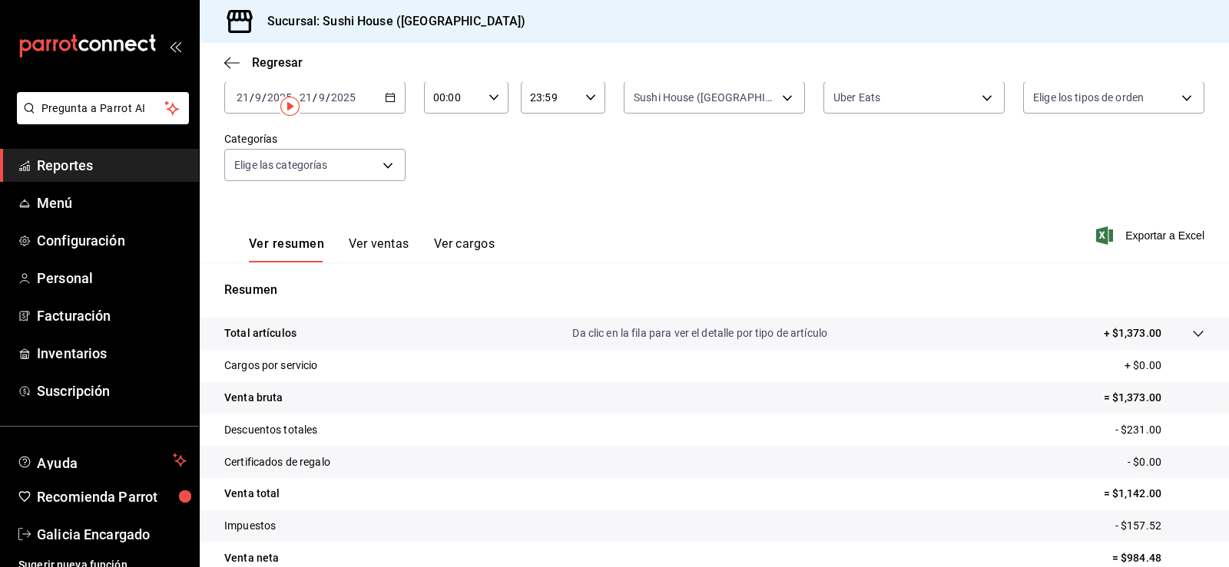
scroll to position [168, 0]
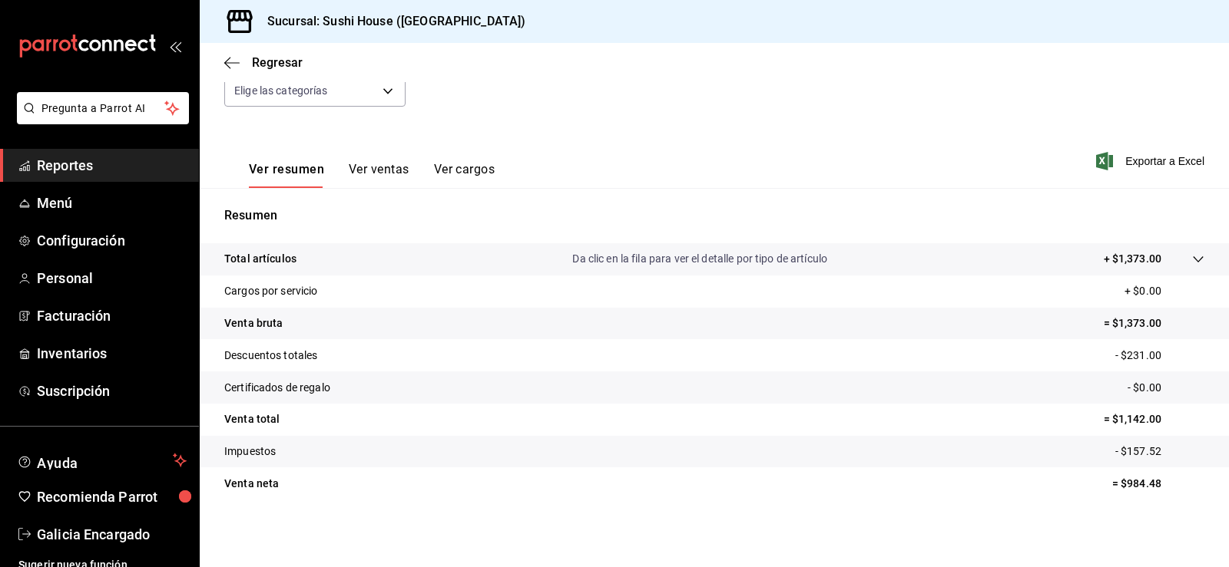
click at [137, 153] on link "Reportes" at bounding box center [99, 165] width 199 height 33
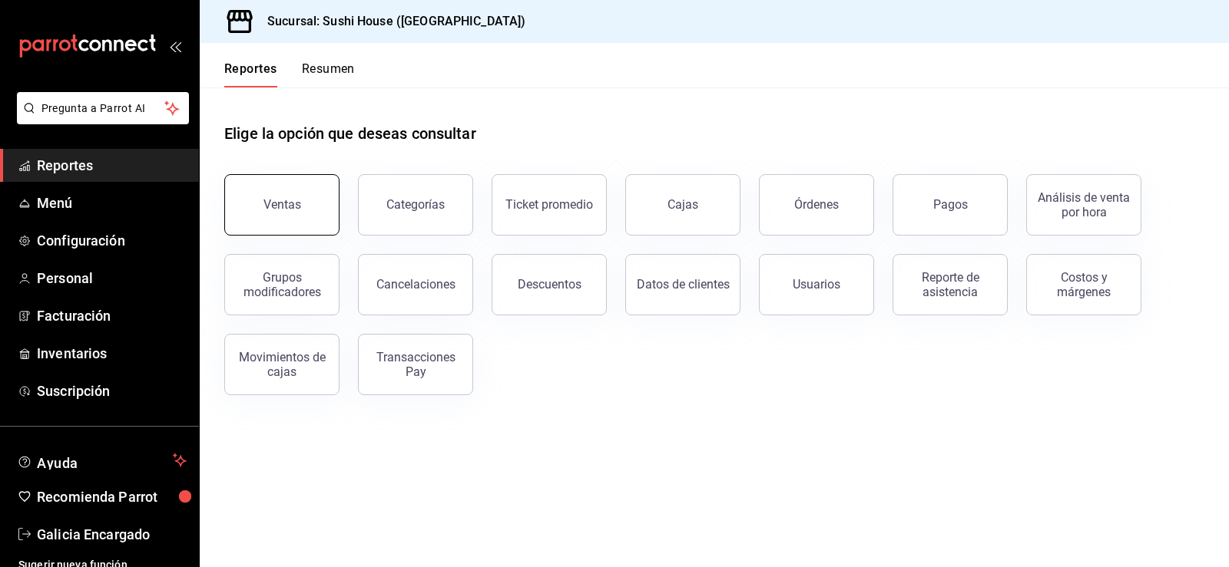
click at [239, 200] on button "Ventas" at bounding box center [281, 204] width 115 height 61
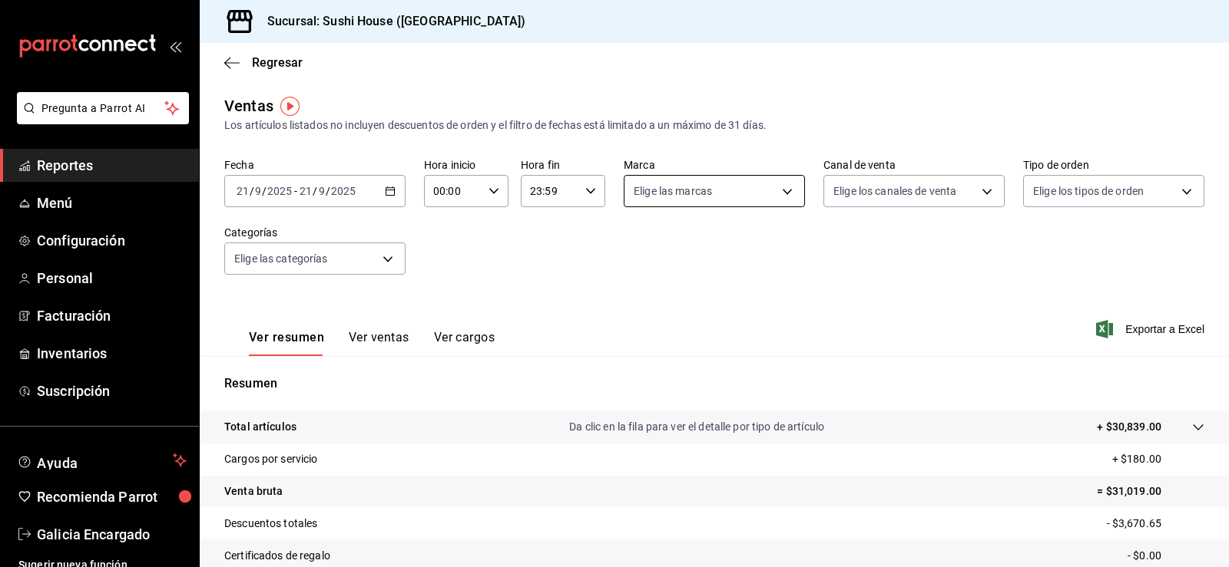
click at [738, 203] on body "Pregunta a Parrot AI Reportes Menú Configuración Personal Facturación Inventari…" at bounding box center [614, 283] width 1229 height 567
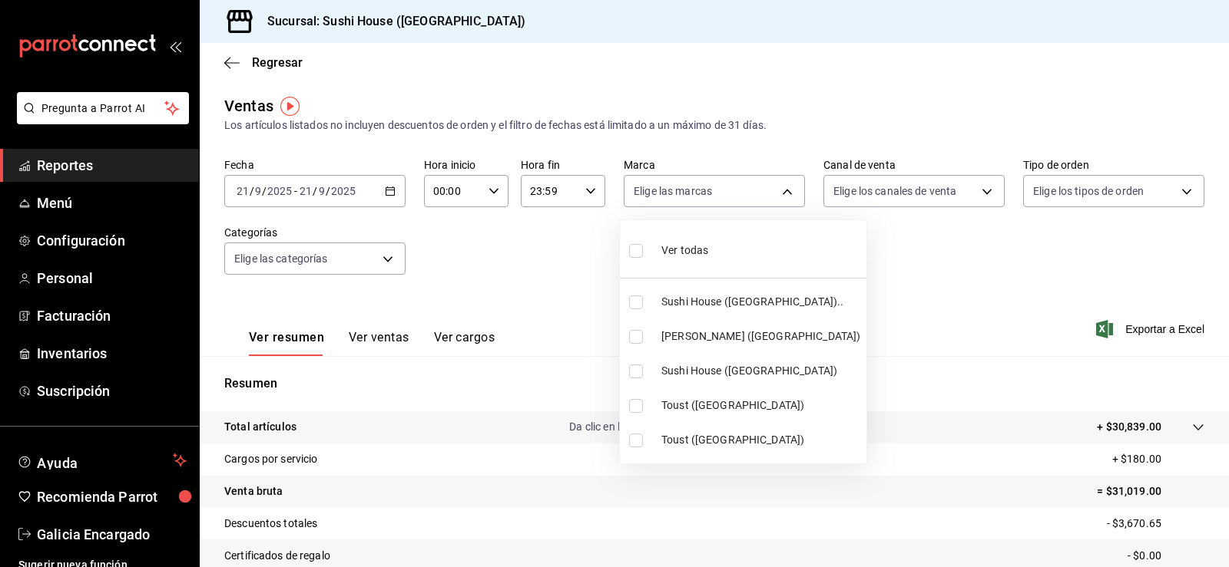
click at [624, 339] on li "[PERSON_NAME] ([GEOGRAPHIC_DATA])" at bounding box center [743, 336] width 246 height 35
type input "74f618c1-62af-4f1c-9f59-932c5bb3cccb"
checkbox input "true"
click at [875, 198] on div at bounding box center [614, 283] width 1229 height 567
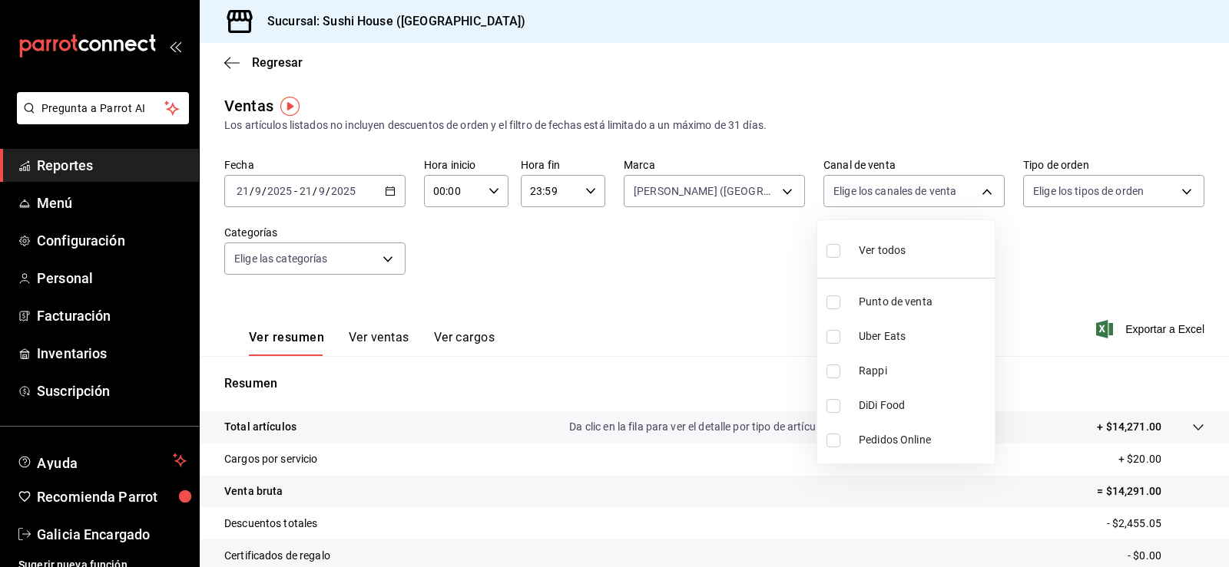
click at [870, 203] on body "Pregunta a Parrot AI Reportes Menú Configuración Personal Facturación Inventari…" at bounding box center [614, 283] width 1229 height 567
drag, startPoint x: 833, startPoint y: 369, endPoint x: 681, endPoint y: 359, distance: 152.4
click at [832, 369] on input "checkbox" at bounding box center [833, 372] width 14 height 14
checkbox input "true"
type input "RAPPI"
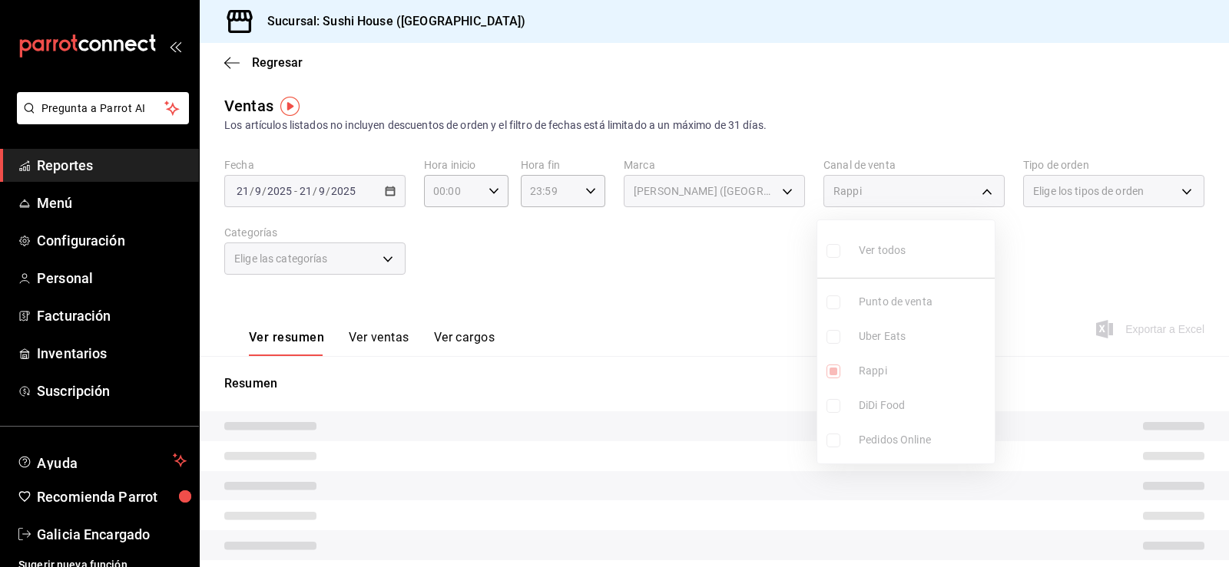
click at [648, 363] on div at bounding box center [614, 283] width 1229 height 567
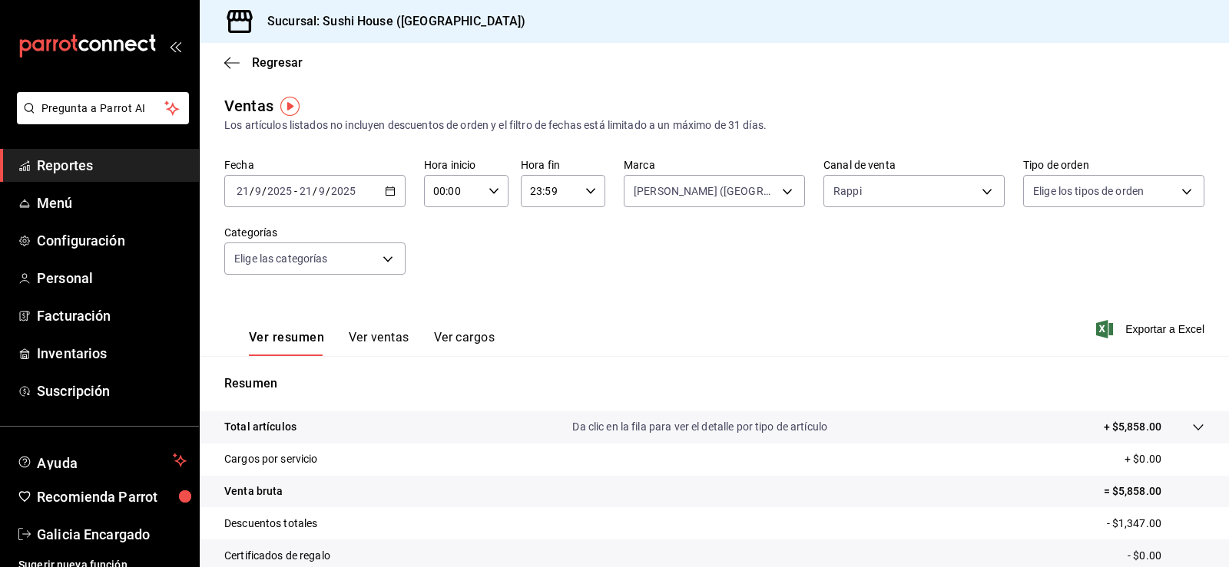
click at [902, 158] on div "Canal de venta Rappi RAPPI" at bounding box center [913, 182] width 181 height 49
click at [895, 182] on body "Pregunta a Parrot AI Reportes Menú Configuración Personal Facturación Inventari…" at bounding box center [614, 283] width 1229 height 567
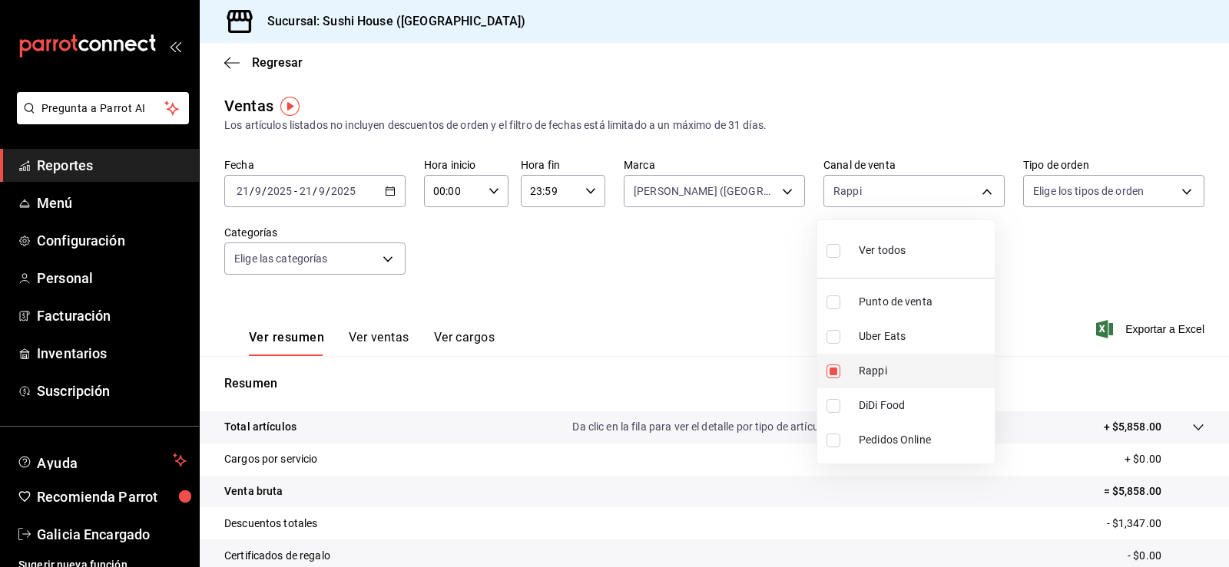
click at [834, 375] on input "checkbox" at bounding box center [833, 372] width 14 height 14
checkbox input "false"
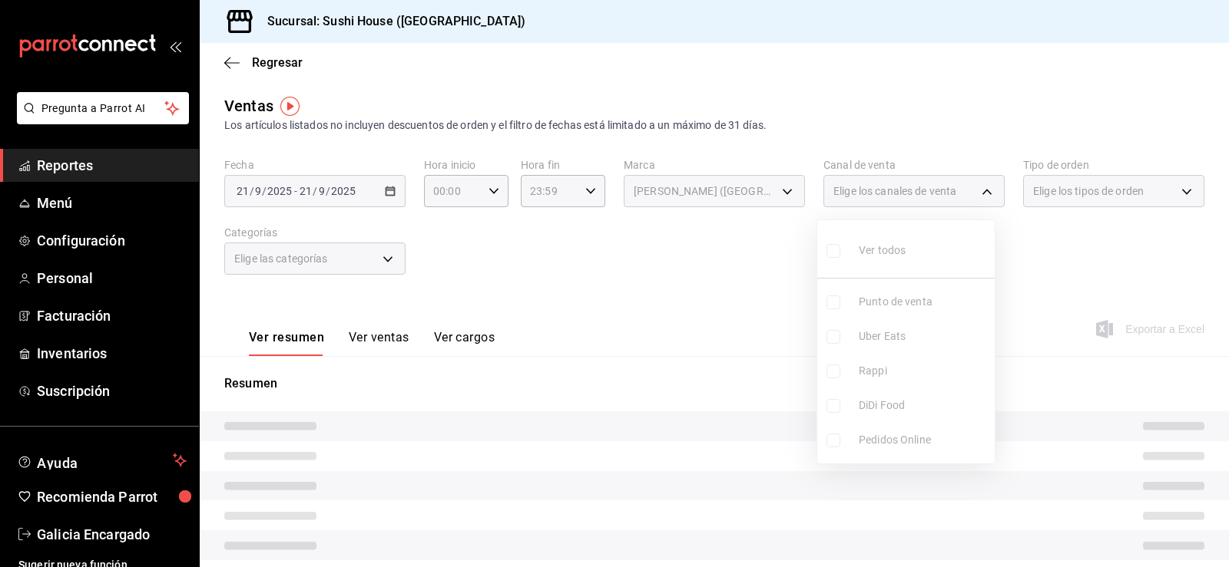
click at [829, 410] on ul "Ver todos Punto de venta Uber Eats Rappi DiDi Food Pedidos Online" at bounding box center [905, 341] width 177 height 243
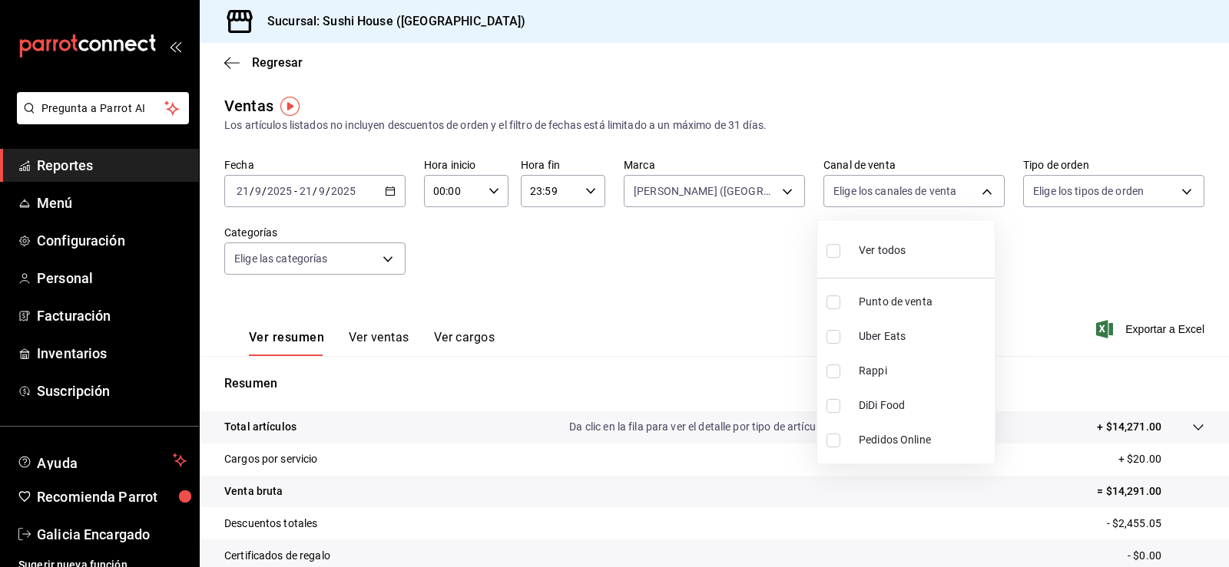
click at [832, 405] on input "checkbox" at bounding box center [833, 406] width 14 height 14
checkbox input "true"
type input "DIDI_FOOD"
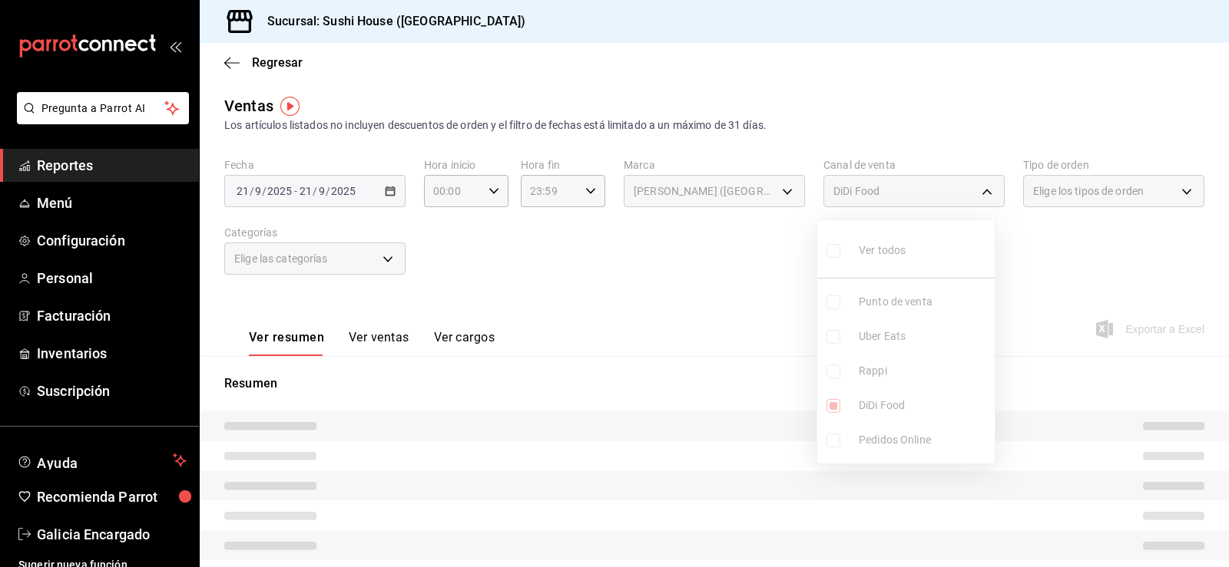
click at [669, 366] on div at bounding box center [614, 283] width 1229 height 567
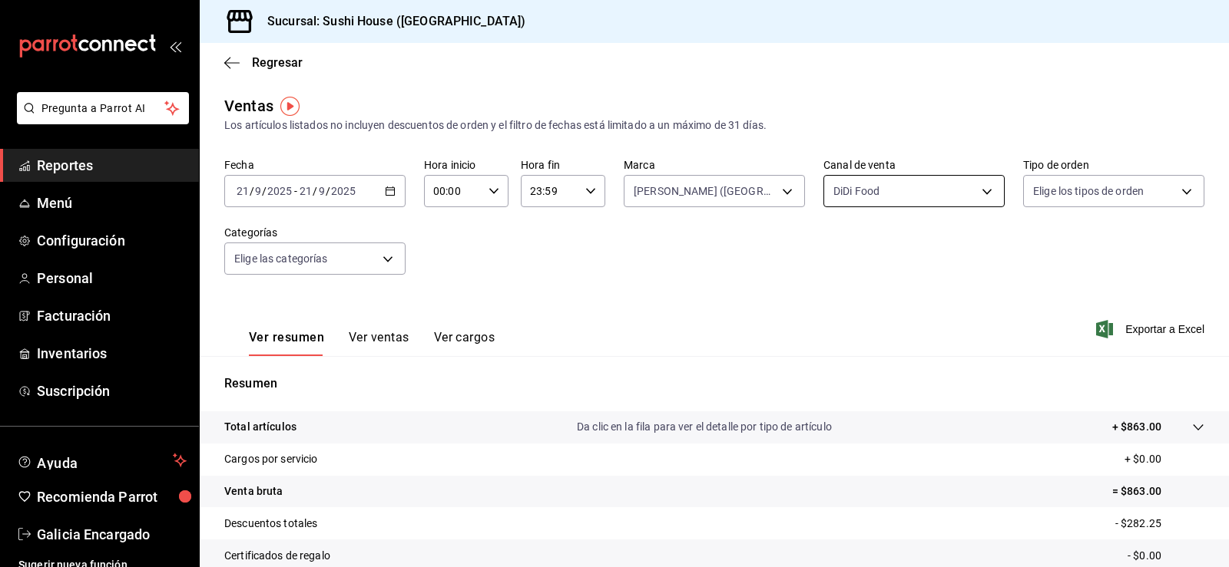
click at [840, 200] on body "Pregunta a Parrot AI Reportes Menú Configuración Personal Facturación Inventari…" at bounding box center [614, 283] width 1229 height 567
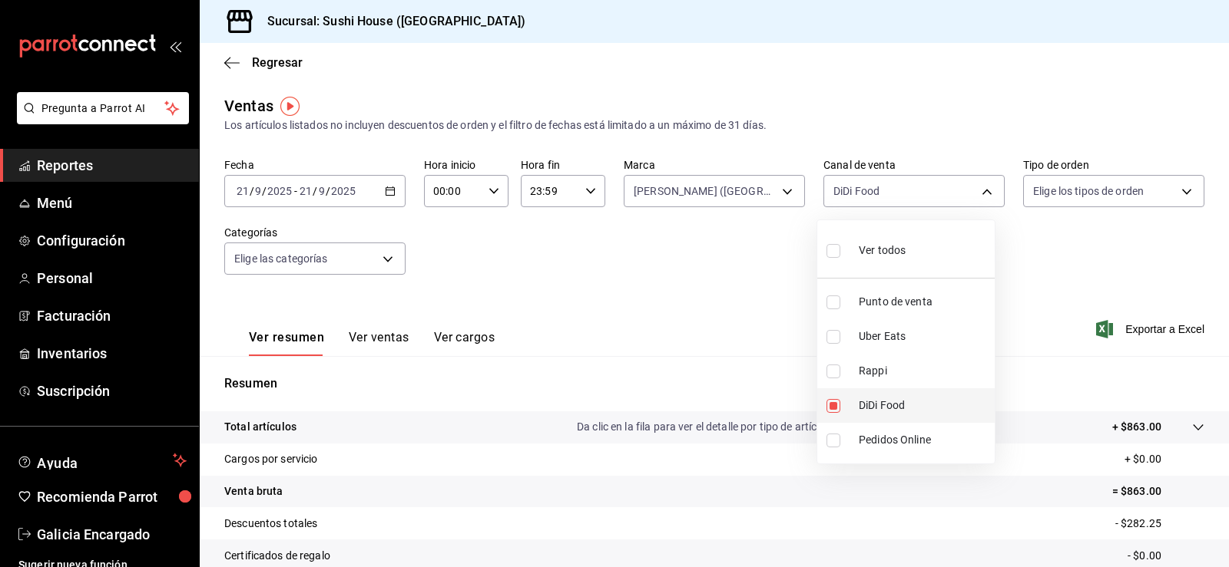
click at [829, 407] on input "checkbox" at bounding box center [833, 406] width 14 height 14
checkbox input "false"
click at [835, 335] on input "checkbox" at bounding box center [833, 337] width 14 height 14
checkbox input "true"
type input "UBER_EATS"
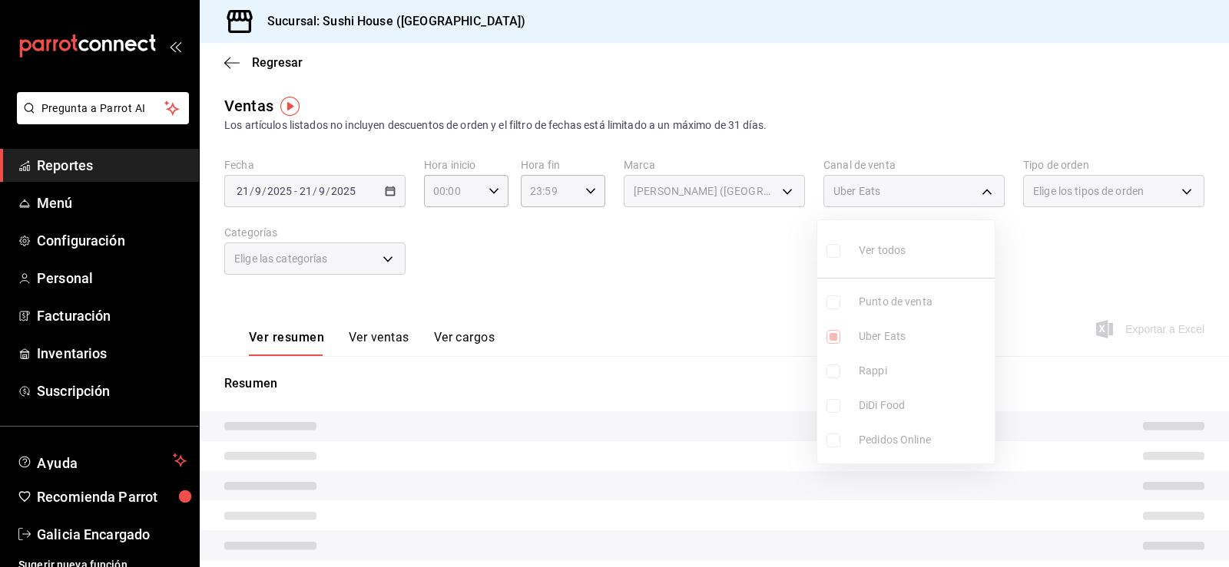
click at [620, 364] on div at bounding box center [614, 283] width 1229 height 567
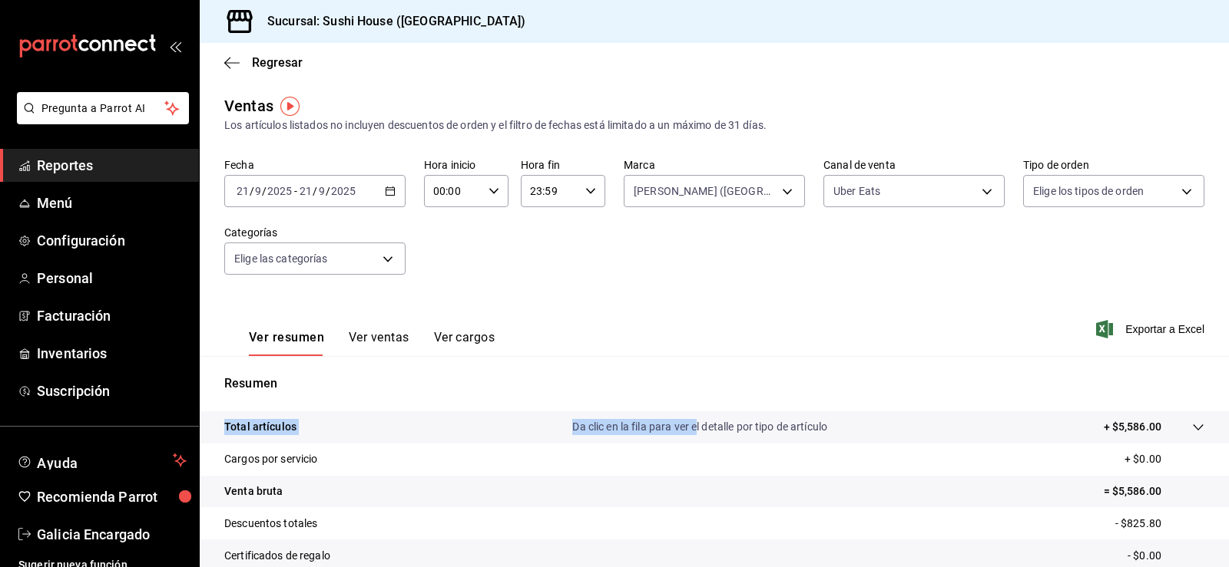
click at [690, 435] on div "Resumen Total artículos Da clic en la fila para ver el detalle por tipo de artí…" at bounding box center [714, 531] width 1029 height 312
click at [961, 407] on div "Resumen Total artículos Da clic en la fila para ver el detalle por tipo de artí…" at bounding box center [714, 531] width 1029 height 312
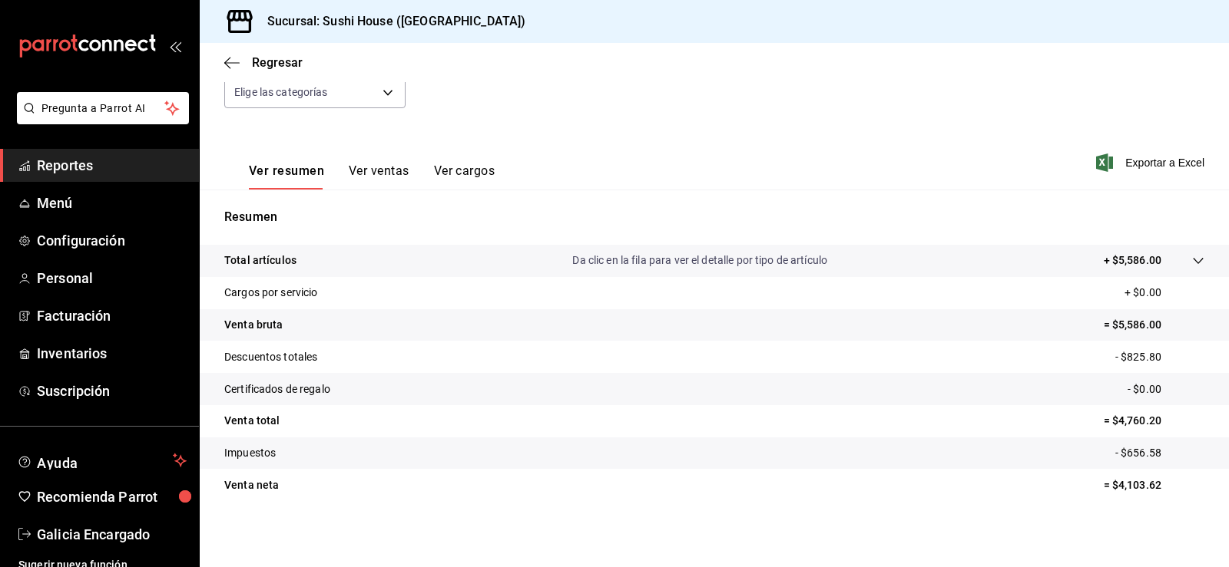
scroll to position [168, 0]
click at [125, 162] on span "Reportes" at bounding box center [112, 165] width 150 height 21
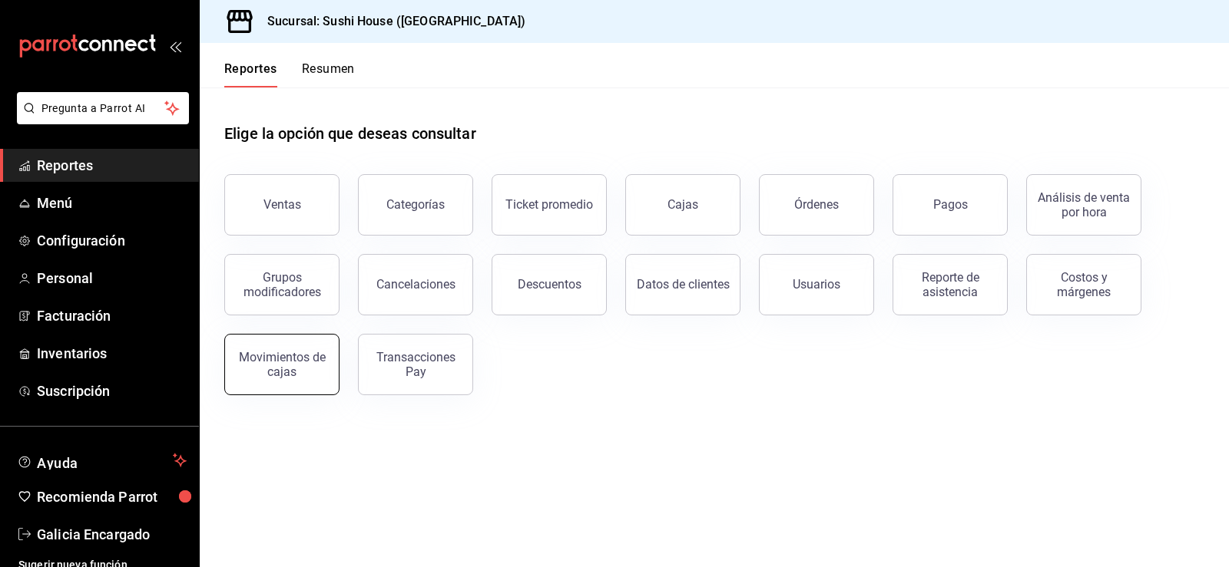
click at [263, 366] on div "Movimientos de cajas" at bounding box center [281, 364] width 95 height 29
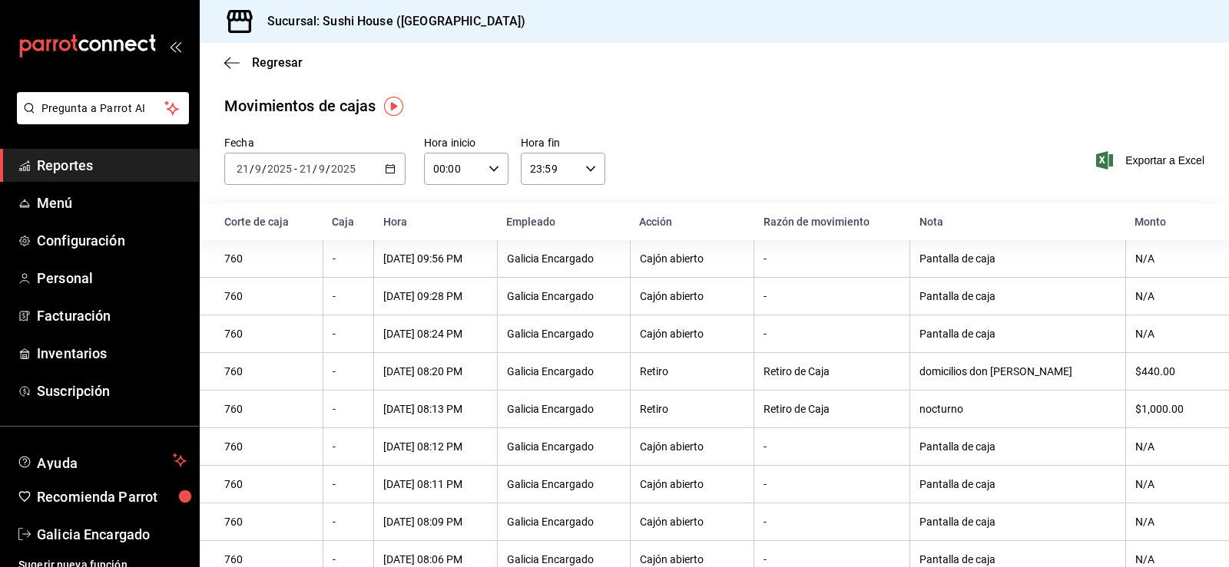
click at [395, 168] on div "[DATE] [DATE] - [DATE] [DATE]" at bounding box center [314, 169] width 181 height 32
click at [114, 169] on span "Reportes" at bounding box center [112, 165] width 150 height 21
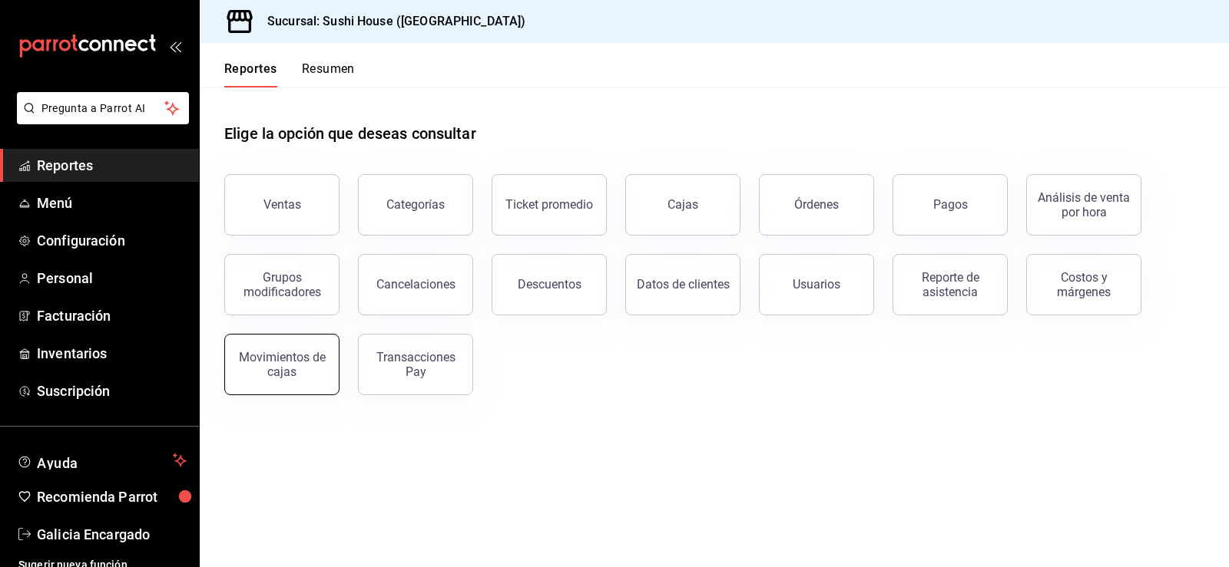
click at [288, 373] on div "Movimientos de cajas" at bounding box center [281, 364] width 95 height 29
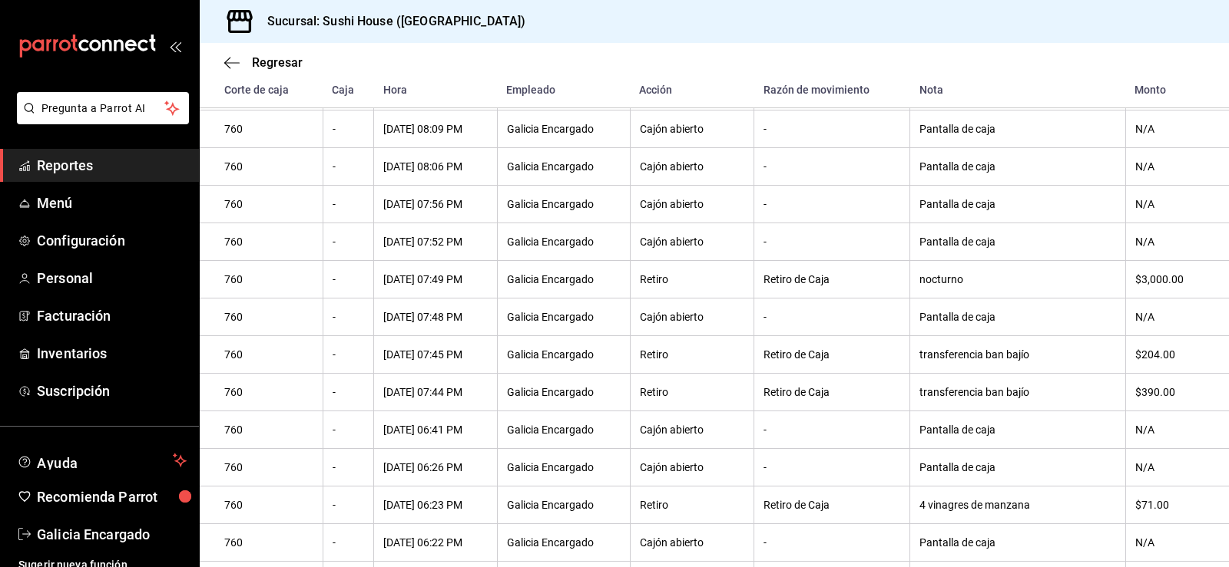
scroll to position [399, 0]
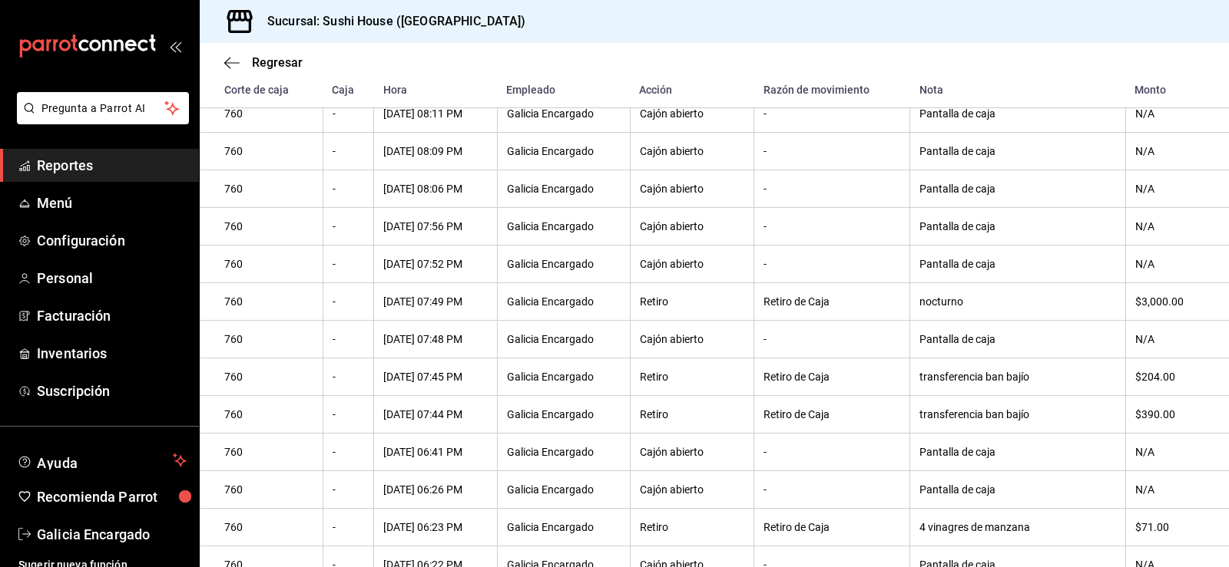
click at [114, 168] on span "Reportes" at bounding box center [112, 165] width 150 height 21
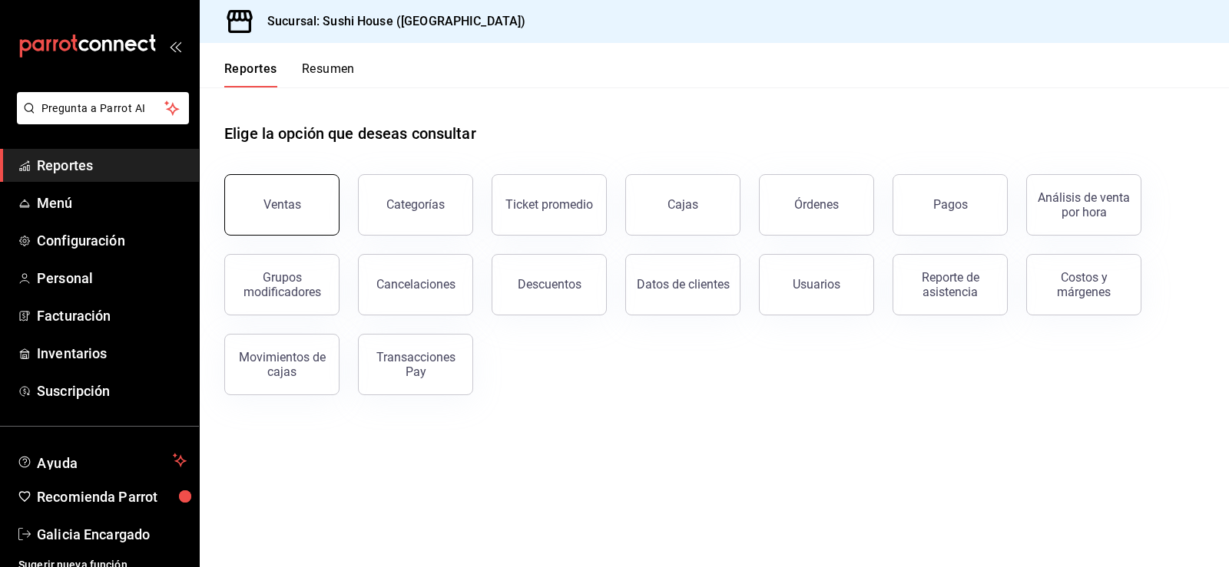
click at [262, 234] on div "Ventas" at bounding box center [273, 196] width 134 height 80
click at [280, 200] on div "Ventas" at bounding box center [282, 204] width 38 height 15
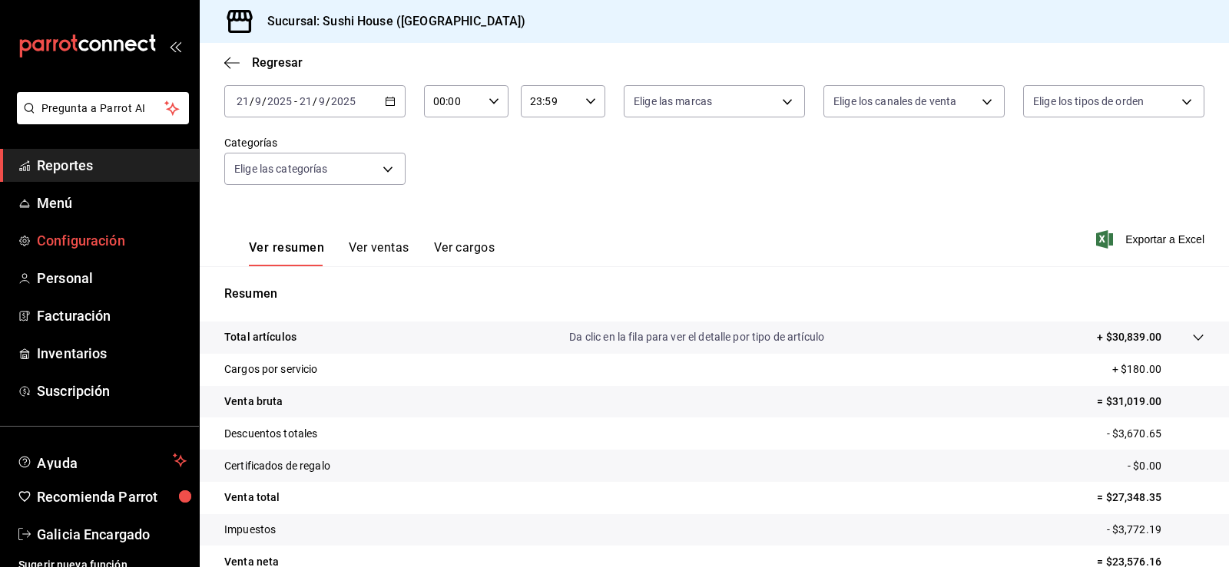
scroll to position [168, 0]
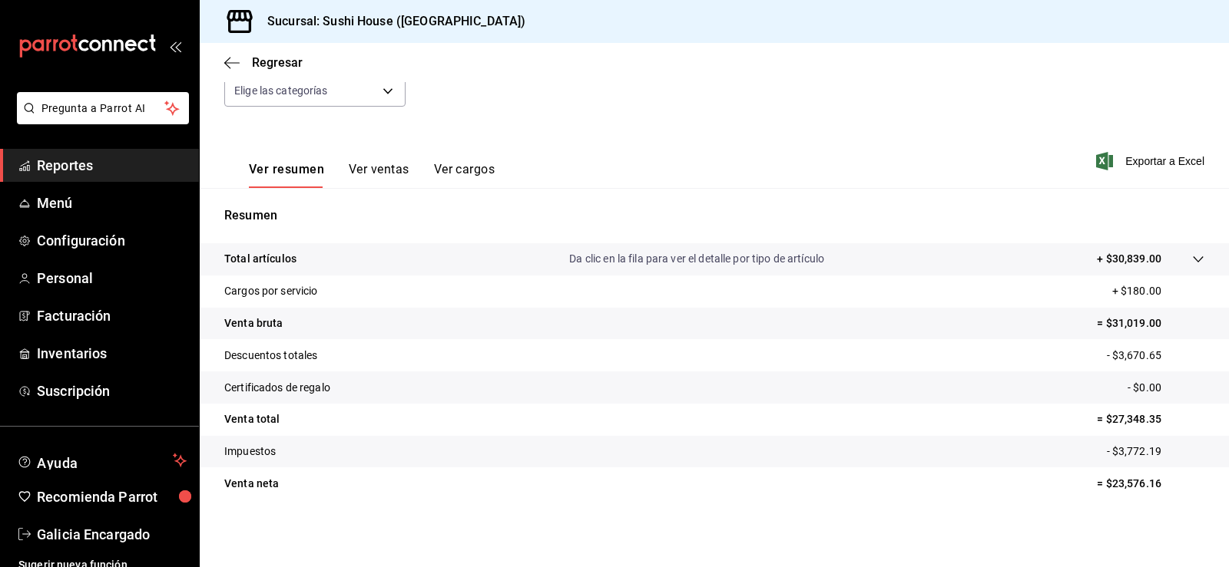
click at [96, 164] on span "Reportes" at bounding box center [112, 165] width 150 height 21
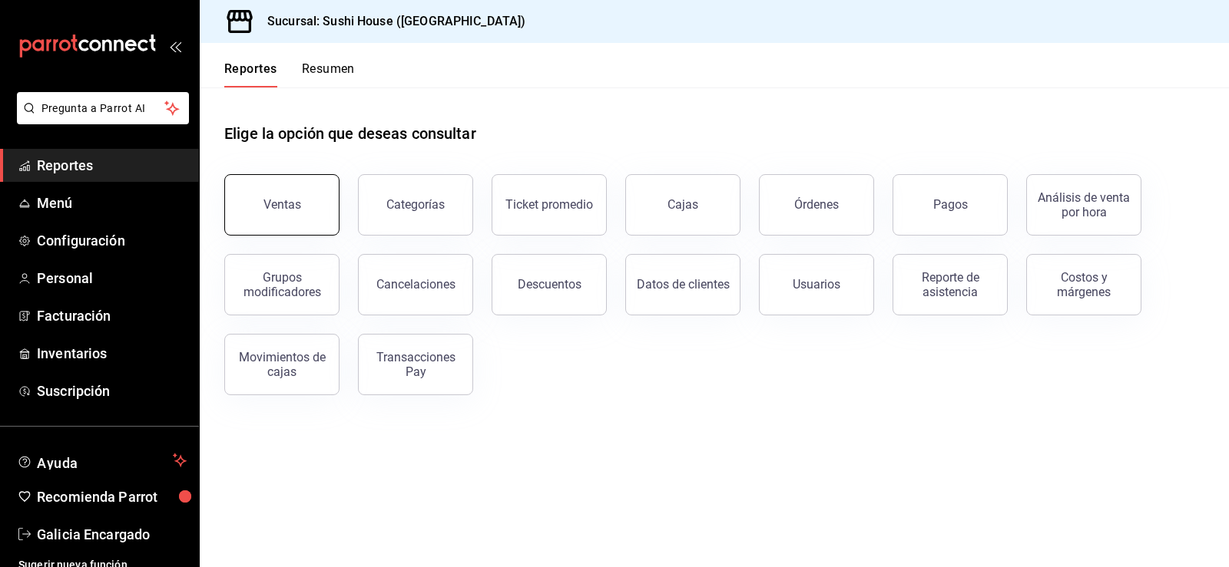
click at [260, 222] on button "Ventas" at bounding box center [281, 204] width 115 height 61
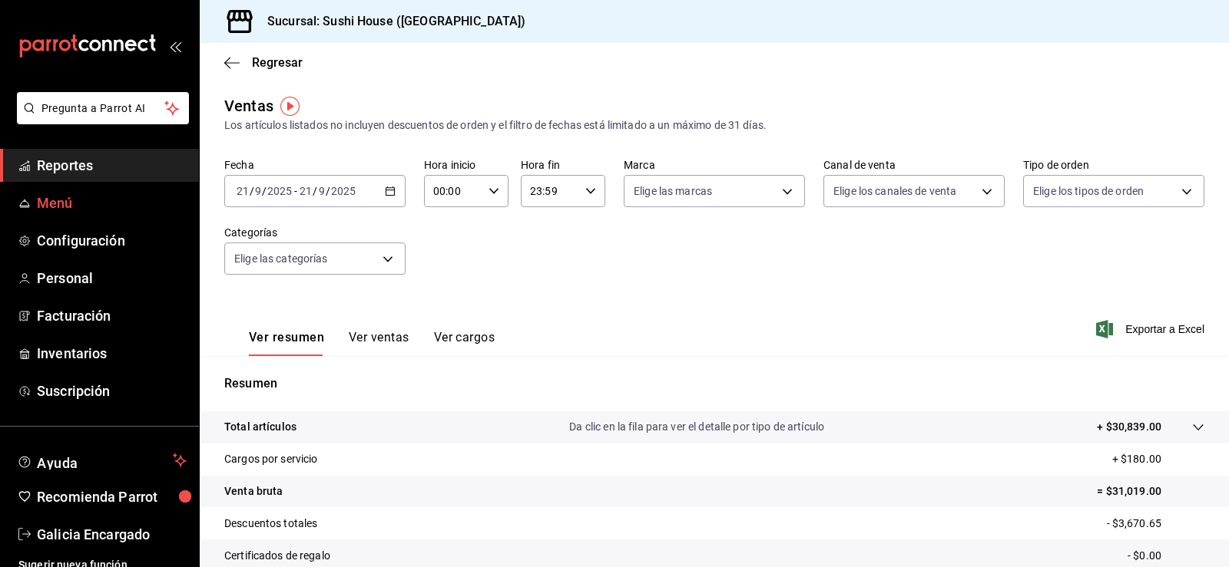
click at [108, 159] on span "Reportes" at bounding box center [112, 165] width 150 height 21
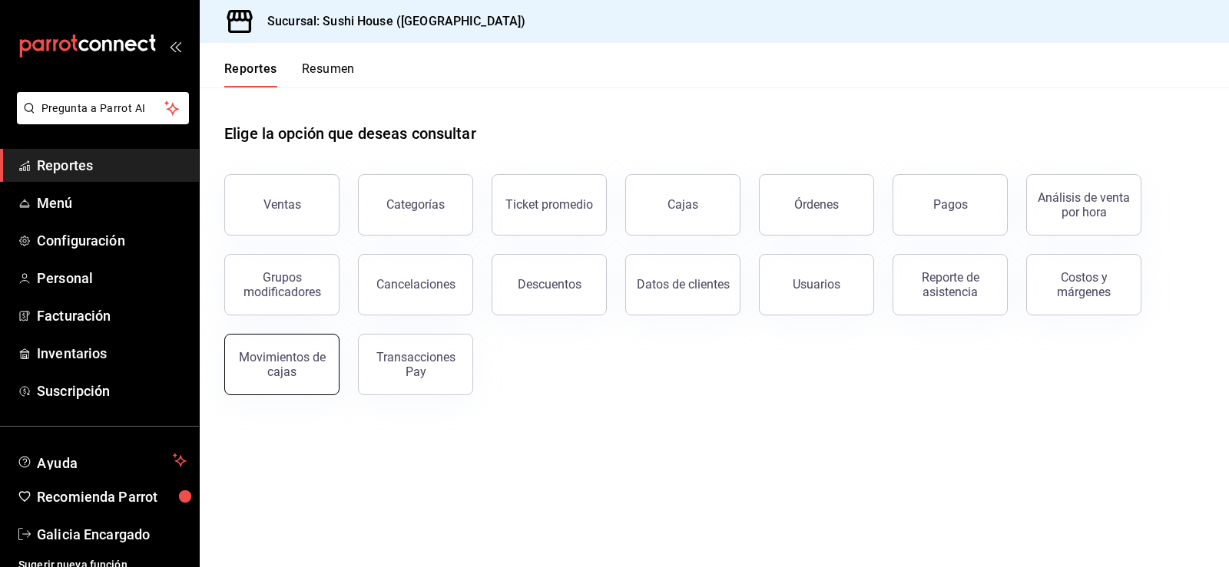
click at [313, 360] on div "Movimientos de cajas" at bounding box center [281, 364] width 95 height 29
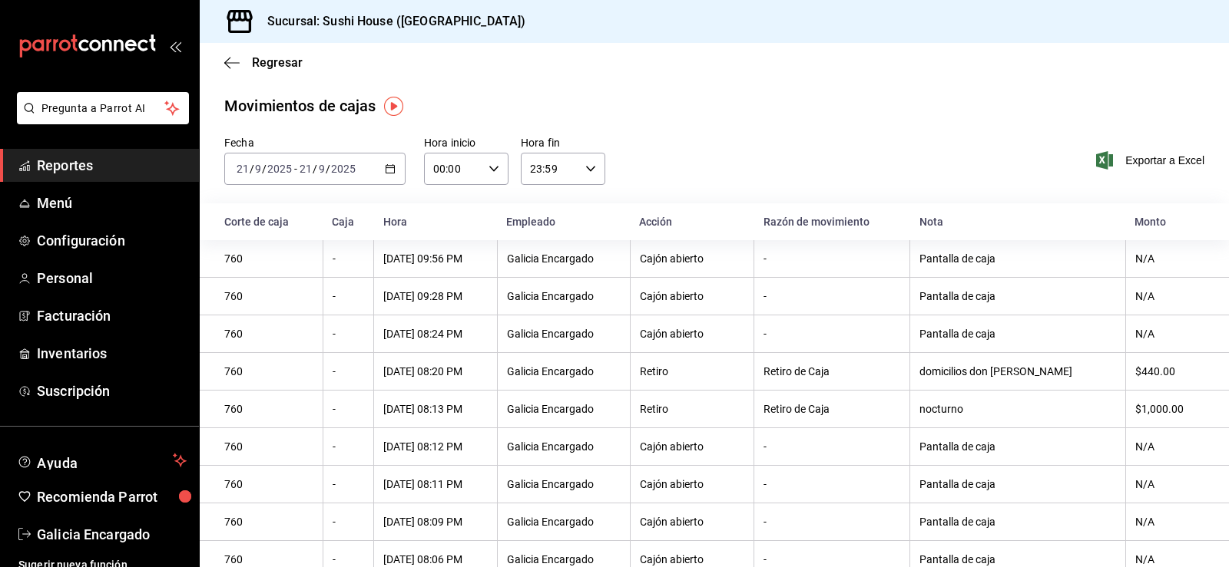
click at [91, 158] on span "Reportes" at bounding box center [112, 165] width 150 height 21
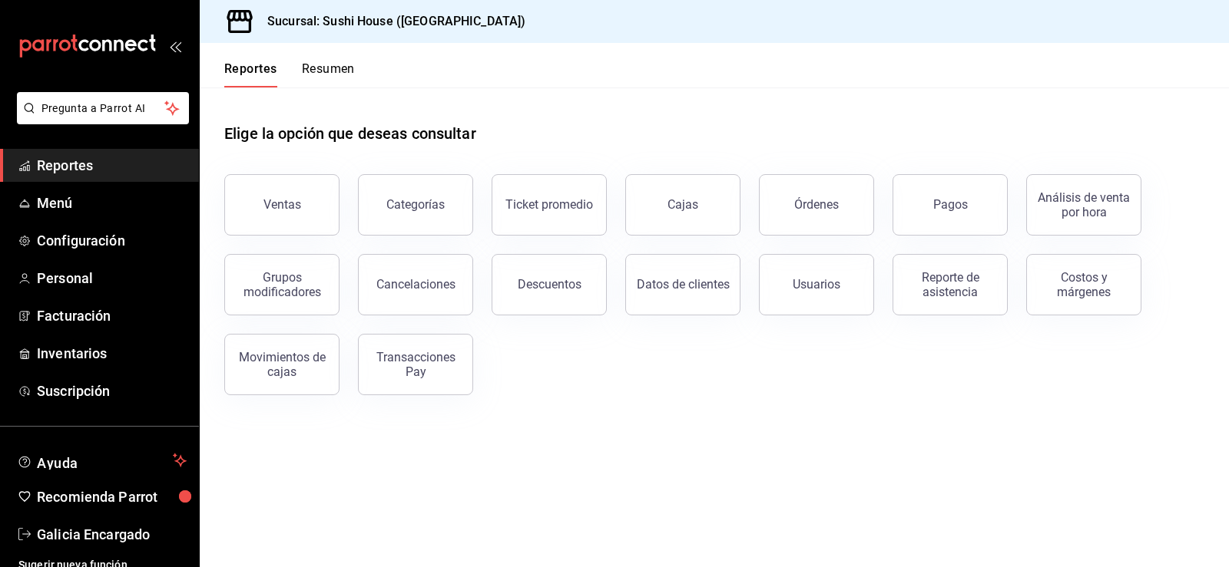
click at [101, 168] on span "Reportes" at bounding box center [112, 165] width 150 height 21
click at [108, 159] on span "Reportes" at bounding box center [112, 165] width 150 height 21
click at [277, 214] on button "Ventas" at bounding box center [281, 204] width 115 height 61
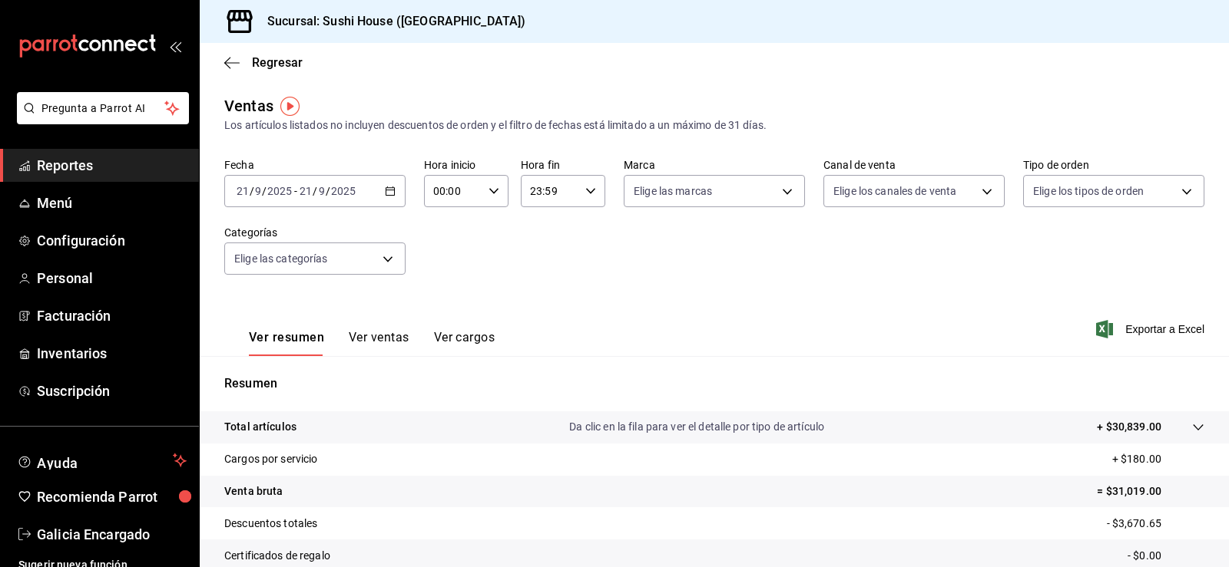
click at [131, 152] on link "Reportes" at bounding box center [99, 165] width 199 height 33
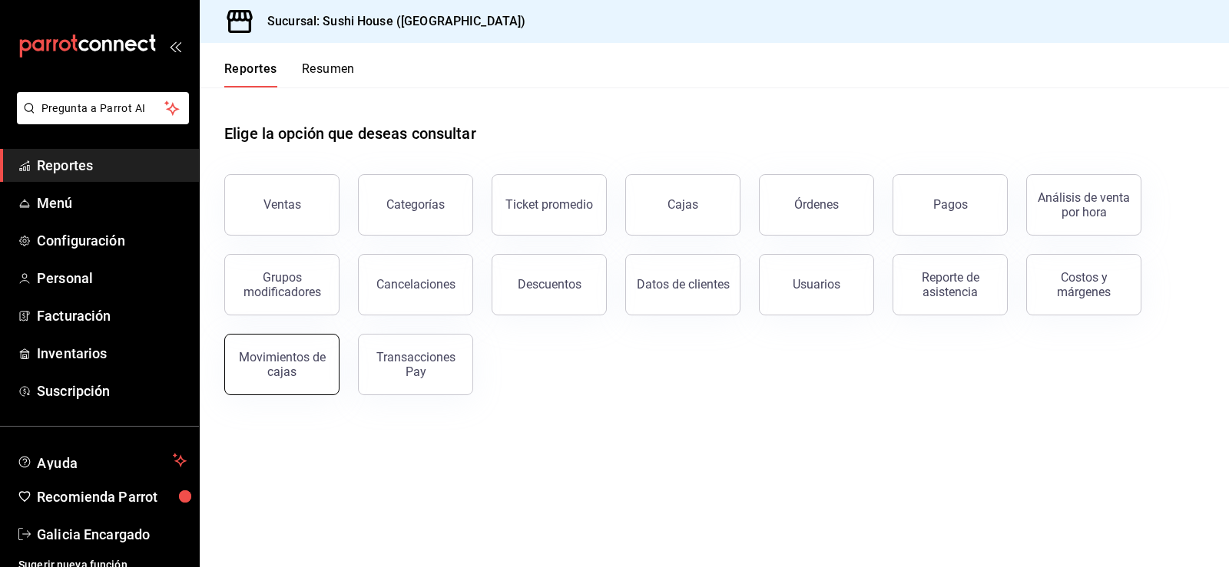
click at [266, 368] on div "Movimientos de cajas" at bounding box center [281, 364] width 95 height 29
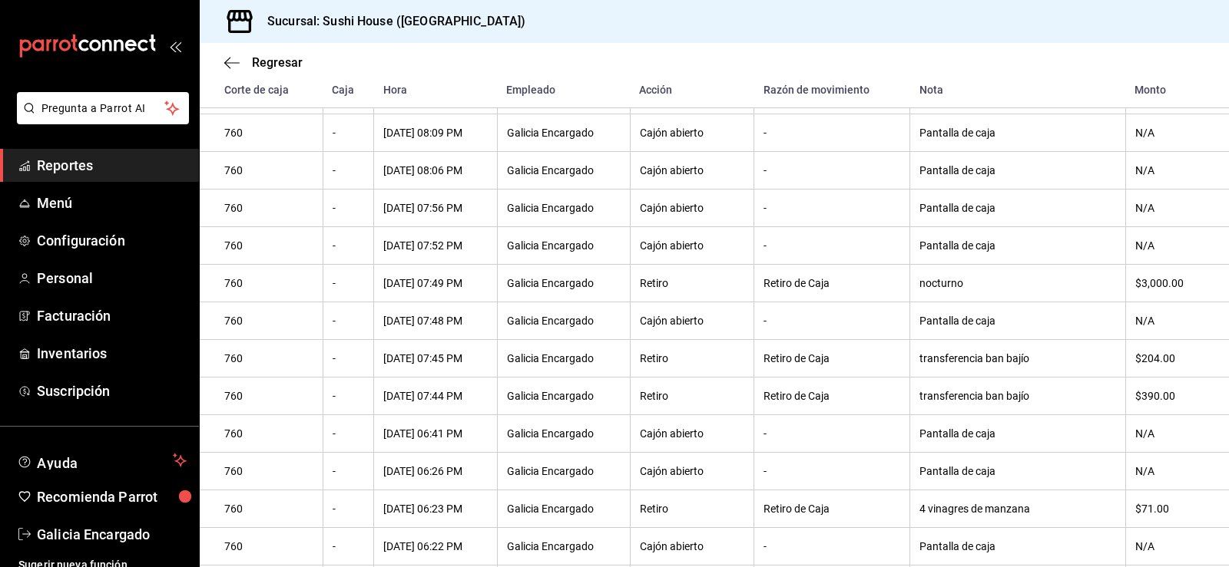
scroll to position [476, 0]
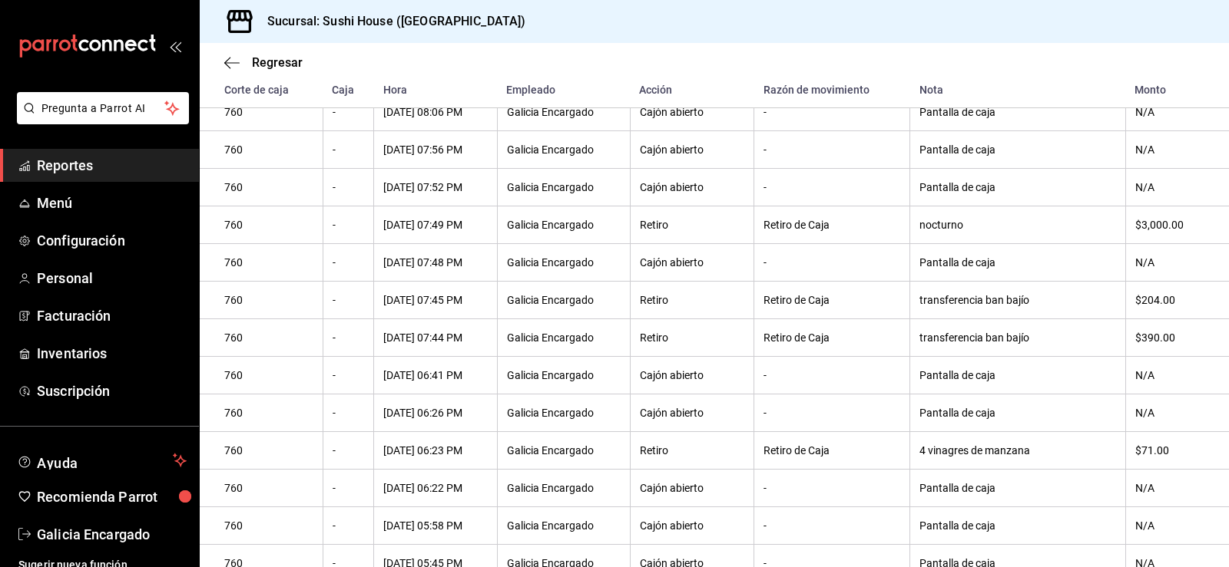
click at [103, 160] on span "Reportes" at bounding box center [112, 165] width 150 height 21
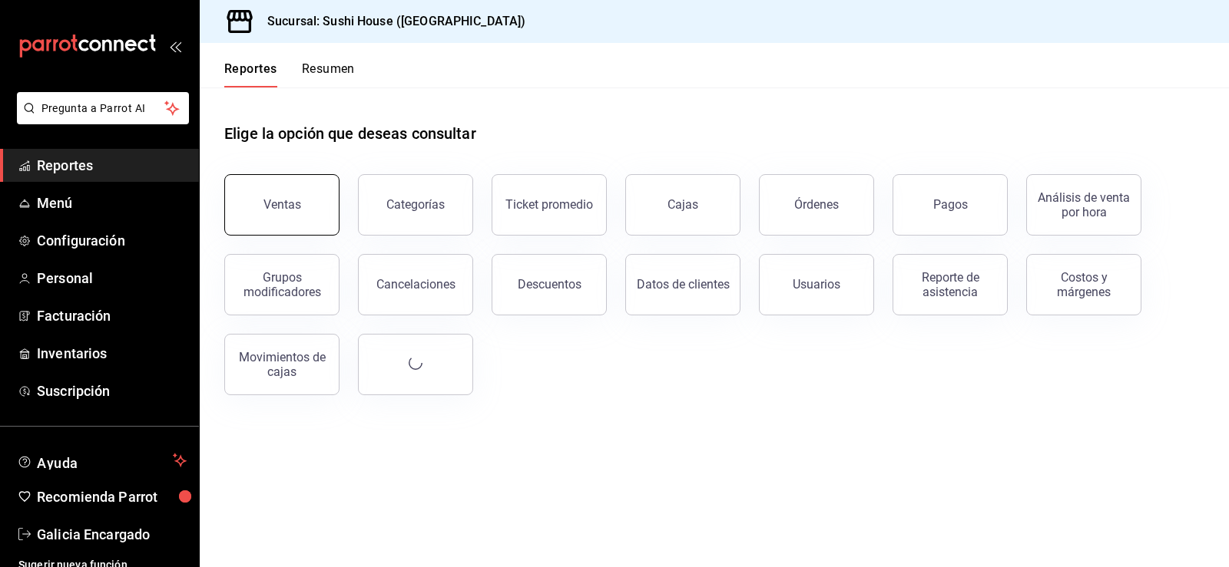
click at [279, 178] on button "Ventas" at bounding box center [281, 204] width 115 height 61
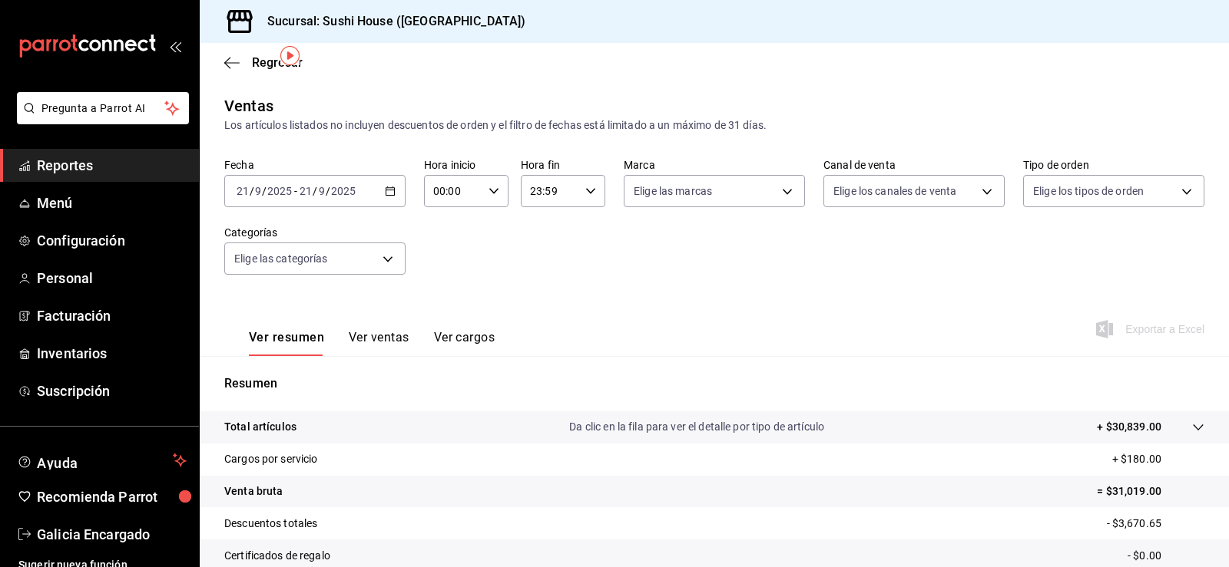
scroll to position [168, 0]
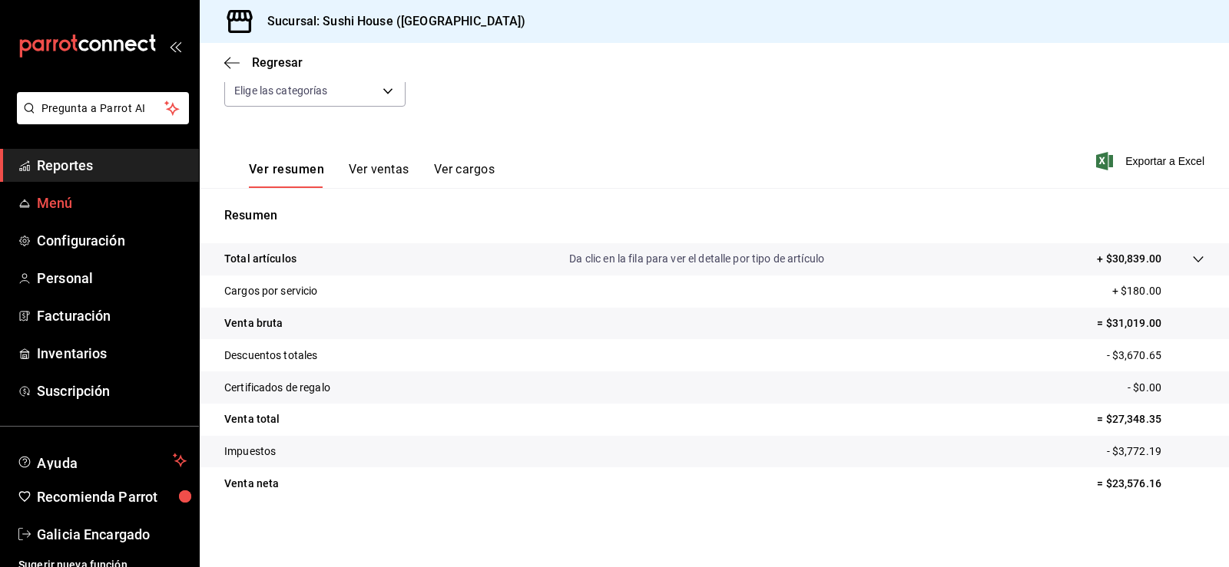
click at [98, 190] on link "Menú" at bounding box center [99, 203] width 199 height 33
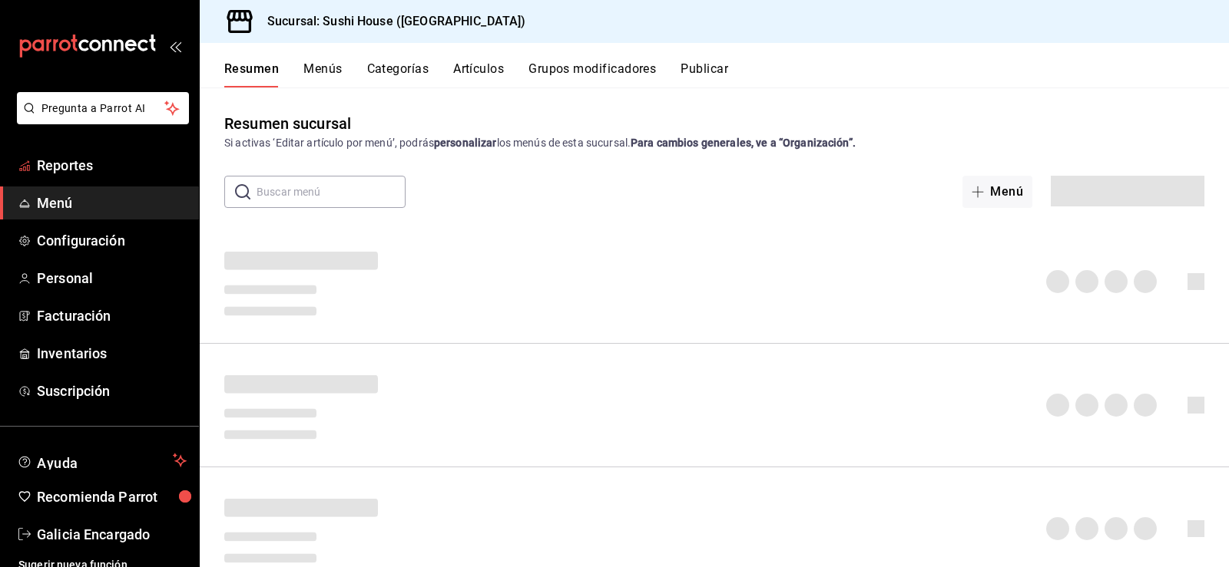
click at [96, 165] on span "Reportes" at bounding box center [112, 165] width 150 height 21
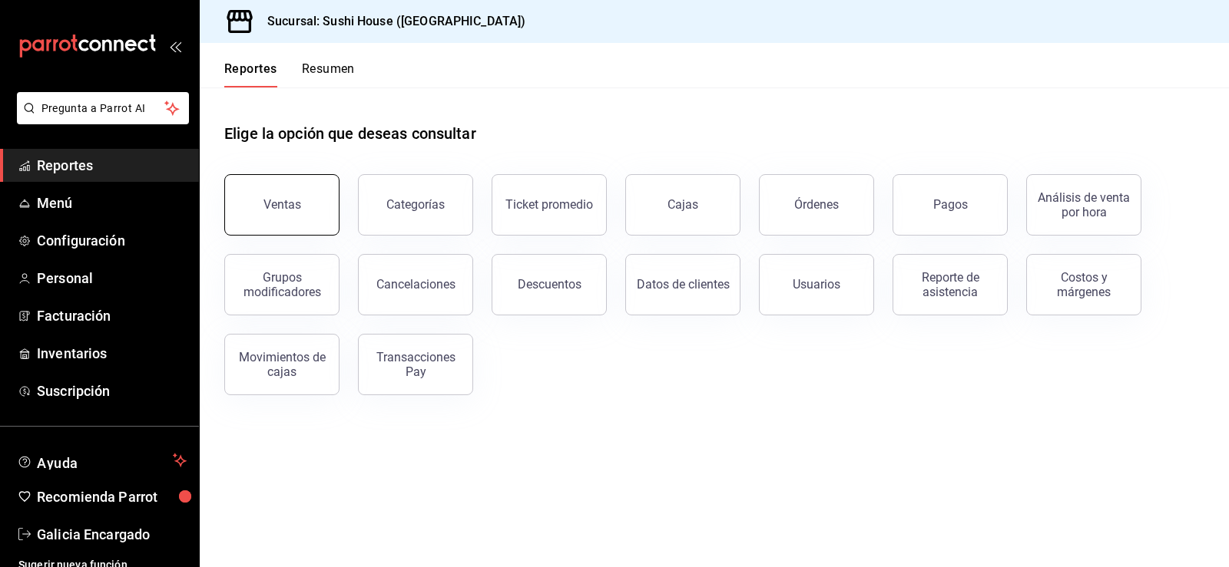
click at [283, 218] on button "Ventas" at bounding box center [281, 204] width 115 height 61
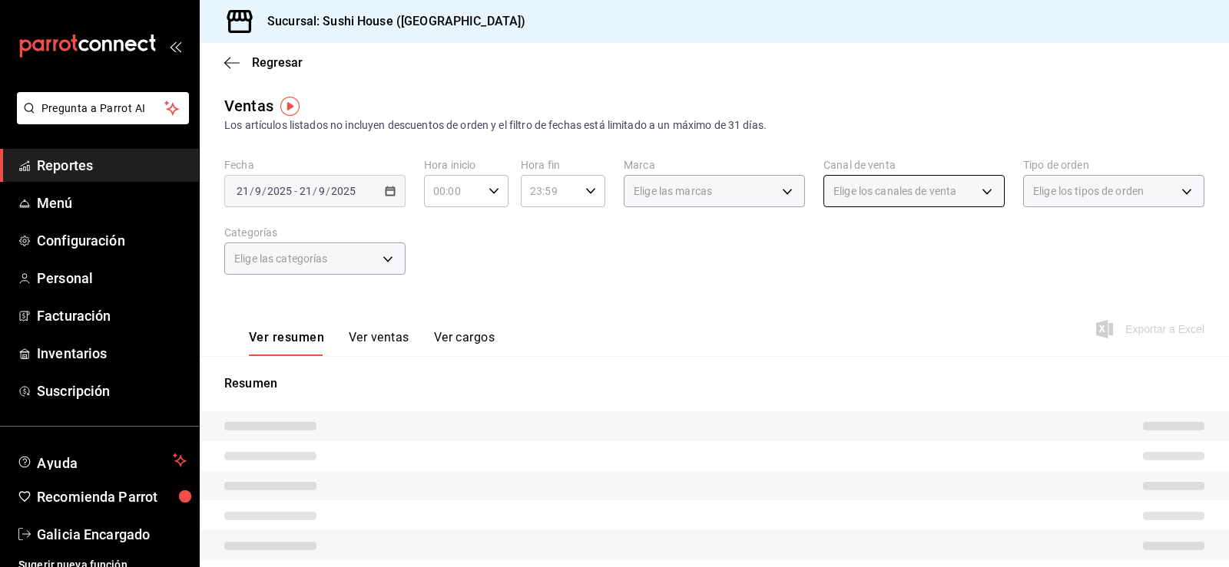
click at [944, 197] on body "Pregunta a Parrot AI Reportes Menú Configuración Personal Facturación Inventari…" at bounding box center [614, 283] width 1229 height 567
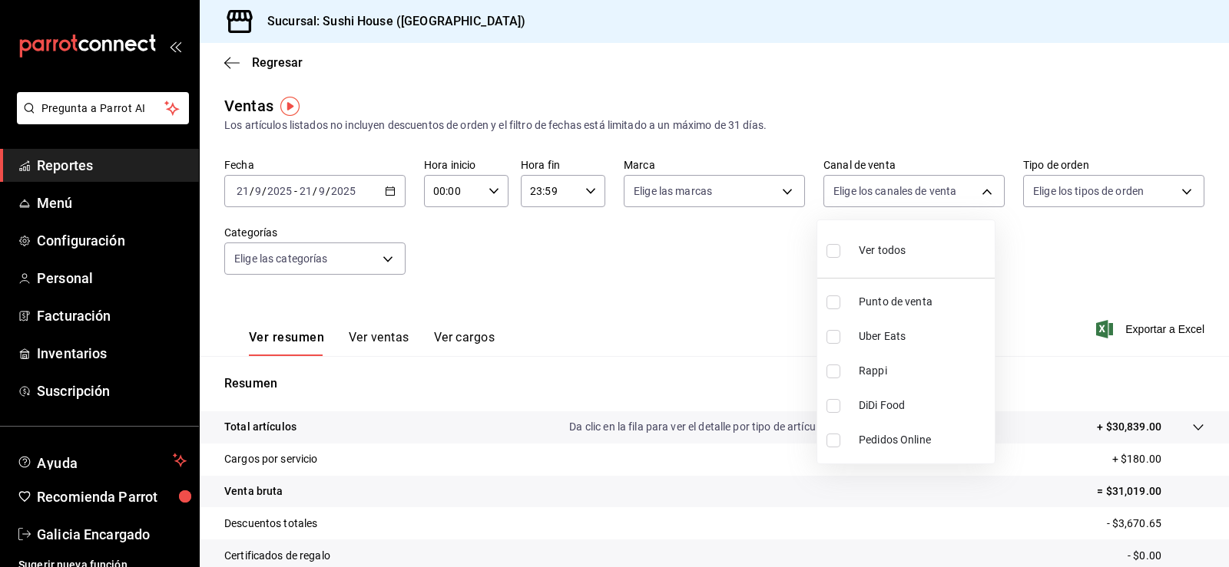
click at [833, 403] on input "checkbox" at bounding box center [833, 406] width 14 height 14
checkbox input "true"
type input "DIDI_FOOD"
click at [706, 194] on div at bounding box center [614, 283] width 1229 height 567
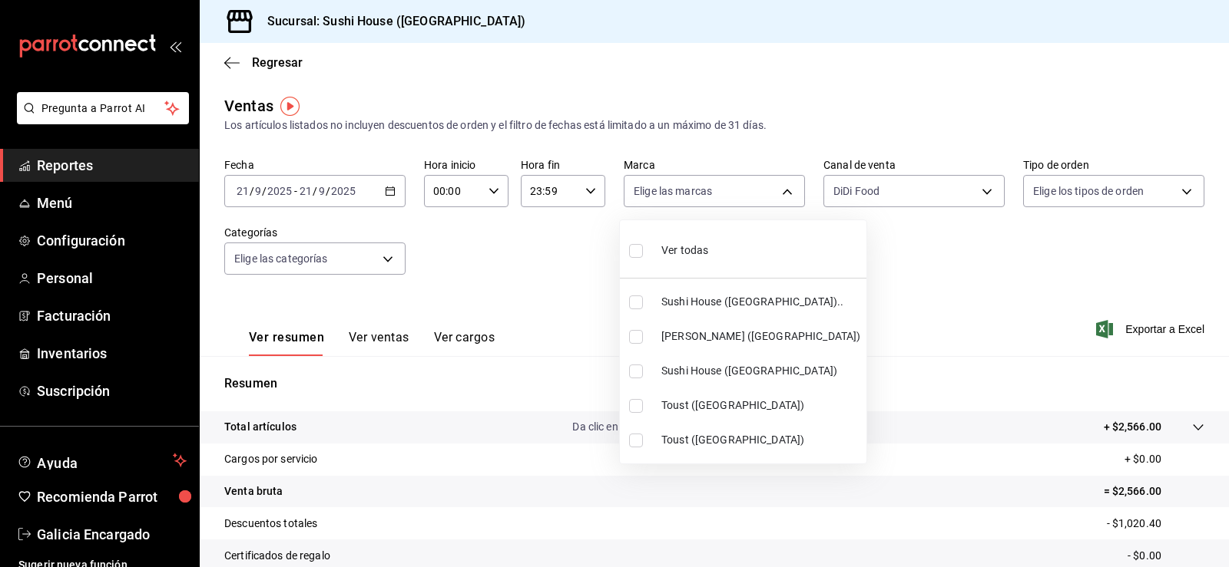
click at [706, 194] on body "Pregunta a Parrot AI Reportes Menú Configuración Personal Facturación Inventari…" at bounding box center [614, 283] width 1229 height 567
click at [634, 339] on input "checkbox" at bounding box center [636, 337] width 14 height 14
checkbox input "true"
type input "74f618c1-62af-4f1c-9f59-932c5bb3cccb"
click at [878, 329] on div at bounding box center [614, 283] width 1229 height 567
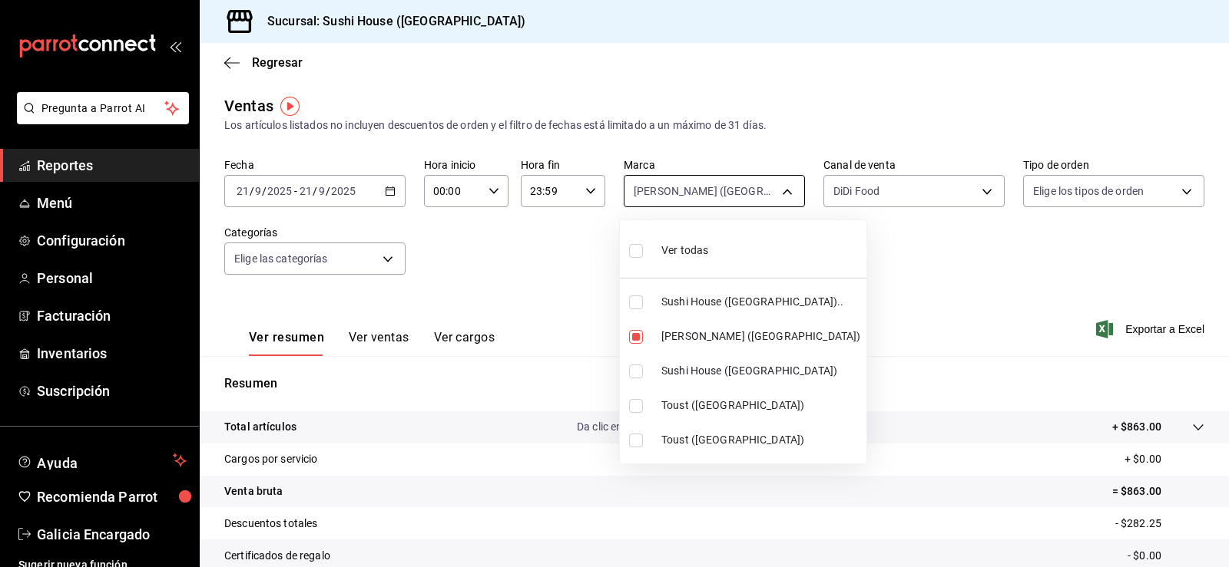
click at [736, 201] on body "Pregunta a Parrot AI Reportes Menú Configuración Personal Facturación Inventari…" at bounding box center [614, 283] width 1229 height 567
click at [850, 194] on div at bounding box center [614, 283] width 1229 height 567
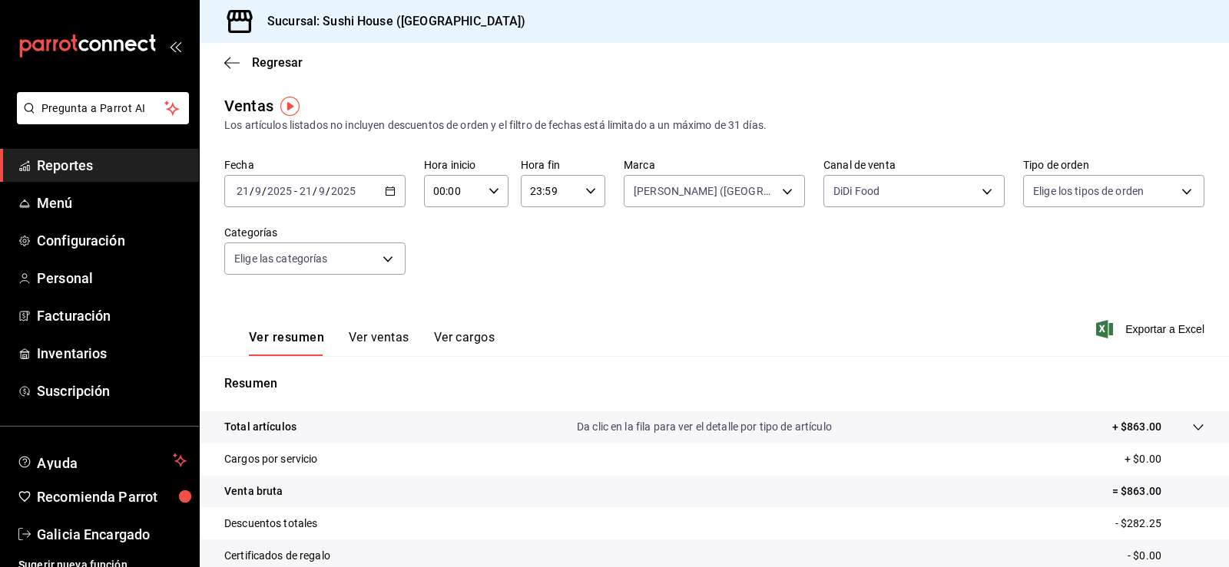
click at [839, 174] on div "DiDi Food DIDI_FOOD" at bounding box center [913, 188] width 181 height 38
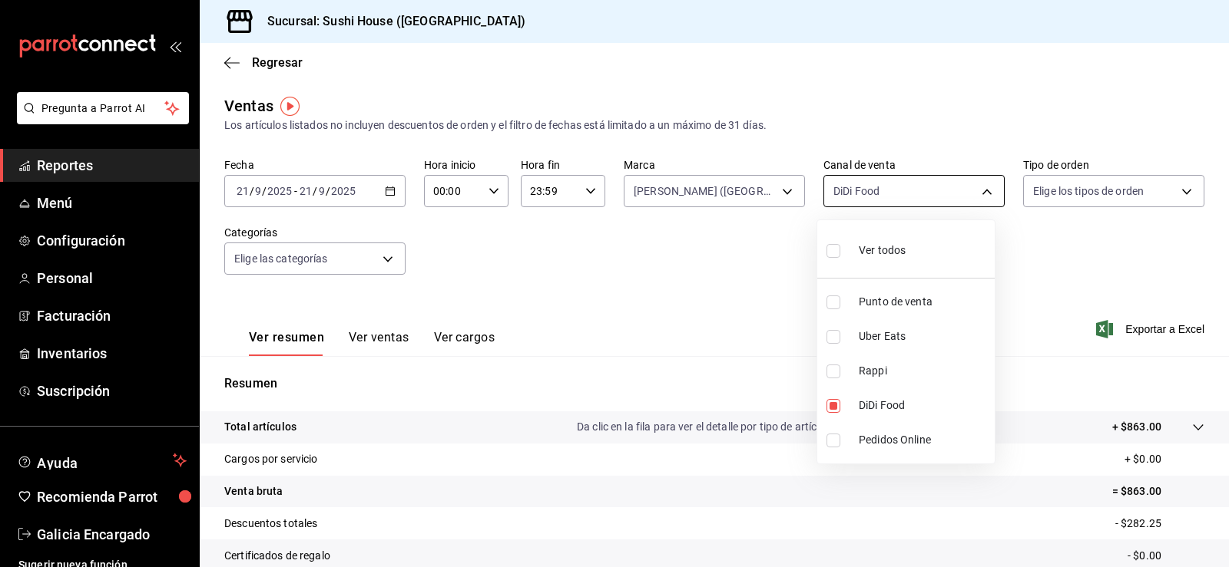
click at [851, 175] on body "Pregunta a Parrot AI Reportes Menú Configuración Personal Facturación Inventari…" at bounding box center [614, 283] width 1229 height 567
click at [829, 405] on input "checkbox" at bounding box center [833, 406] width 14 height 14
checkbox input "false"
click at [829, 336] on input "checkbox" at bounding box center [833, 337] width 14 height 14
checkbox input "true"
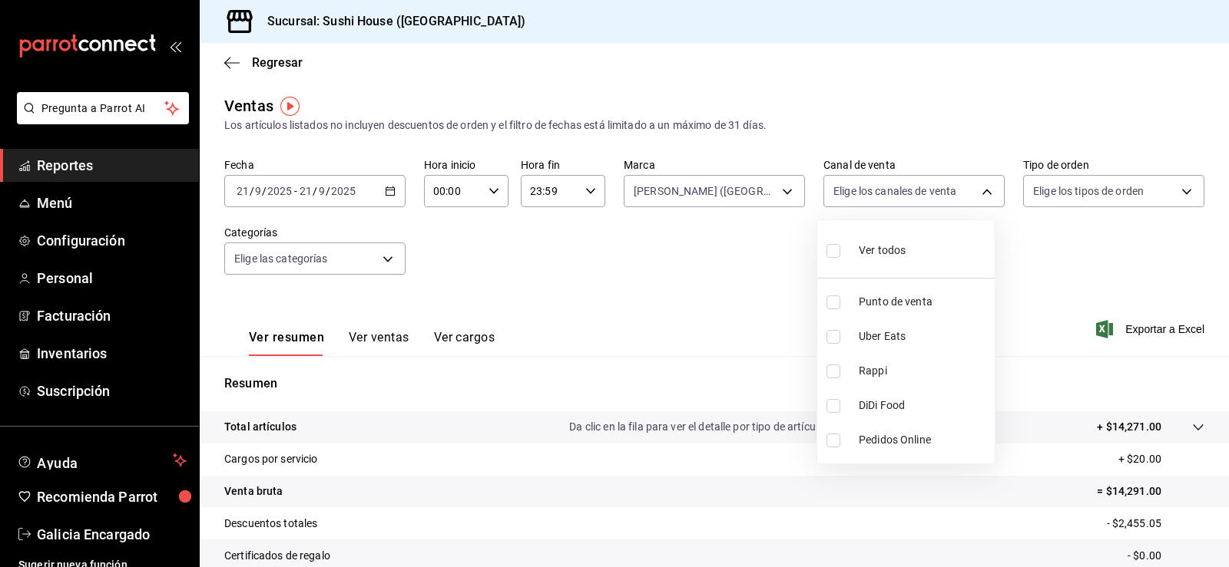
type input "UBER_EATS"
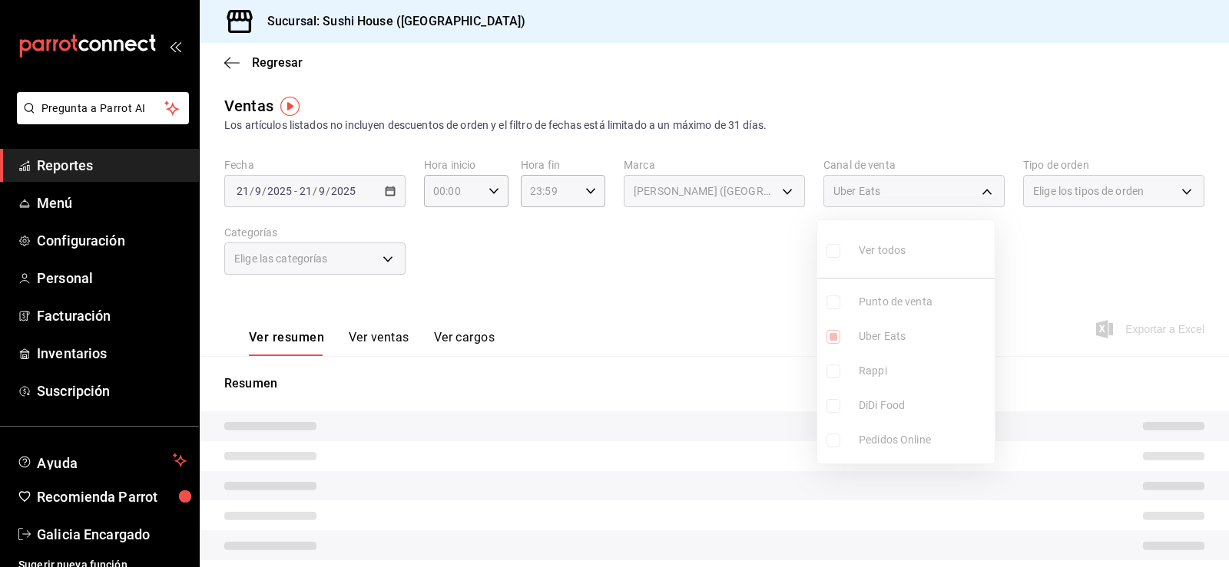
click at [739, 332] on div at bounding box center [614, 283] width 1229 height 567
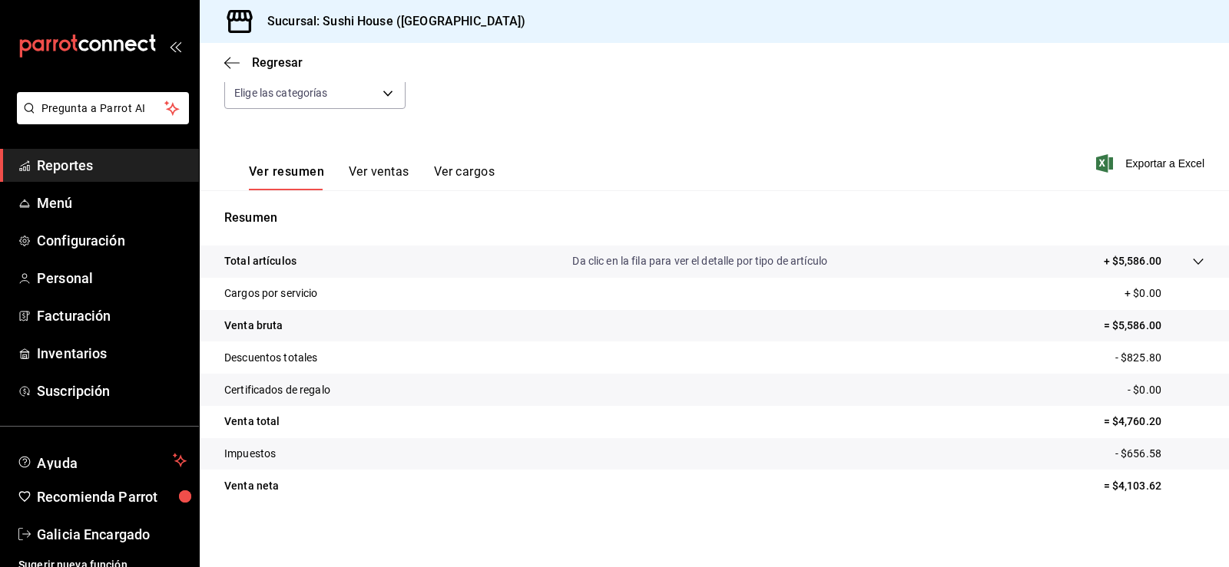
scroll to position [168, 0]
click at [66, 168] on span "Reportes" at bounding box center [112, 165] width 150 height 21
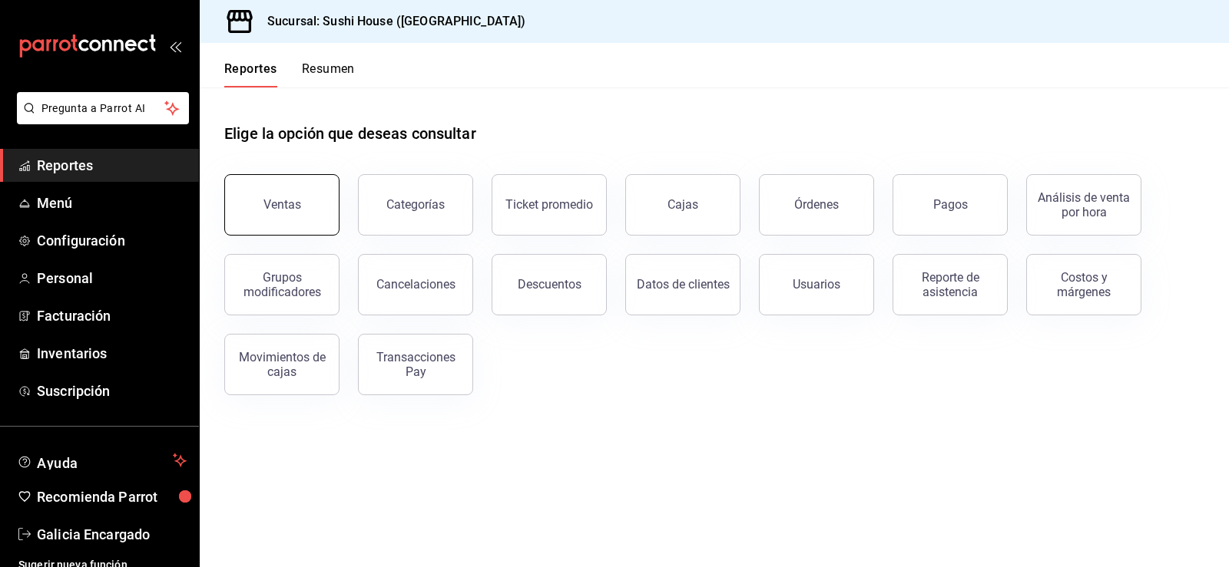
click at [297, 190] on button "Ventas" at bounding box center [281, 204] width 115 height 61
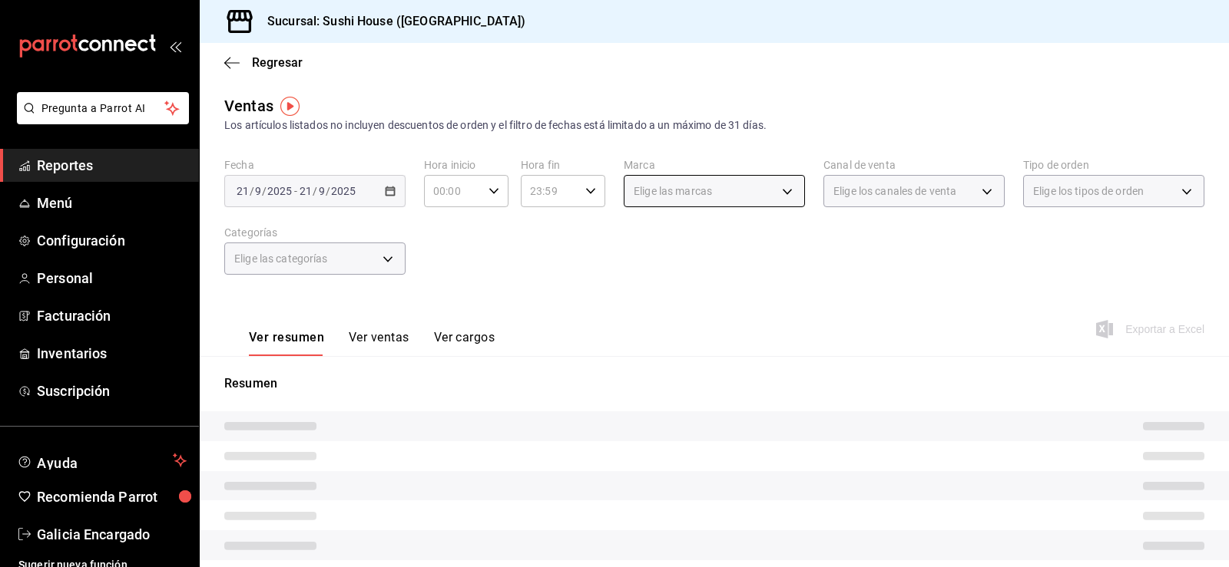
click at [710, 197] on div "Elige las marcas" at bounding box center [714, 191] width 181 height 32
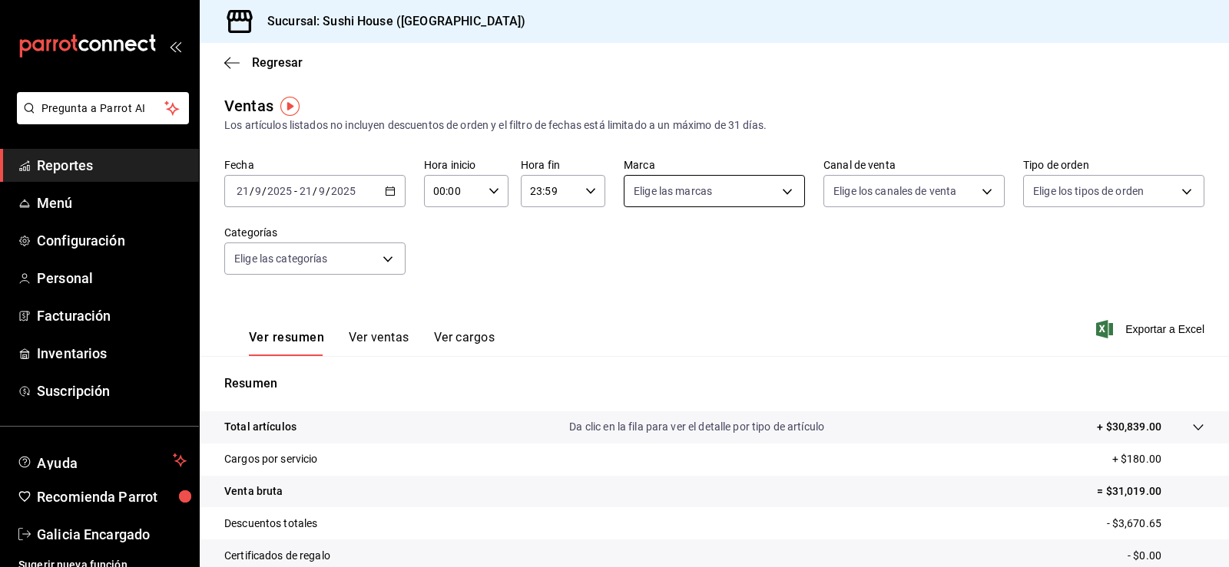
click at [710, 197] on body "Pregunta a Parrot AI Reportes Menú Configuración Personal Facturación Inventari…" at bounding box center [614, 283] width 1229 height 567
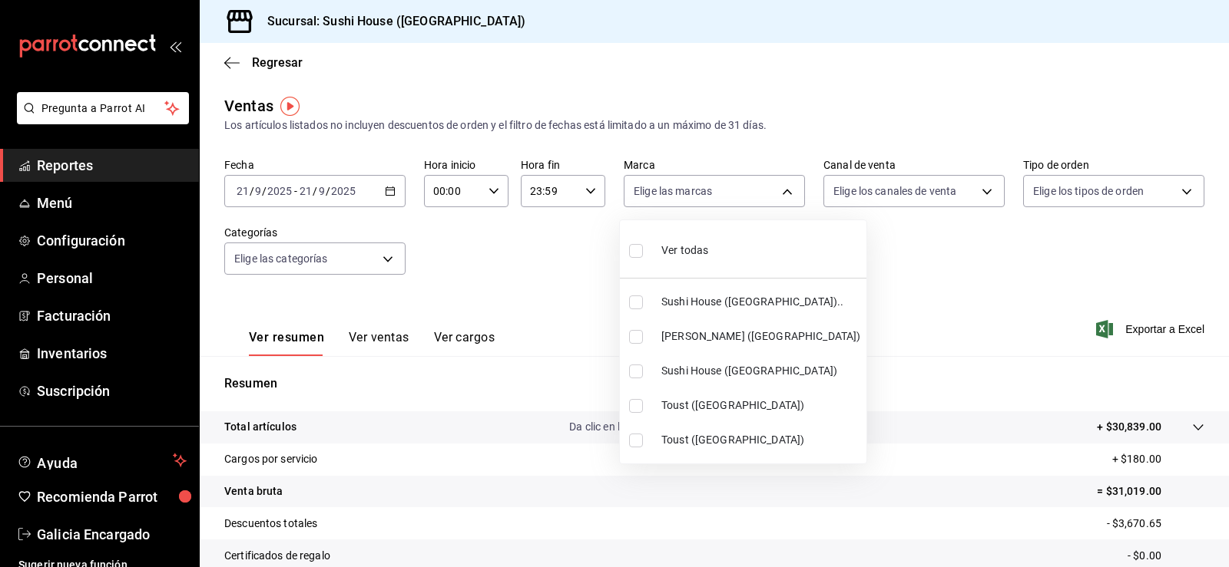
click at [633, 301] on input "checkbox" at bounding box center [636, 303] width 14 height 14
checkbox input "true"
type input "7dc1bbcc-c854-438a-98a7-f6be28febd34"
click at [631, 375] on input "checkbox" at bounding box center [636, 372] width 14 height 14
checkbox input "true"
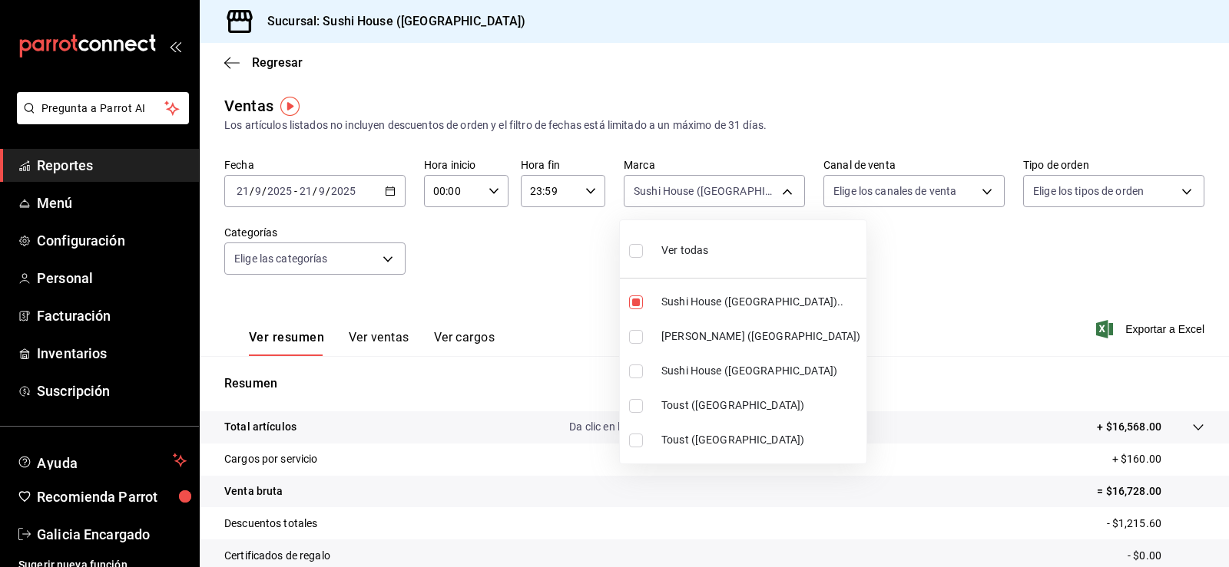
type input "7dc1bbcc-c854-438a-98a7-f6be28febd34,fc9d632e-e170-447e-9cd5-70bd0bb3e59f"
click at [847, 195] on div at bounding box center [614, 283] width 1229 height 567
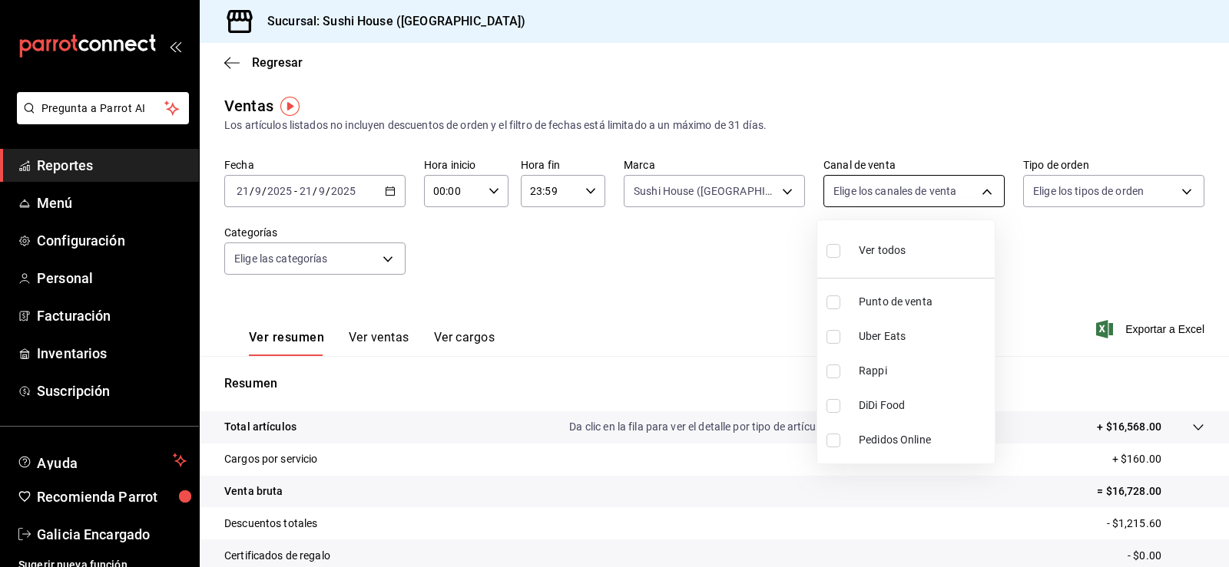
click at [848, 187] on body "Pregunta a Parrot AI Reportes Menú Configuración Personal Facturación Inventari…" at bounding box center [614, 283] width 1229 height 567
click at [829, 343] on li "Uber Eats" at bounding box center [905, 336] width 177 height 35
type input "UBER_EATS"
checkbox input "true"
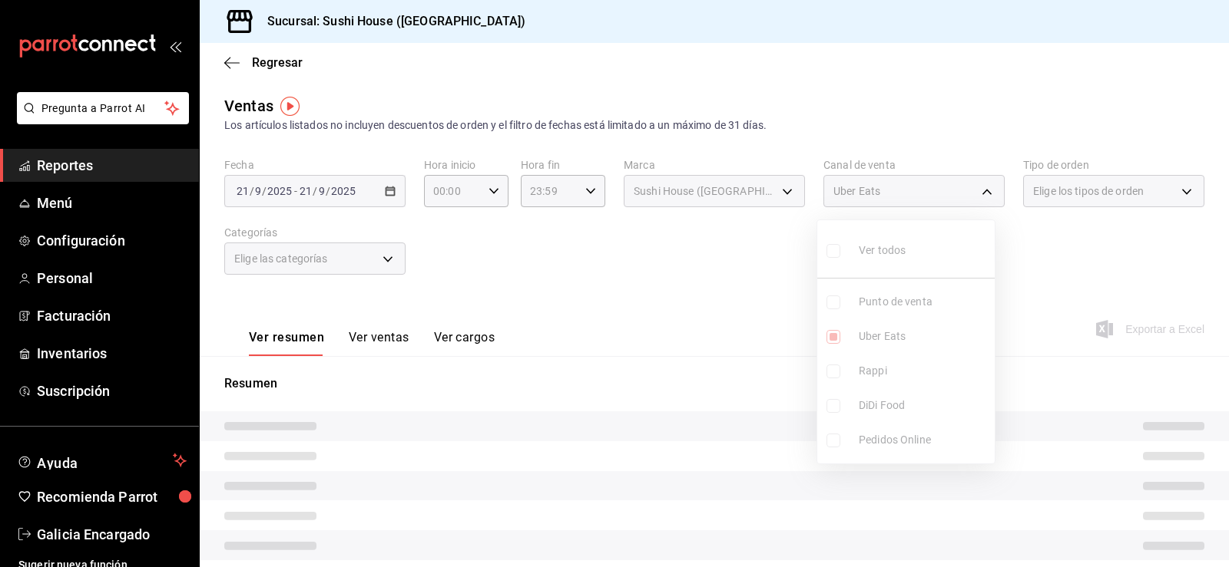
click at [700, 346] on div at bounding box center [614, 283] width 1229 height 567
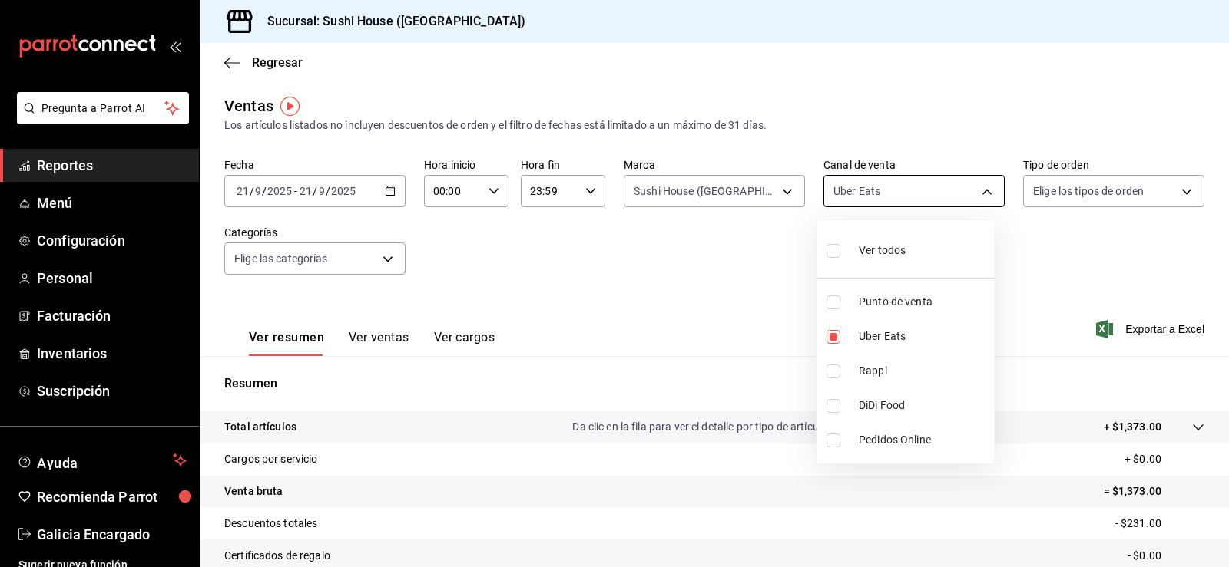
click at [866, 189] on body "Pregunta a Parrot AI Reportes Menú Configuración Personal Facturación Inventari…" at bounding box center [614, 283] width 1229 height 567
click at [831, 327] on li "Uber Eats" at bounding box center [905, 336] width 177 height 35
checkbox input "false"
drag, startPoint x: 829, startPoint y: 402, endPoint x: 767, endPoint y: 393, distance: 62.8
click at [831, 402] on input "checkbox" at bounding box center [833, 406] width 14 height 14
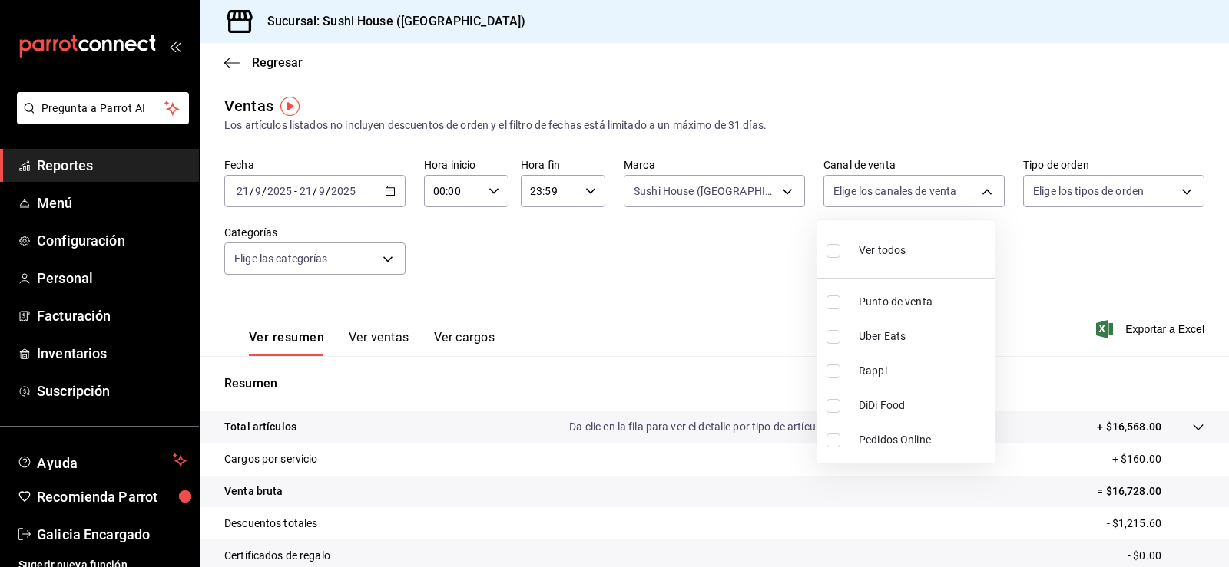
checkbox input "true"
type input "DIDI_FOOD"
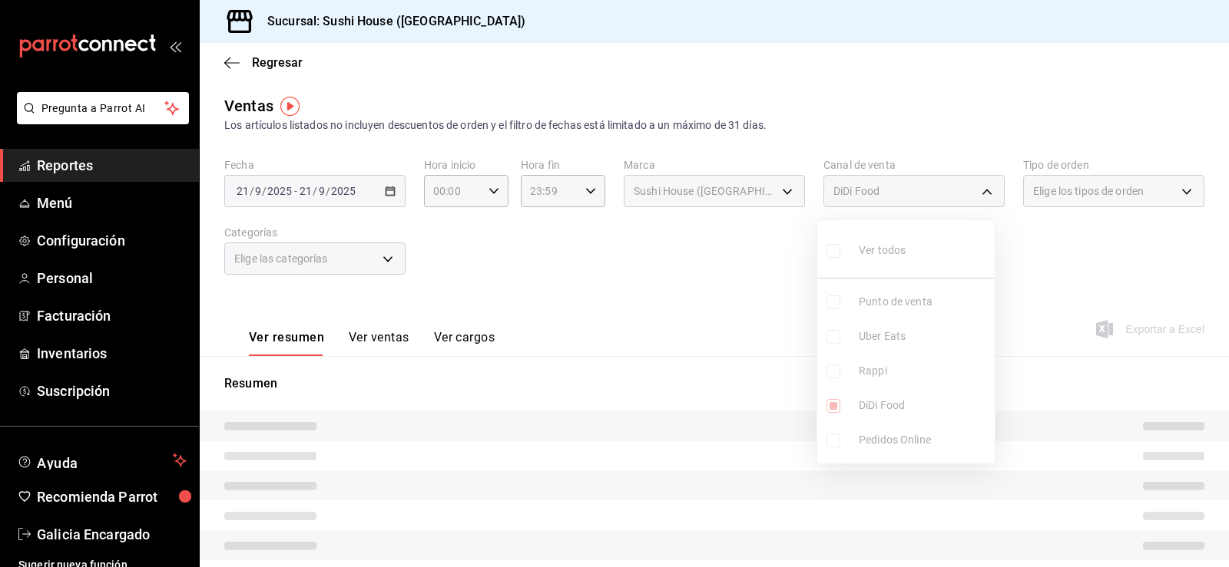
click at [736, 389] on div at bounding box center [614, 283] width 1229 height 567
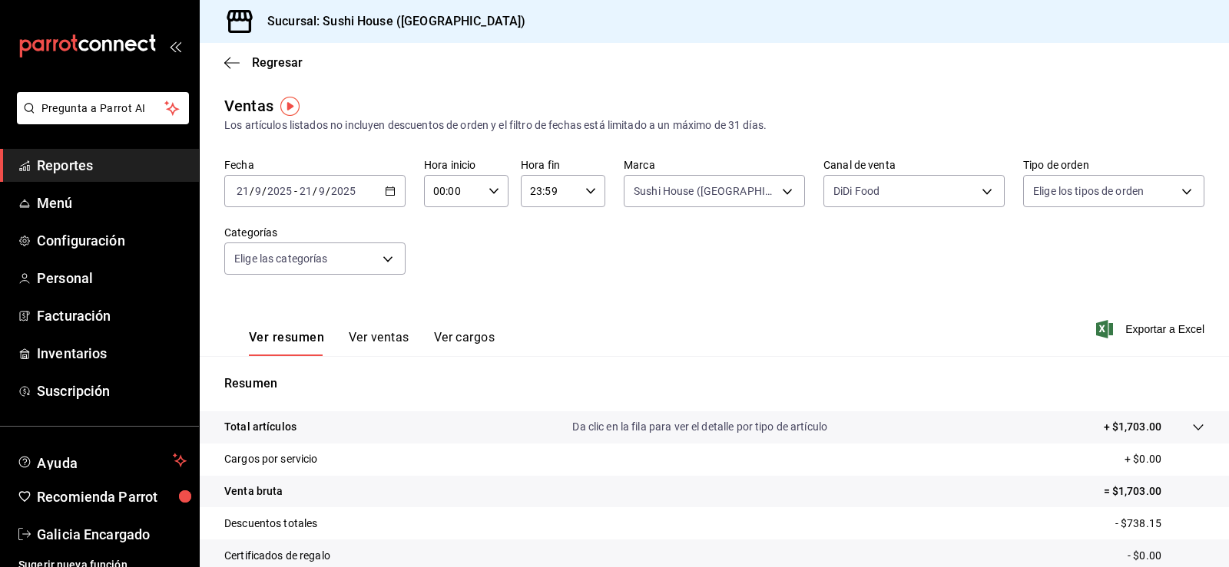
click at [70, 176] on link "Reportes" at bounding box center [99, 165] width 199 height 33
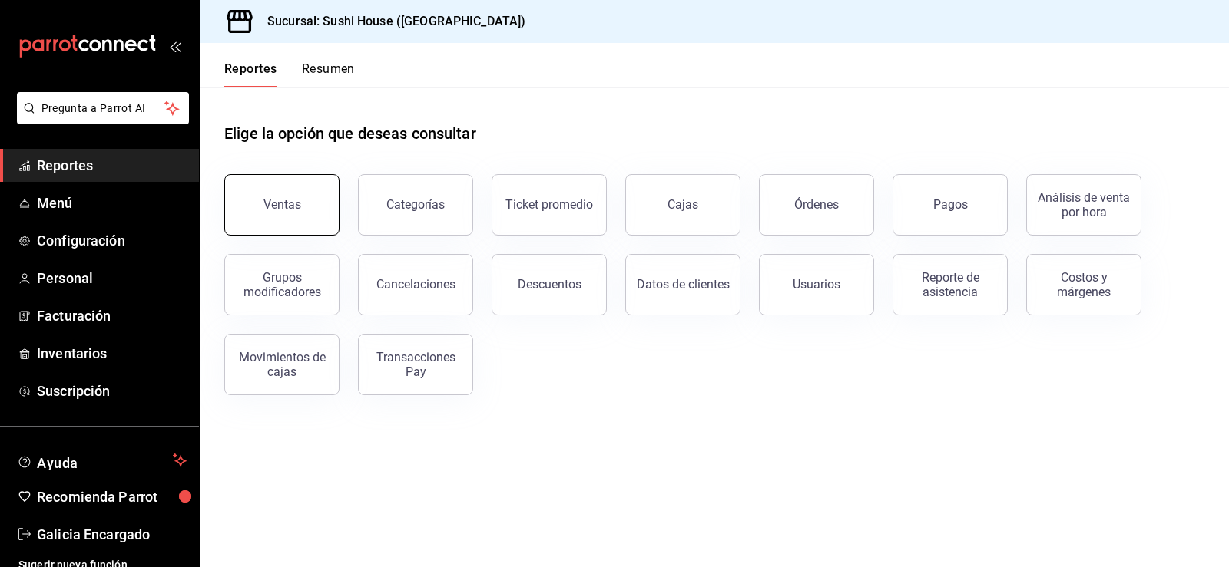
click at [260, 191] on button "Ventas" at bounding box center [281, 204] width 115 height 61
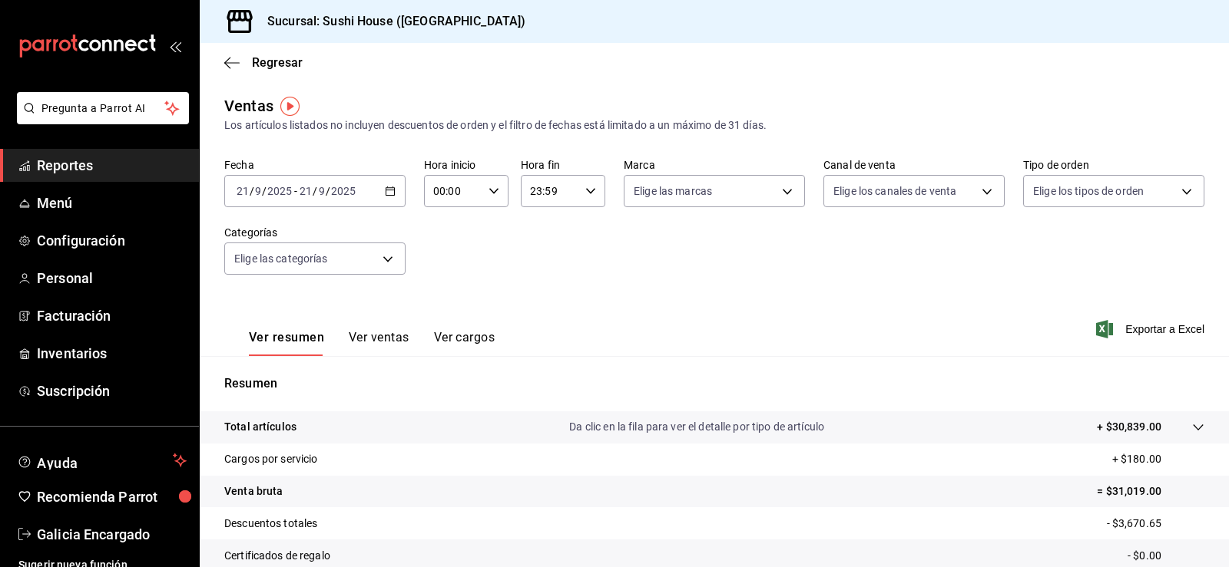
click at [84, 167] on span "Reportes" at bounding box center [112, 165] width 150 height 21
